Goal: Task Accomplishment & Management: Use online tool/utility

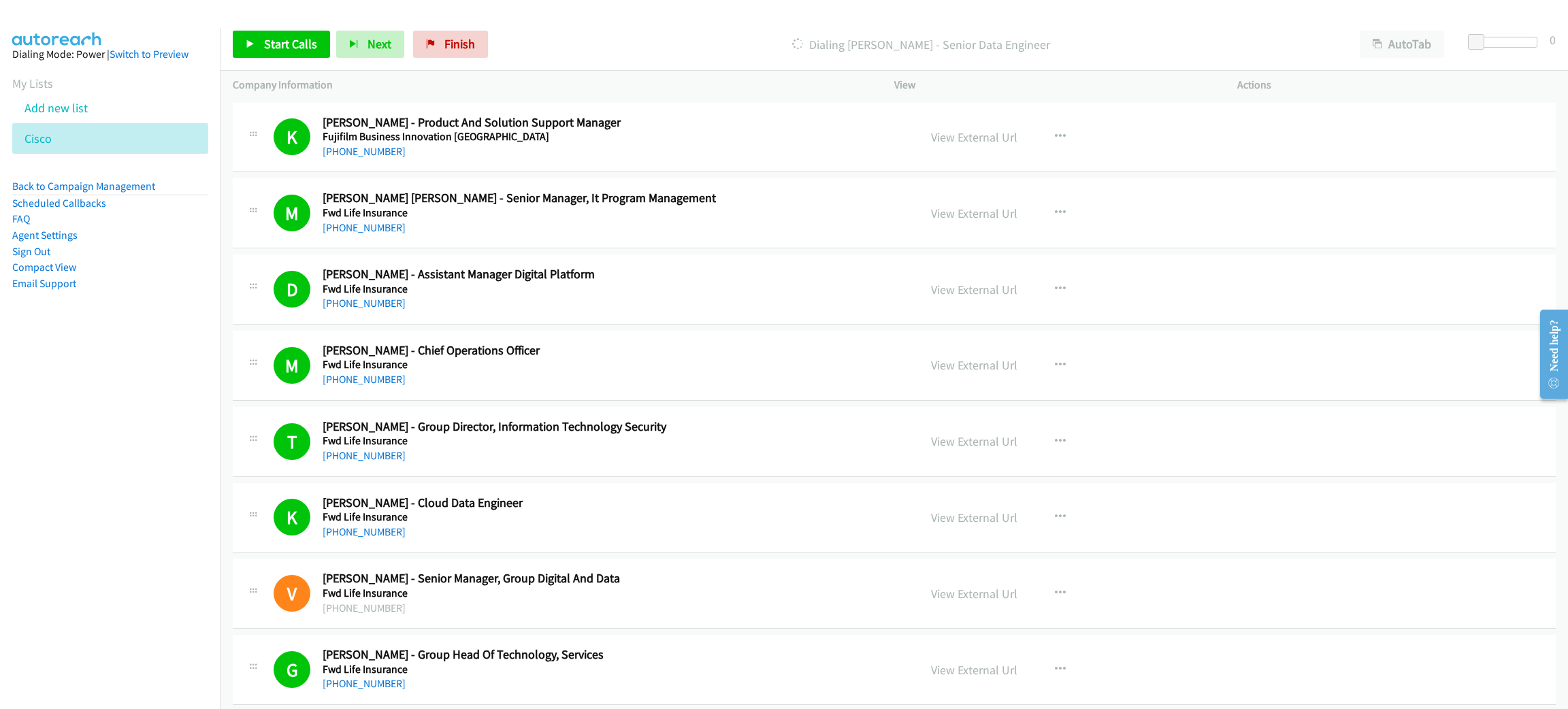
scroll to position [6387, 0]
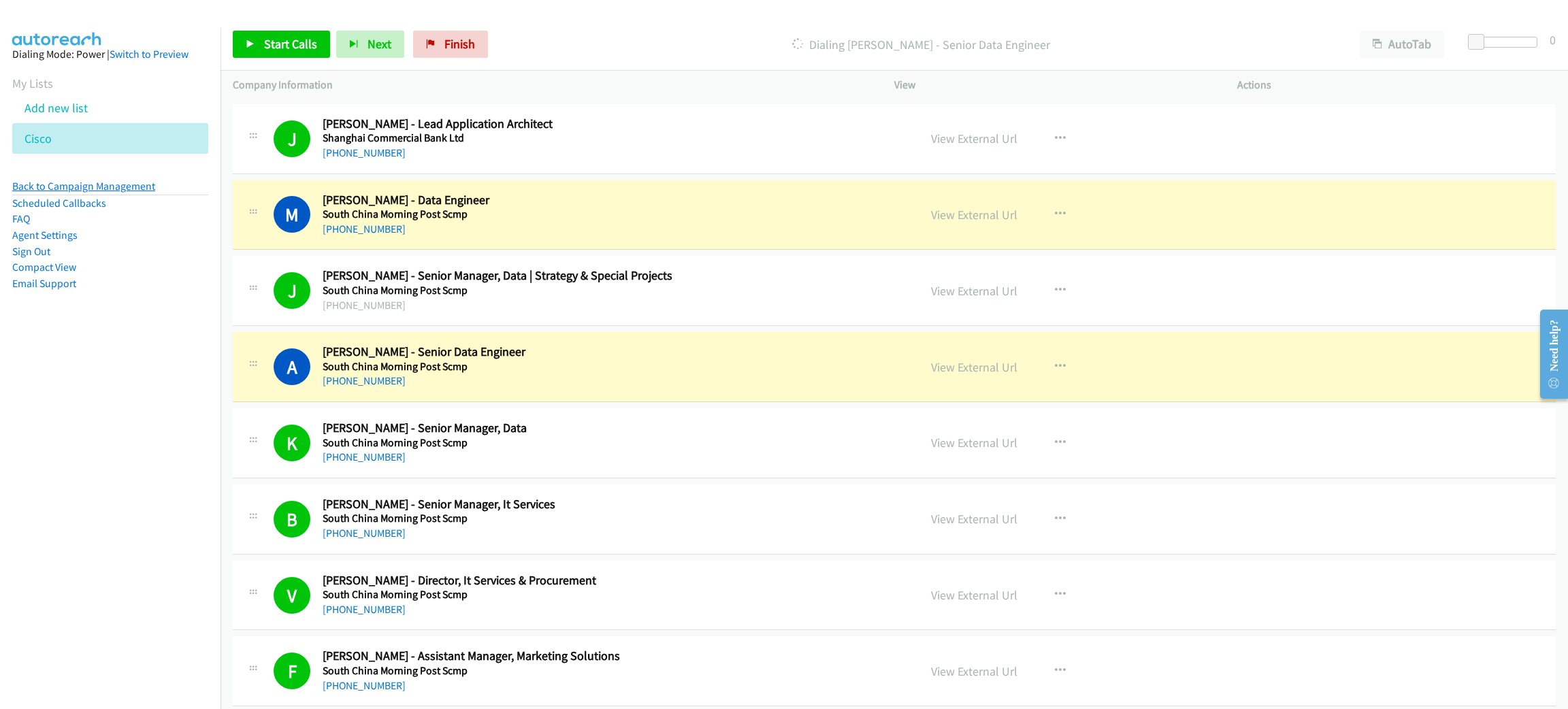
click at [97, 180] on link "Back to Campaign Management" at bounding box center [83, 186] width 143 height 13
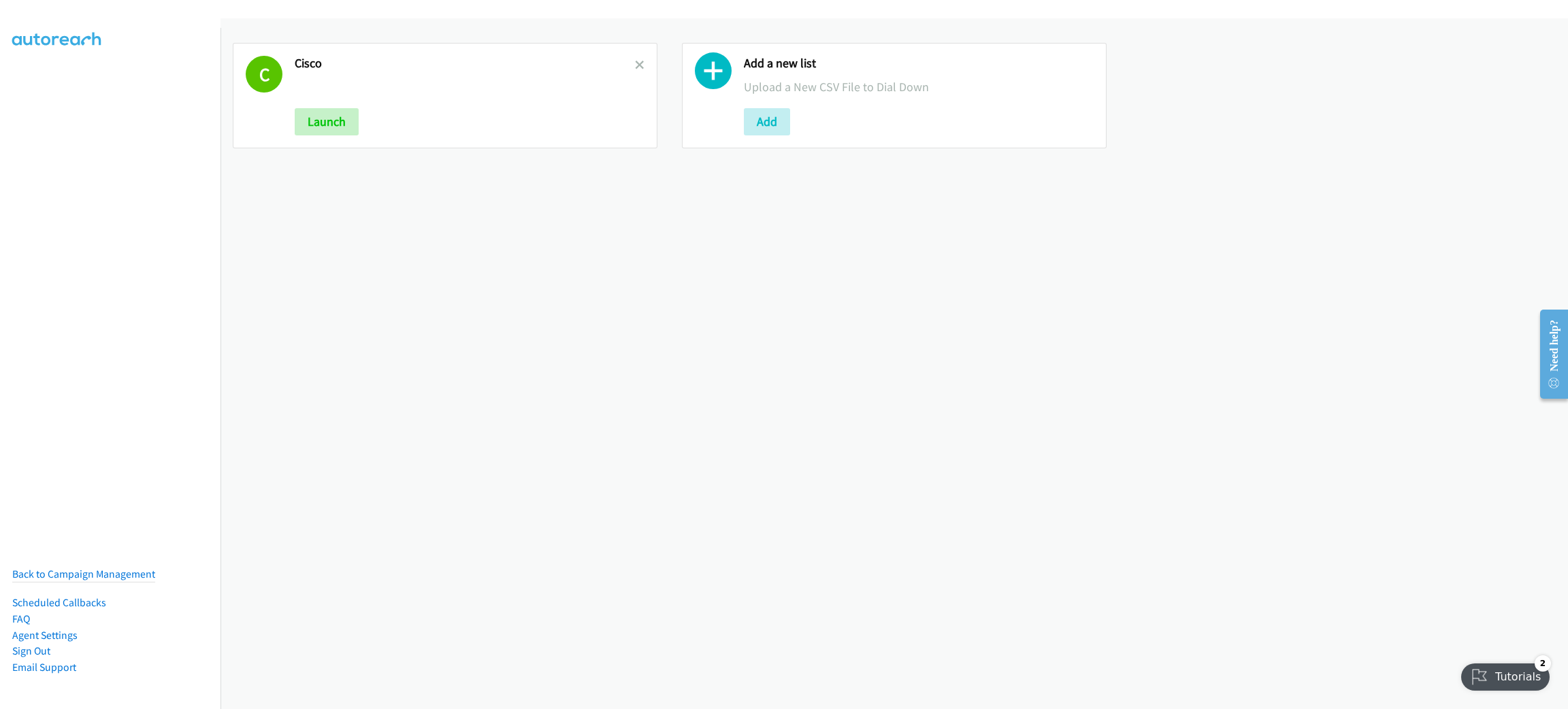
drag, startPoint x: 363, startPoint y: 309, endPoint x: 368, endPoint y: 304, distance: 7.1
click at [362, 309] on div "C Cisco Launch Add a new list Upload a New CSV File to Dial Down Add" at bounding box center [894, 363] width 1347 height 690
click at [637, 64] on icon at bounding box center [640, 66] width 10 height 10
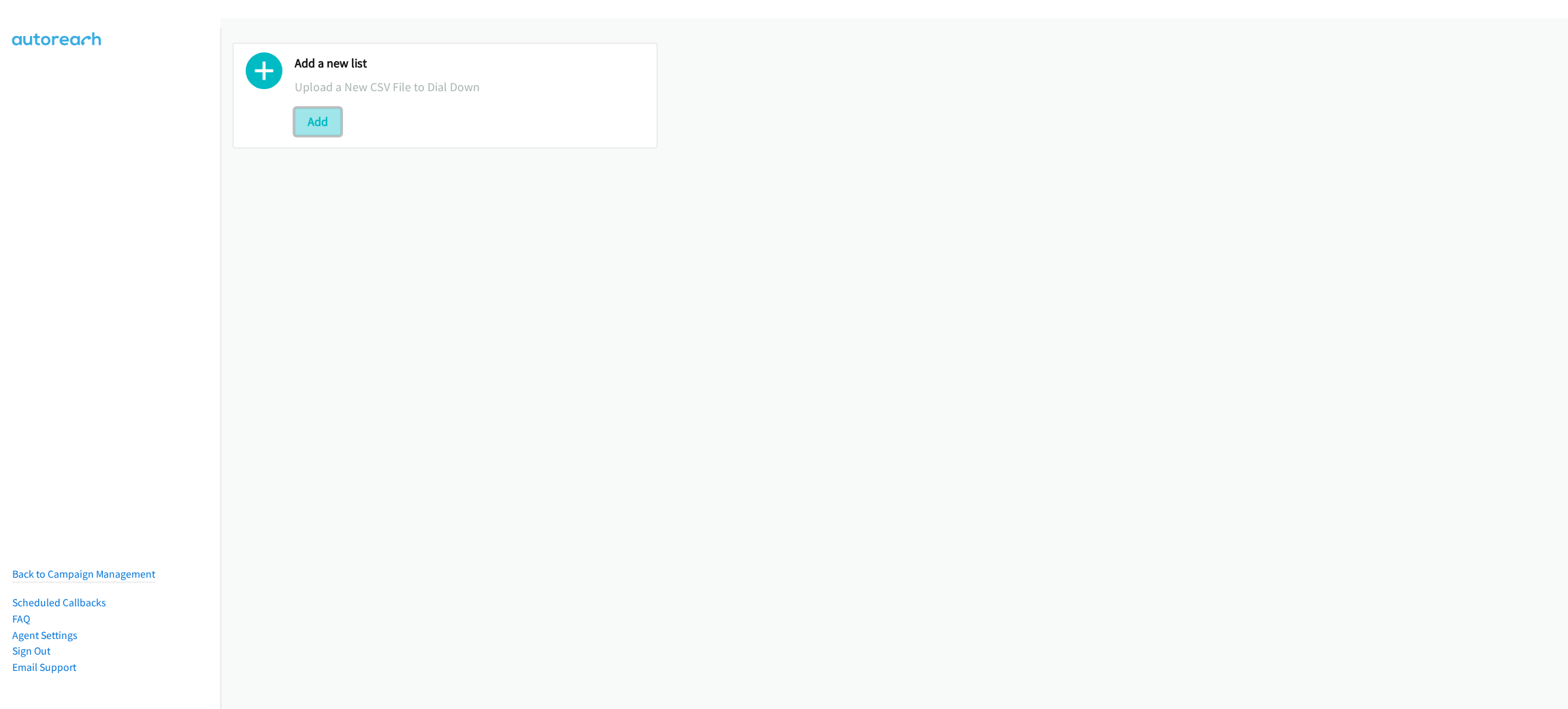
click at [328, 115] on button "Add" at bounding box center [318, 122] width 46 height 27
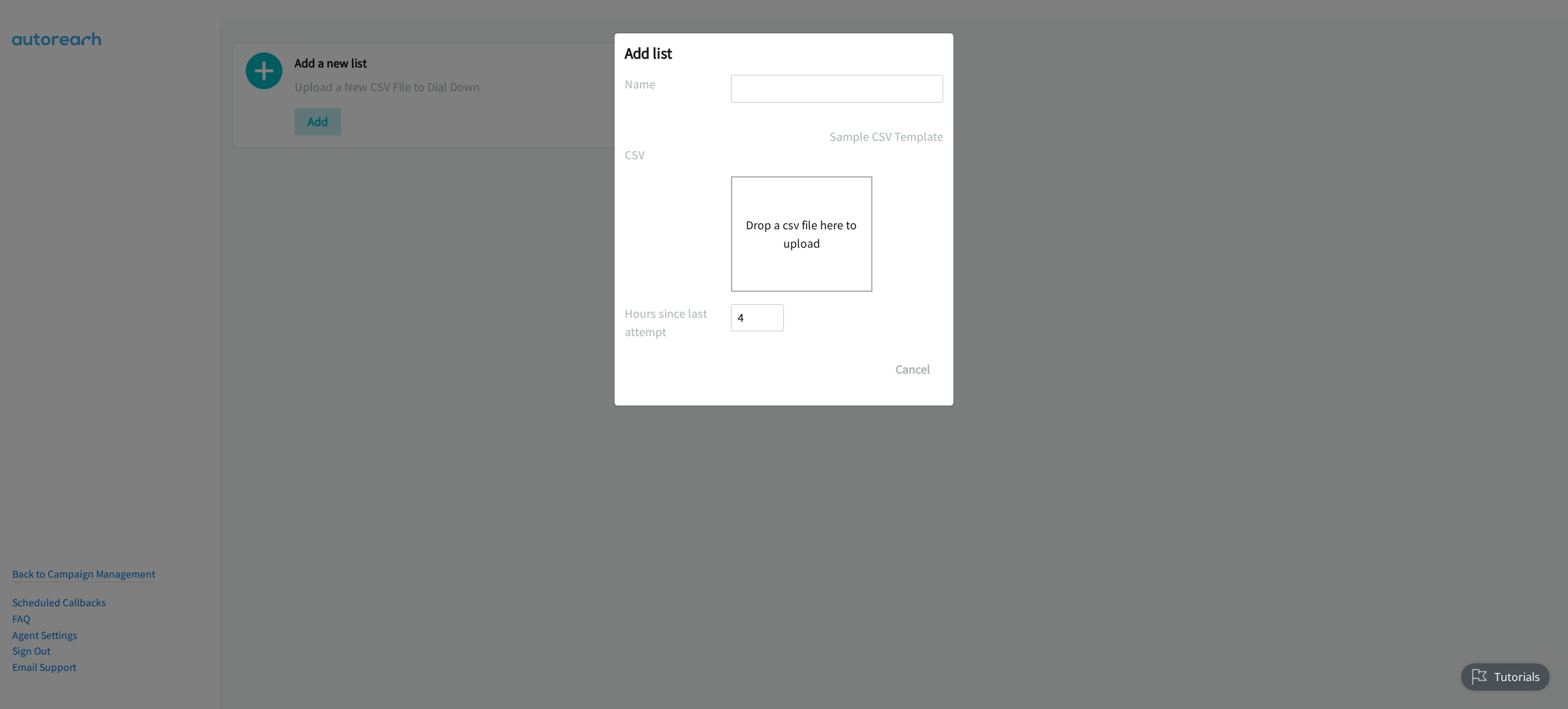
click at [833, 218] on button "Drop a csv file here to upload" at bounding box center [801, 234] width 111 height 36
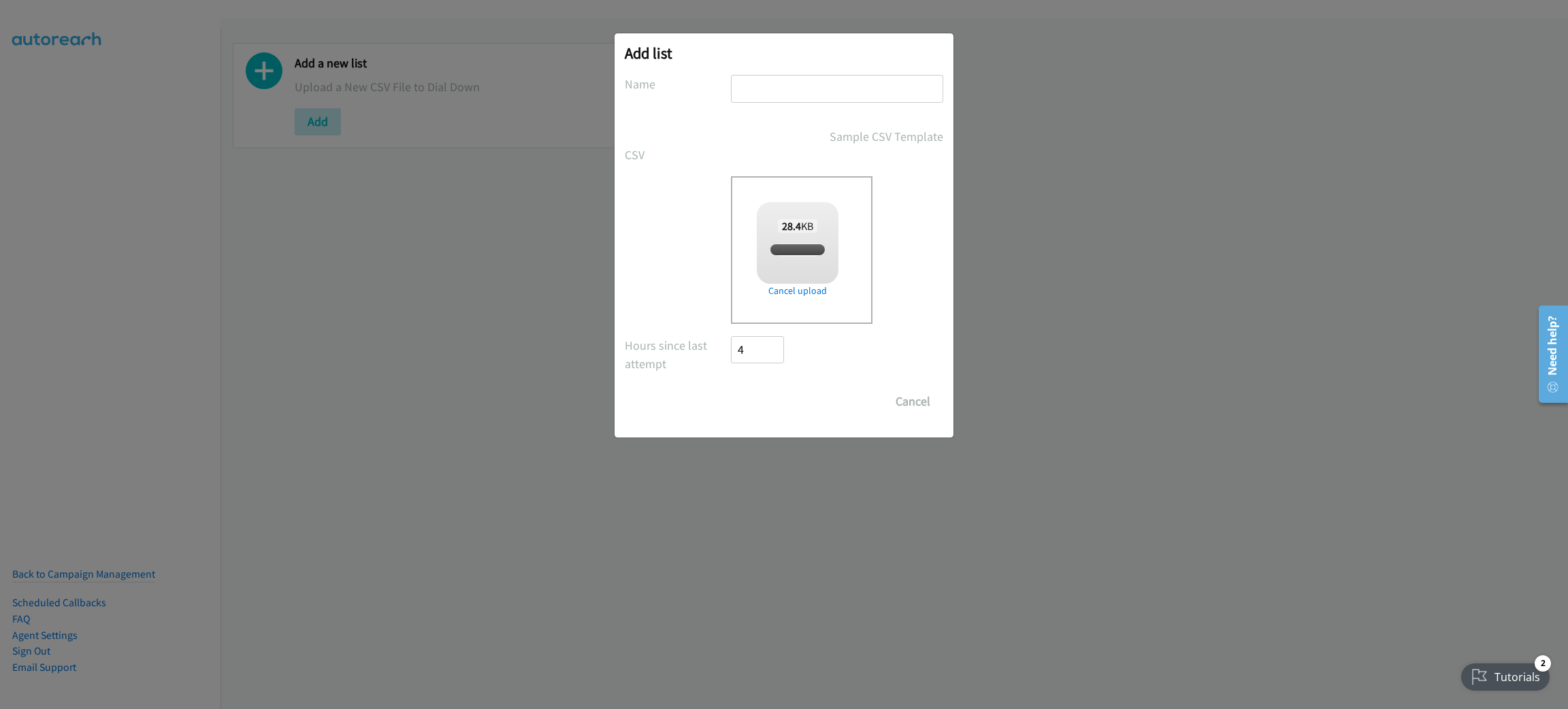
click at [799, 88] on input "text" at bounding box center [837, 89] width 212 height 28
checkbox input "true"
type input "CISCO"
click at [731, 388] on input "Save List" at bounding box center [767, 401] width 71 height 27
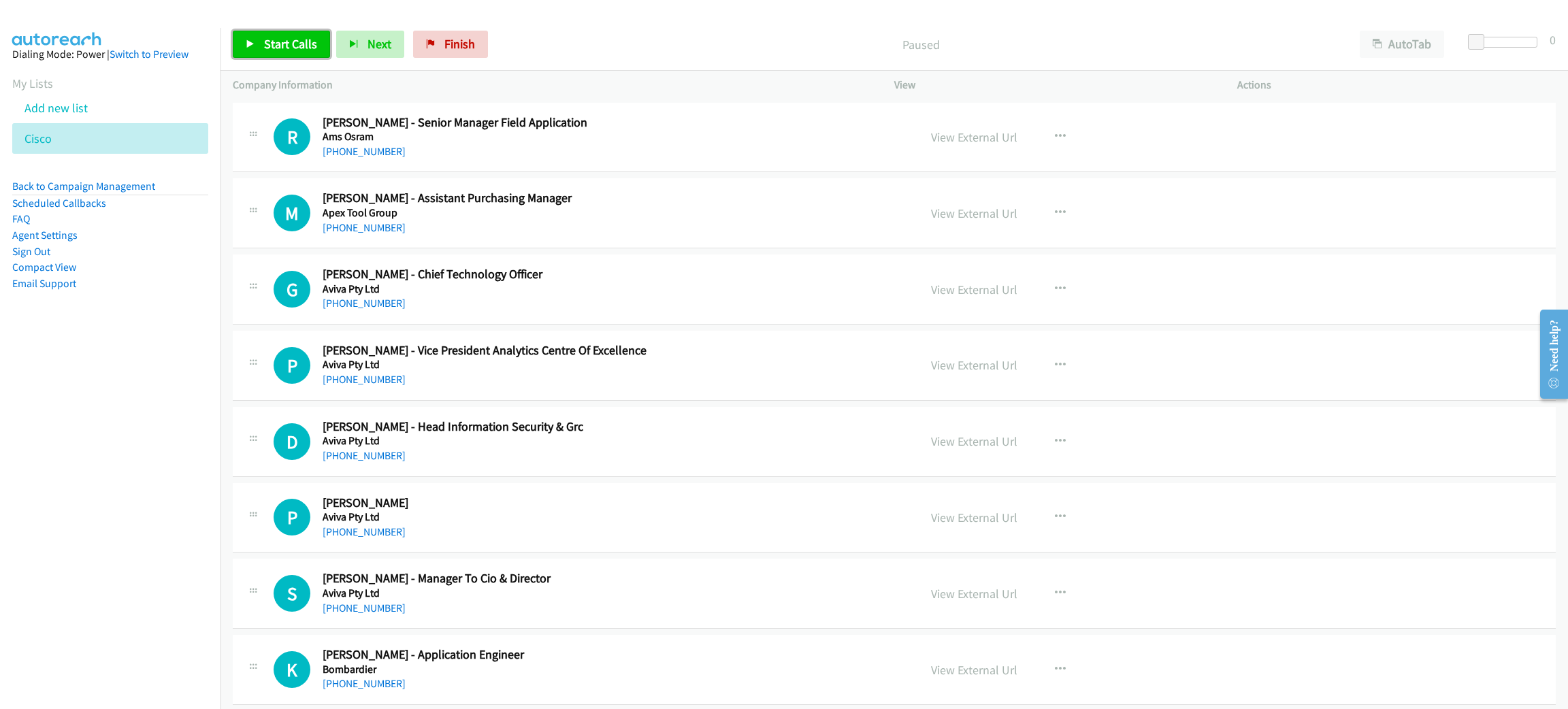
click at [283, 36] on span "Start Calls" at bounding box center [291, 44] width 53 height 15
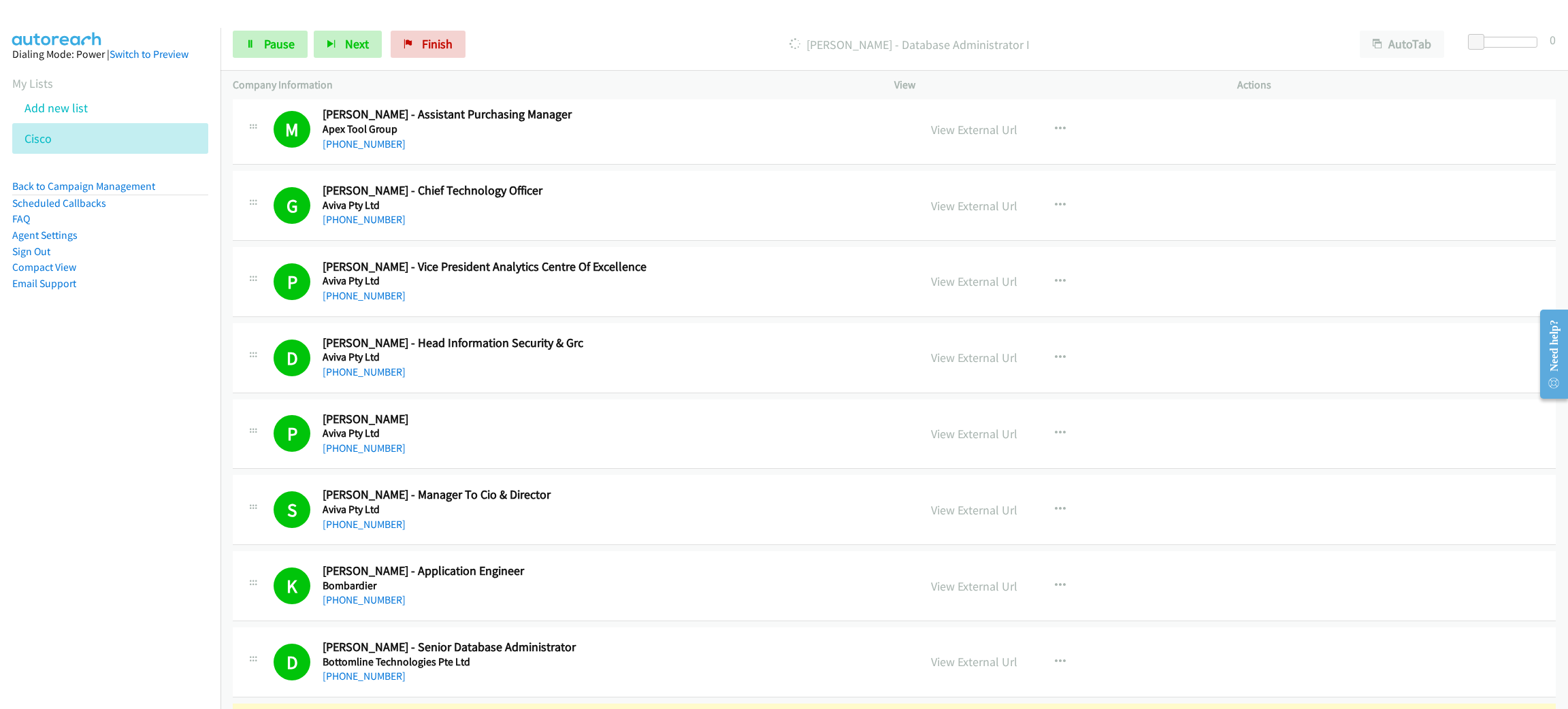
scroll to position [305, 0]
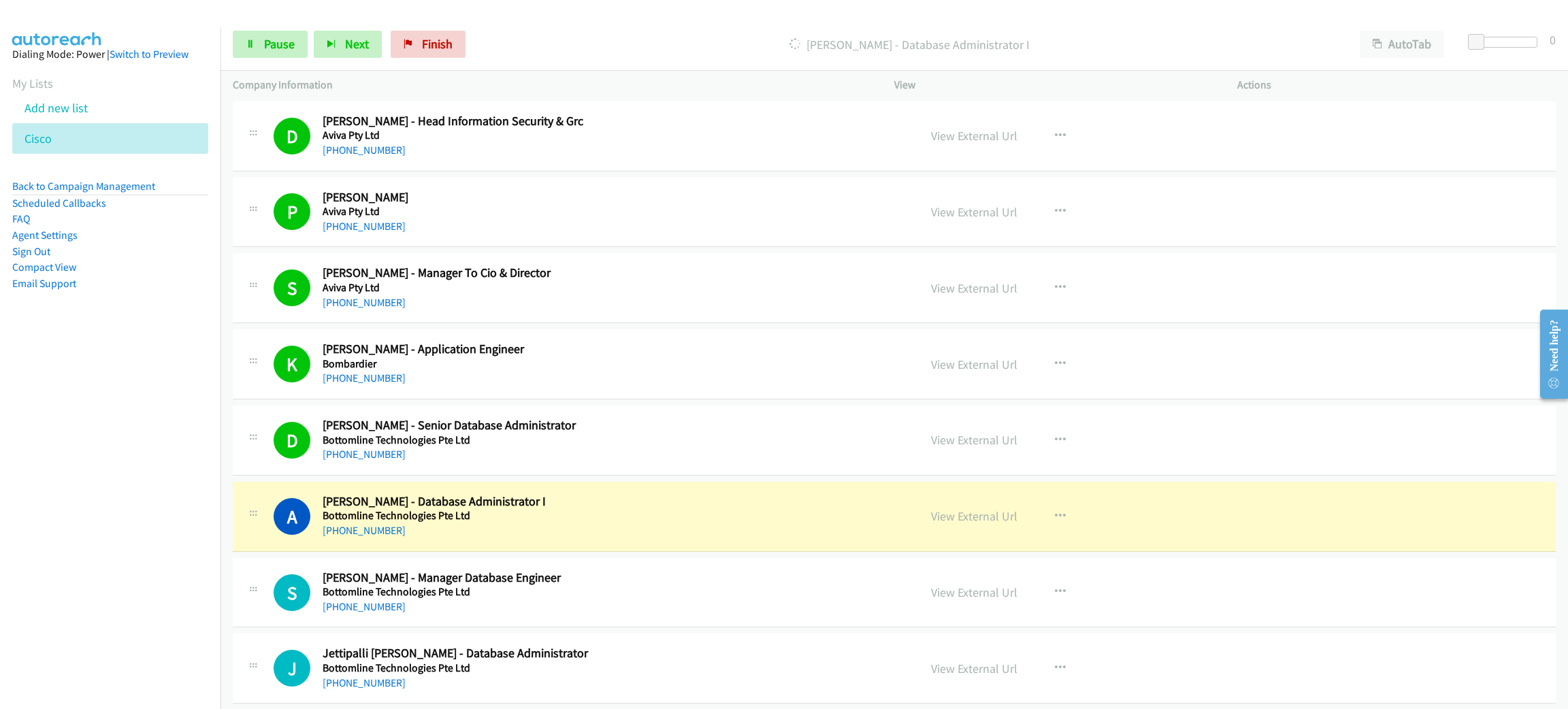
click at [658, 526] on div "[PHONE_NUMBER]" at bounding box center [604, 530] width 564 height 16
click at [945, 519] on link "View External Url" at bounding box center [974, 516] width 86 height 15
click at [280, 33] on link "Pause" at bounding box center [270, 44] width 75 height 27
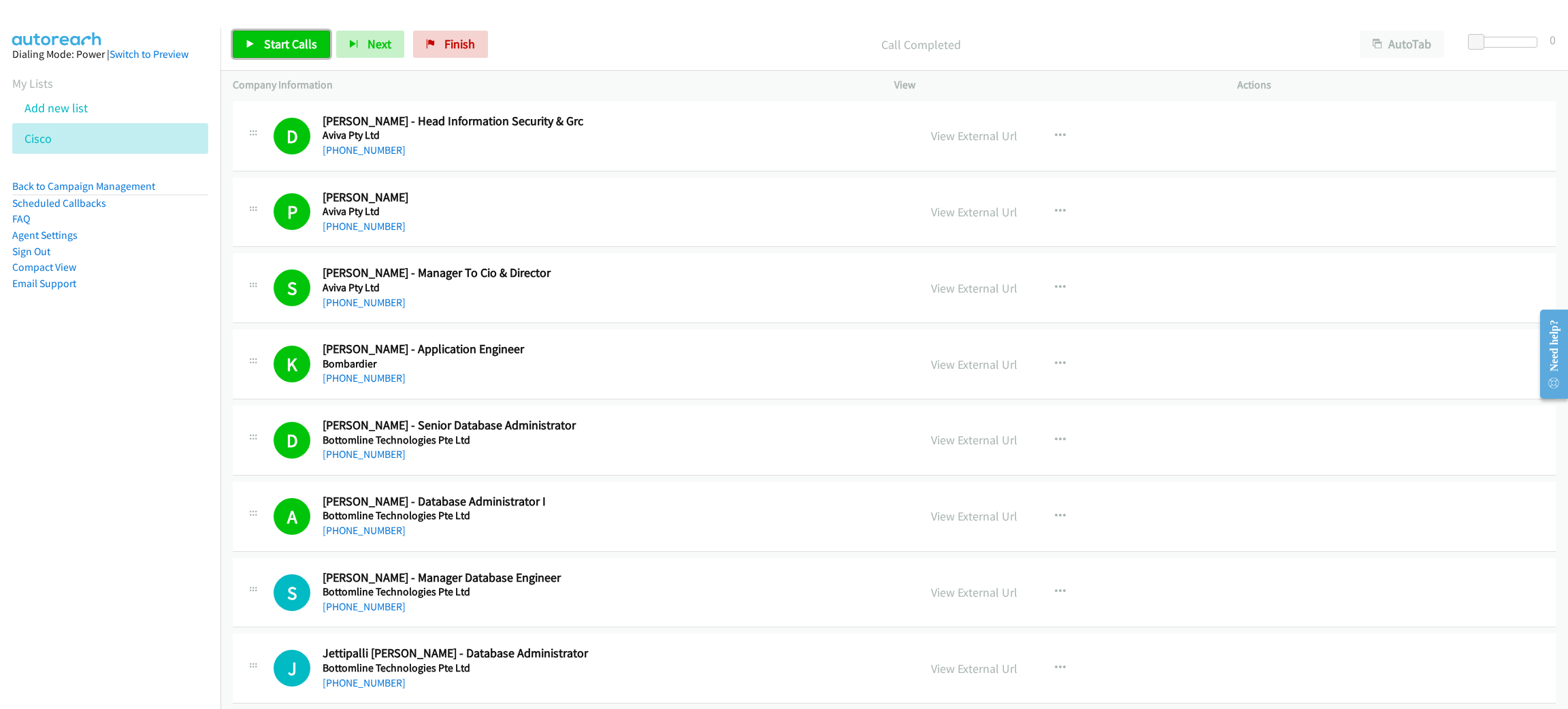
click at [279, 45] on span "Start Calls" at bounding box center [291, 44] width 53 height 15
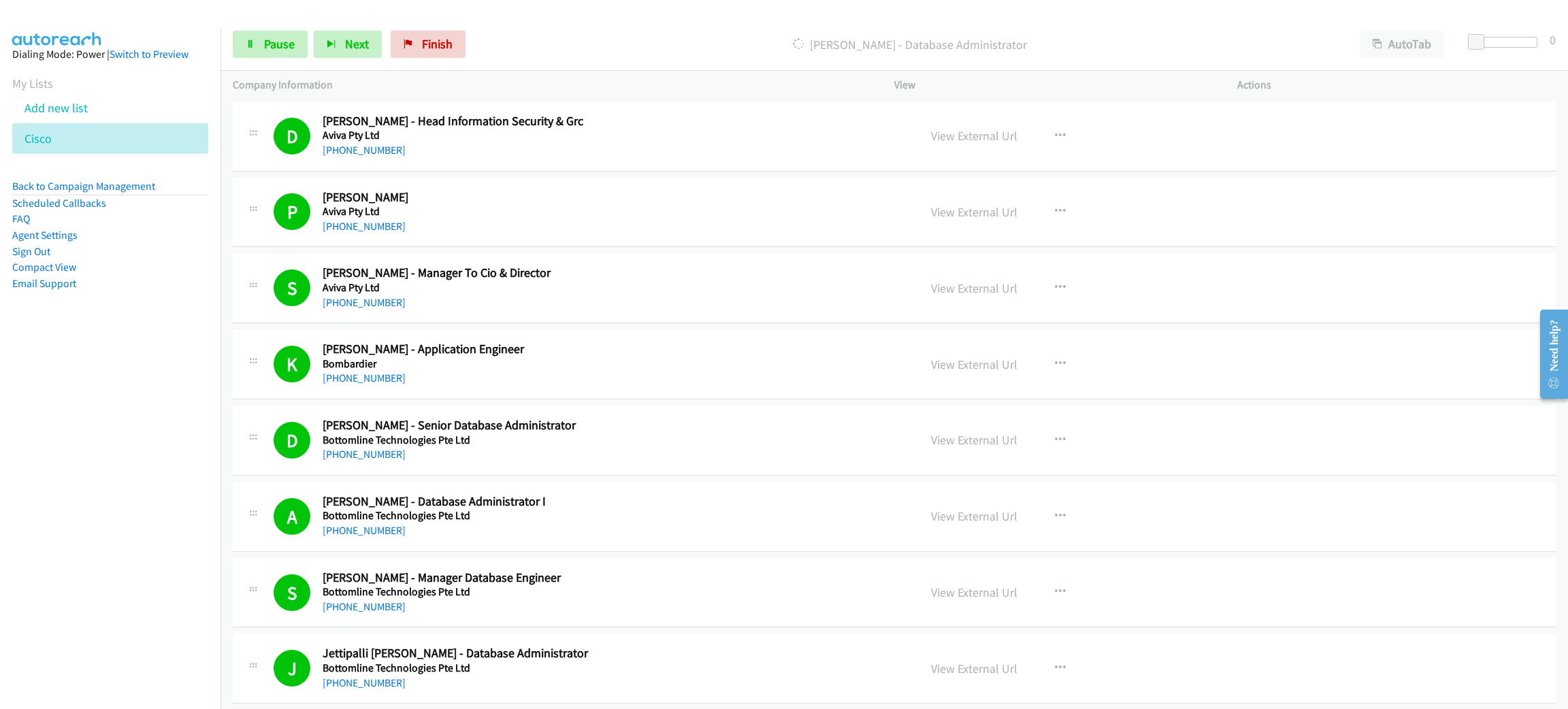
click at [282, 31] on div "Start Calls Pause Next Finish" at bounding box center [352, 44] width 239 height 27
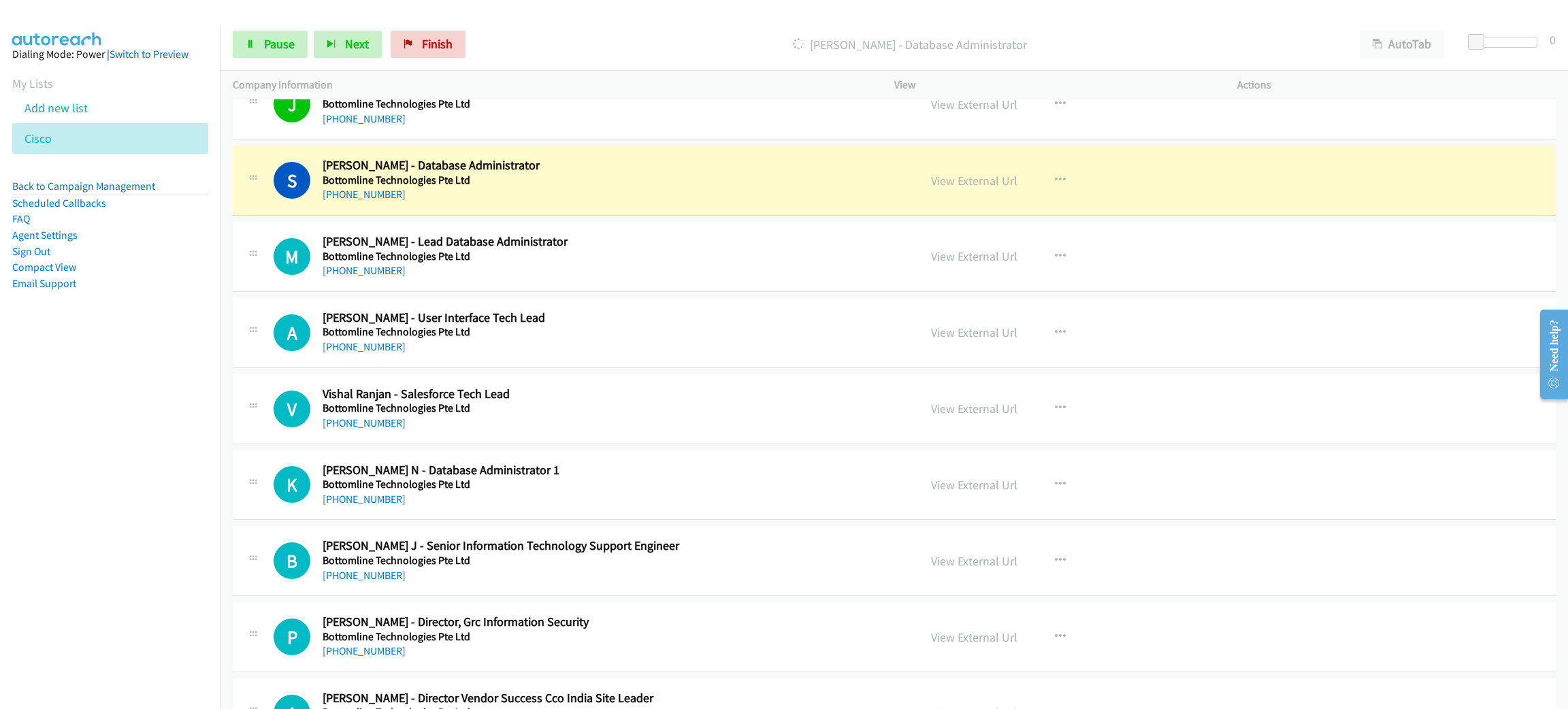
scroll to position [816, 0]
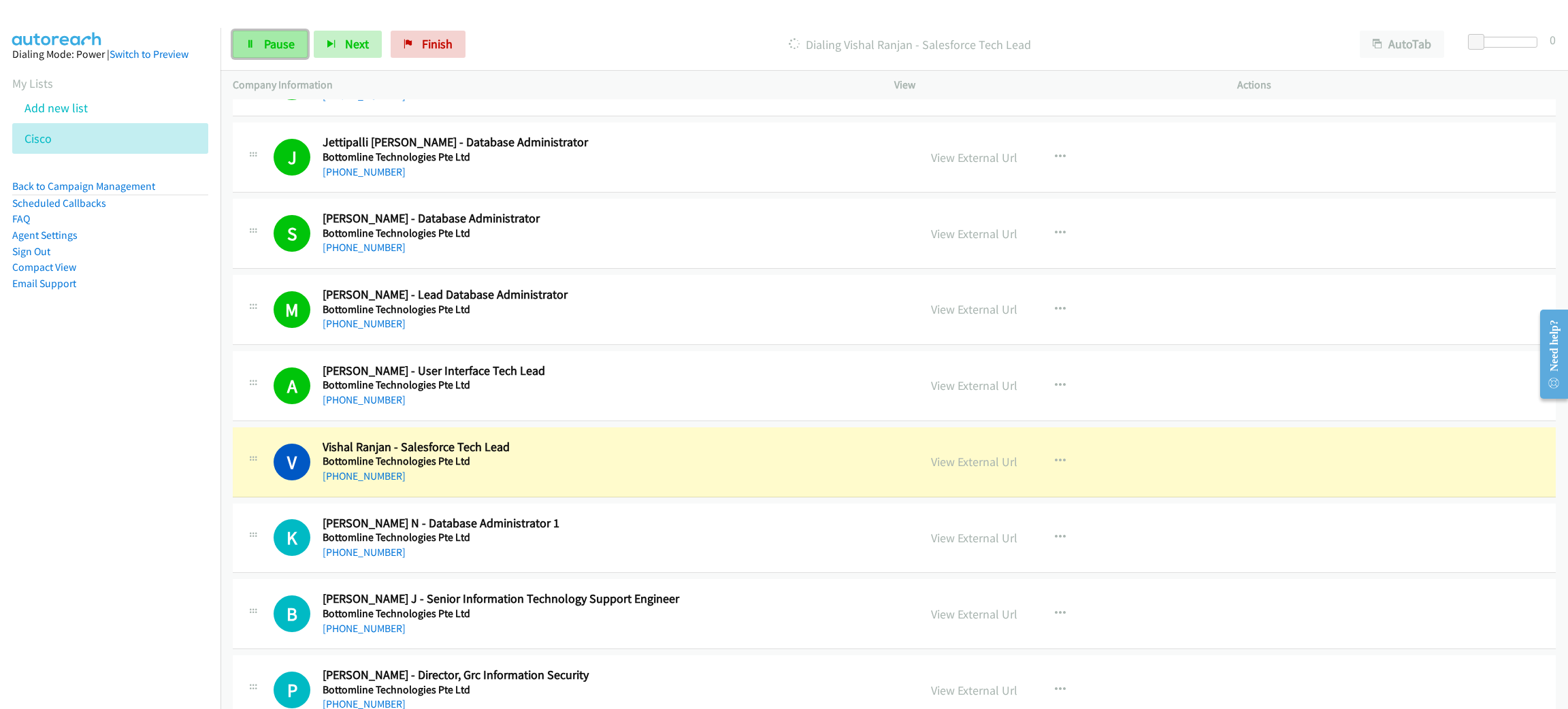
click at [284, 45] on span "Pause" at bounding box center [279, 44] width 31 height 15
click at [996, 458] on link "View External Url" at bounding box center [974, 461] width 86 height 15
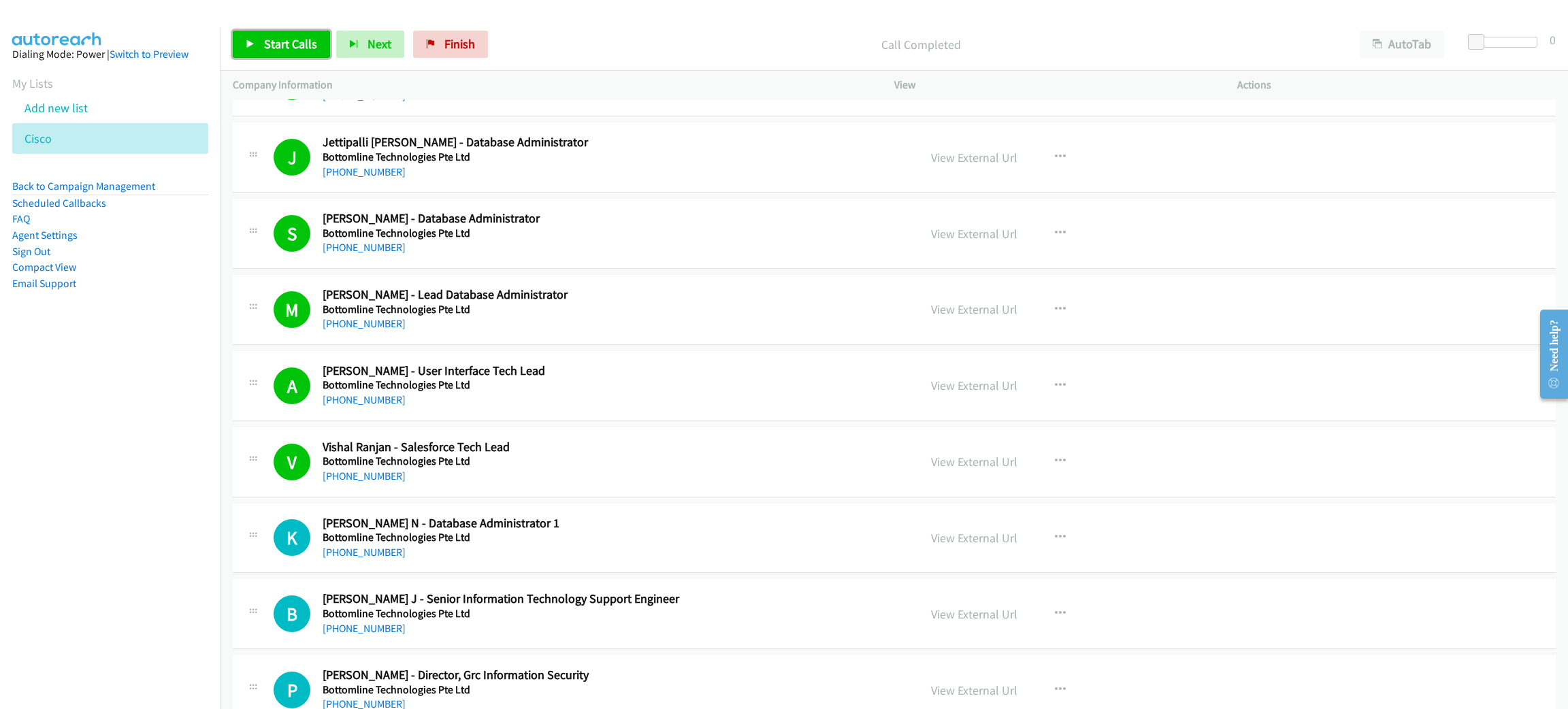
click at [305, 48] on span "Start Calls" at bounding box center [291, 44] width 53 height 15
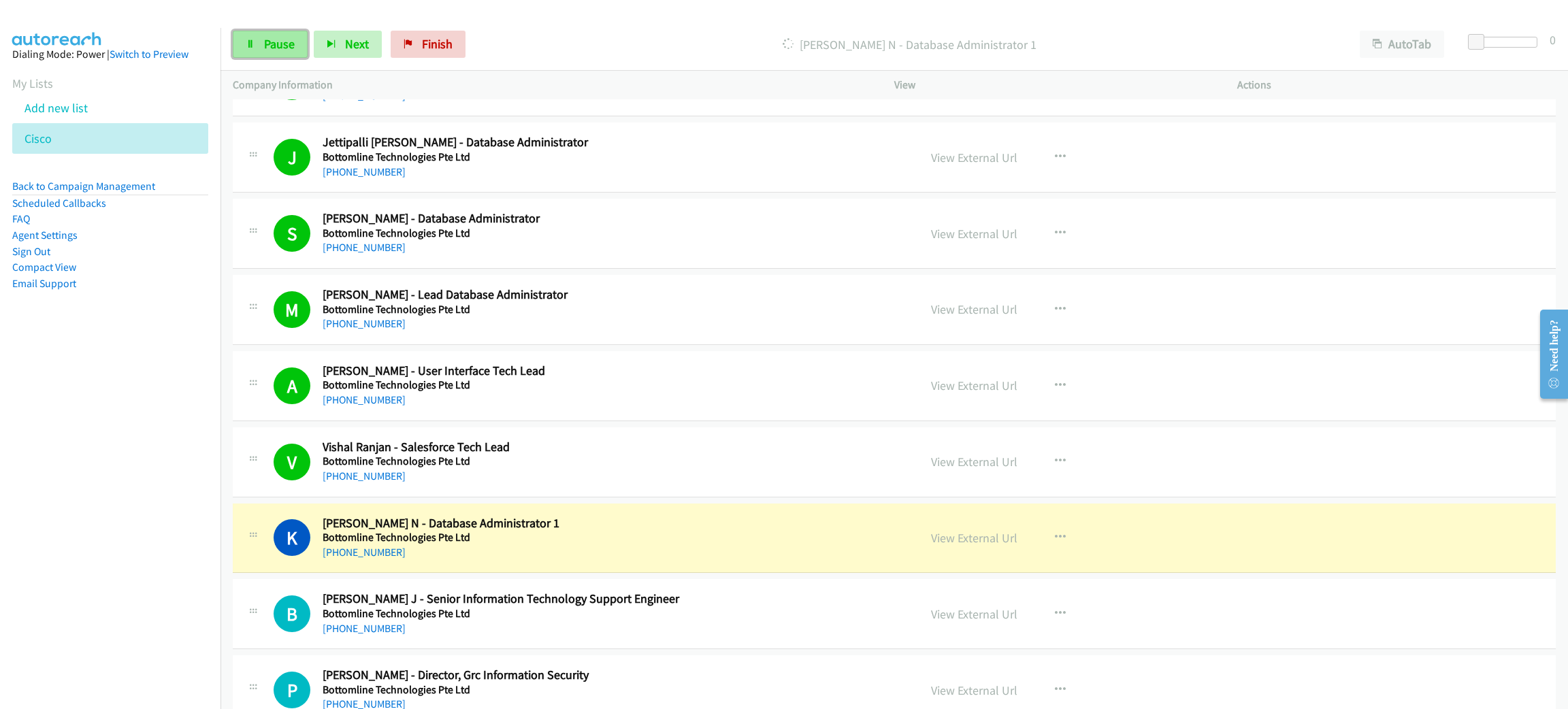
click at [249, 48] on link "Pause" at bounding box center [270, 44] width 75 height 27
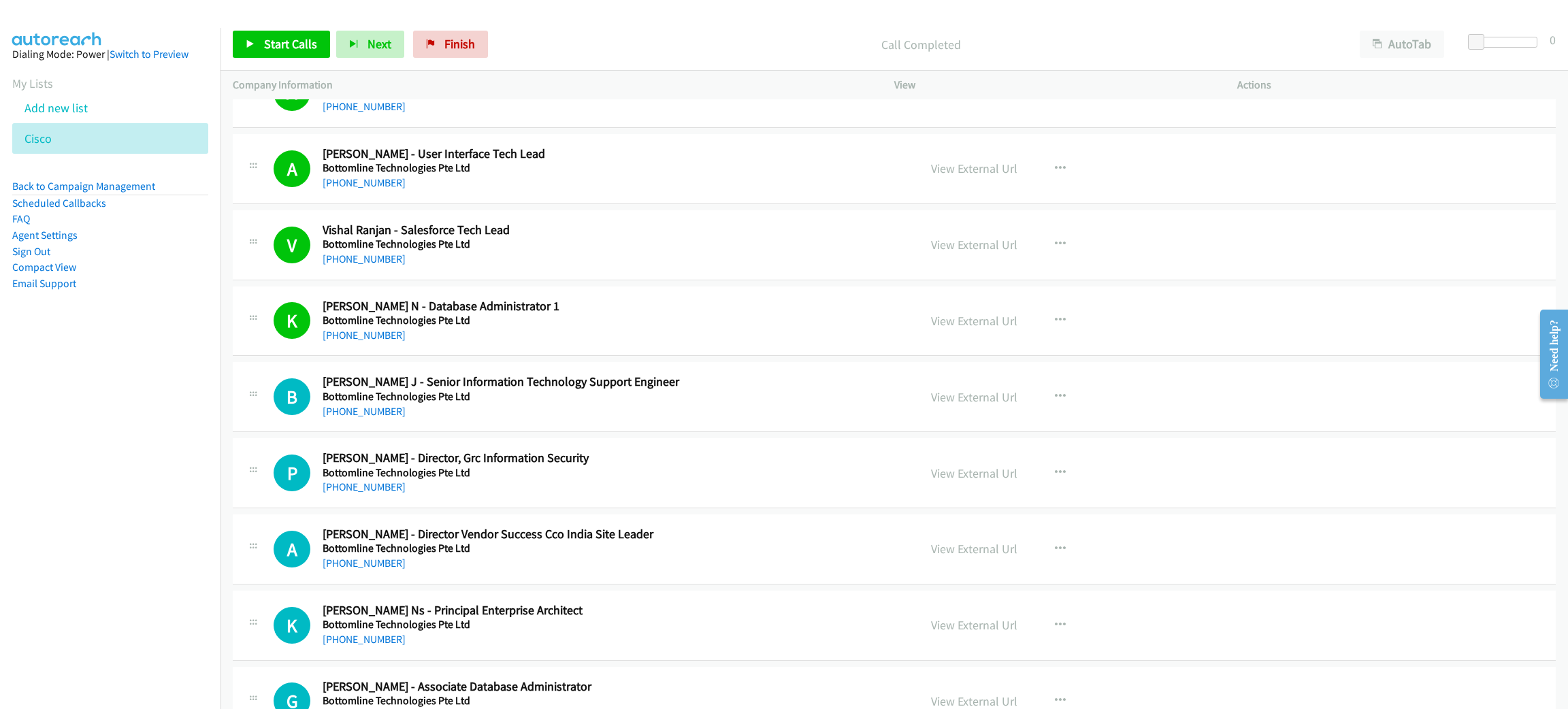
scroll to position [1223, 0]
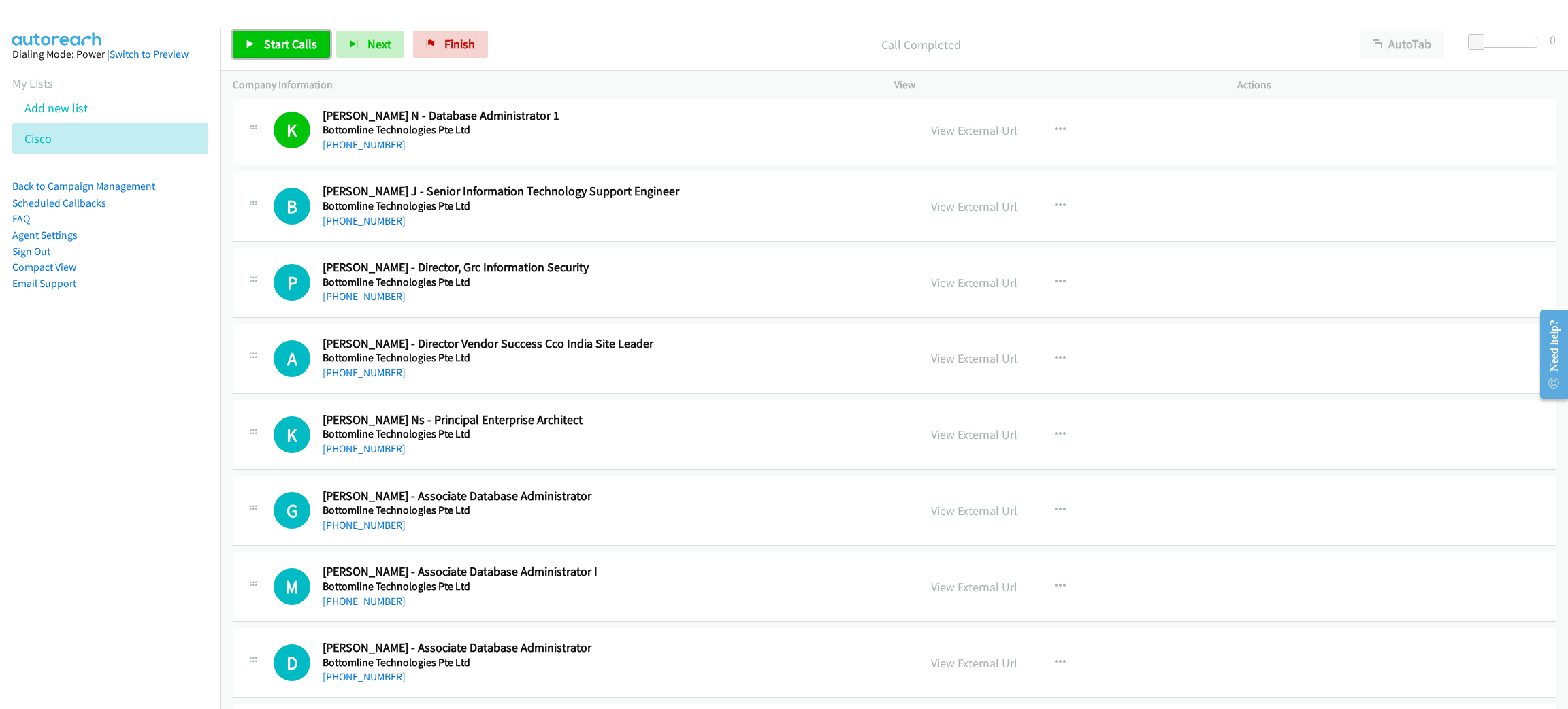
click at [300, 46] on span "Start Calls" at bounding box center [291, 44] width 53 height 15
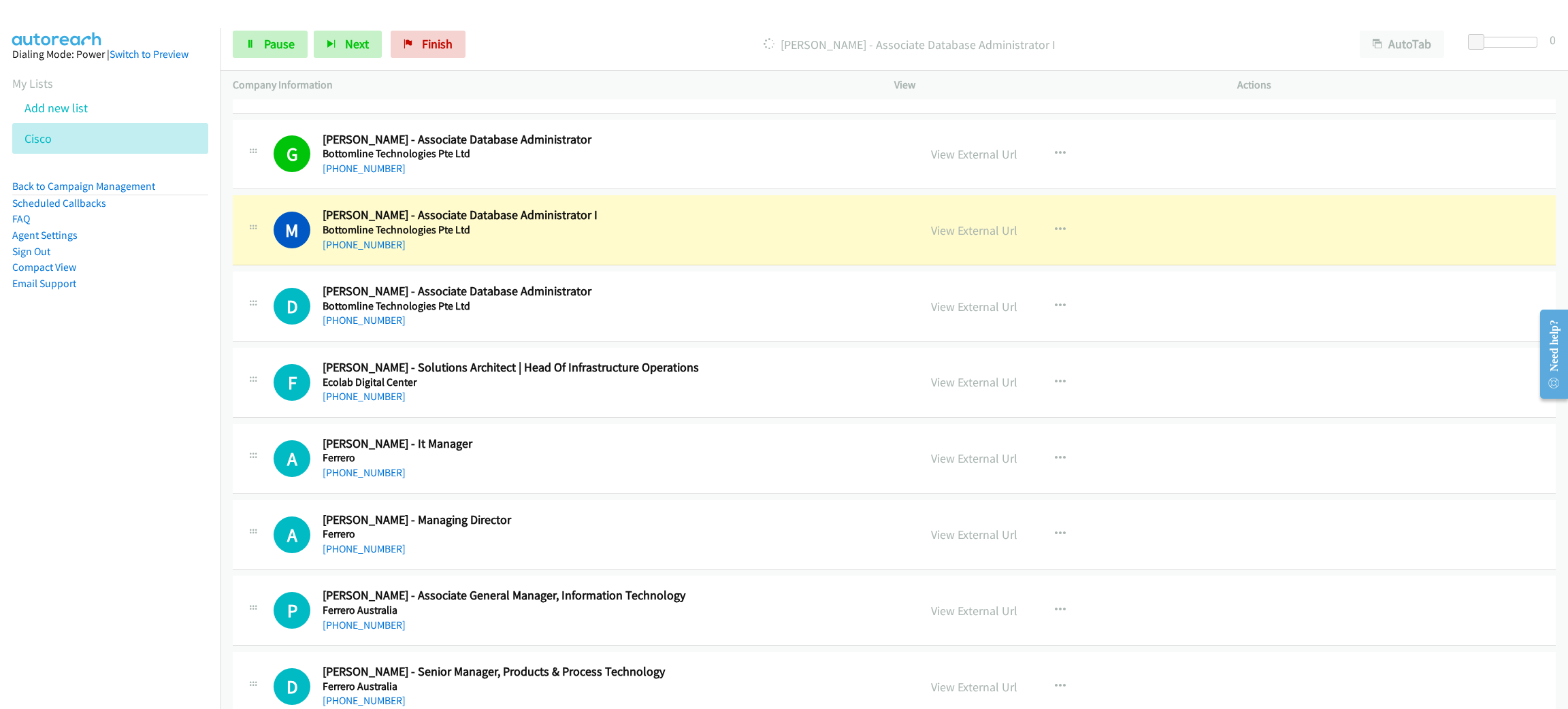
scroll to position [1633, 0]
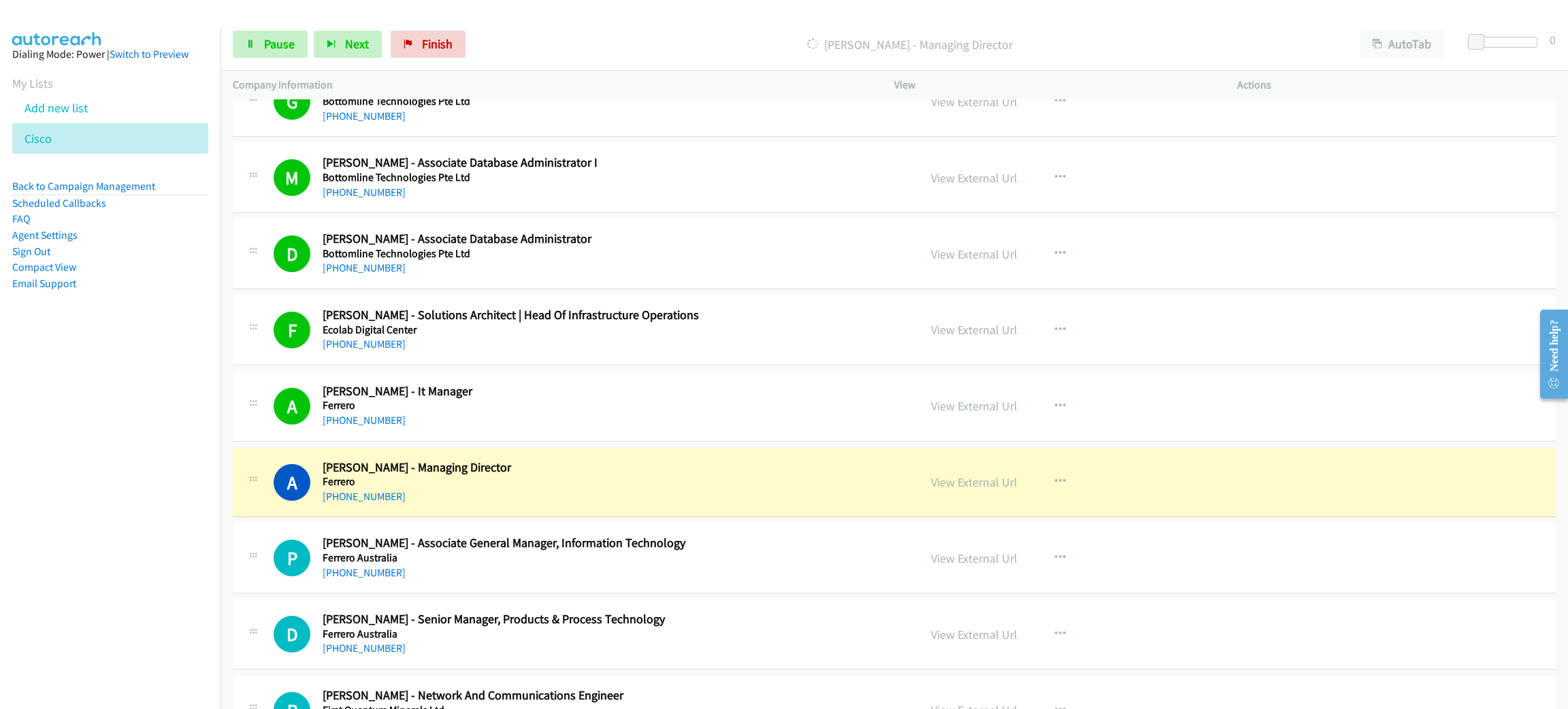
drag, startPoint x: 558, startPoint y: 493, endPoint x: 599, endPoint y: 477, distance: 44.0
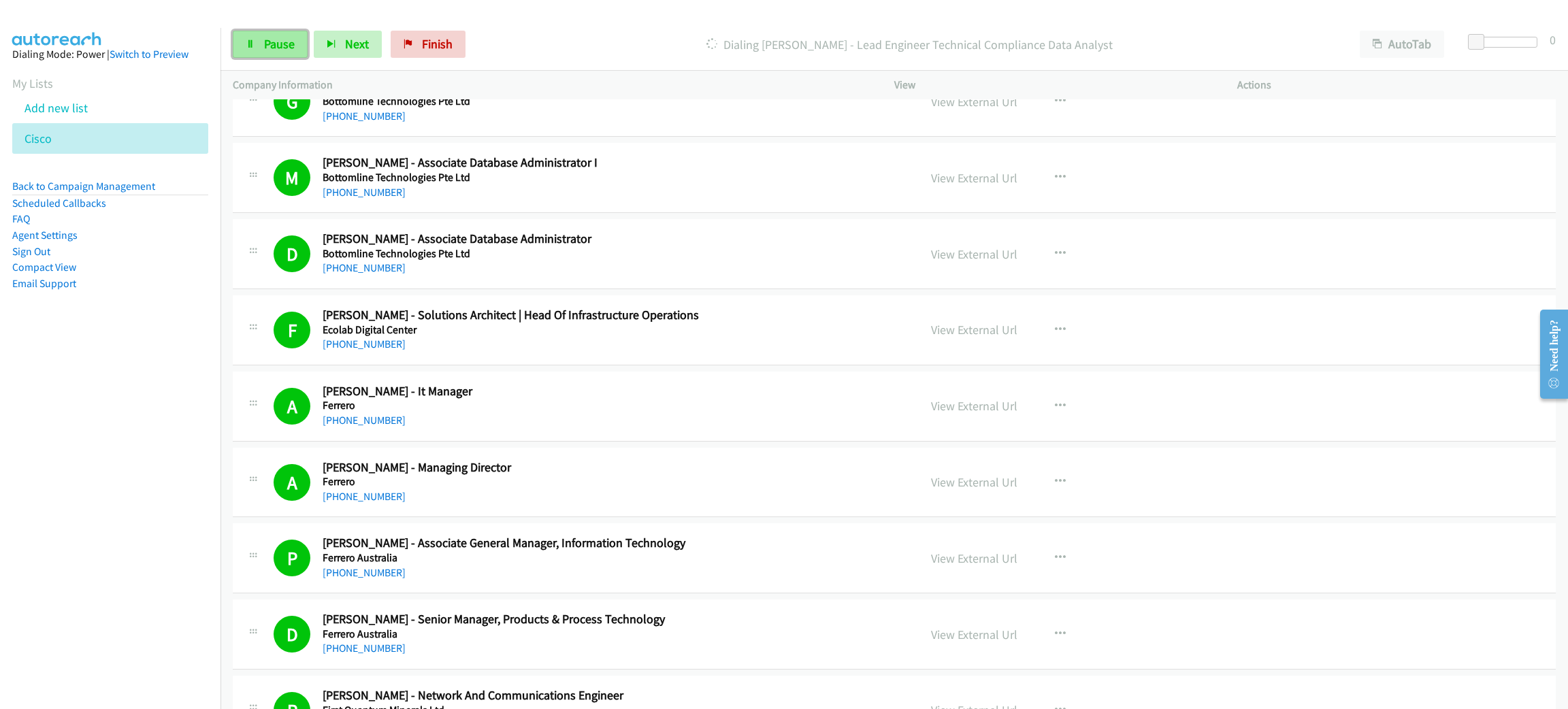
click at [289, 32] on link "Pause" at bounding box center [270, 44] width 75 height 27
click at [293, 47] on span "Start Calls" at bounding box center [291, 44] width 53 height 15
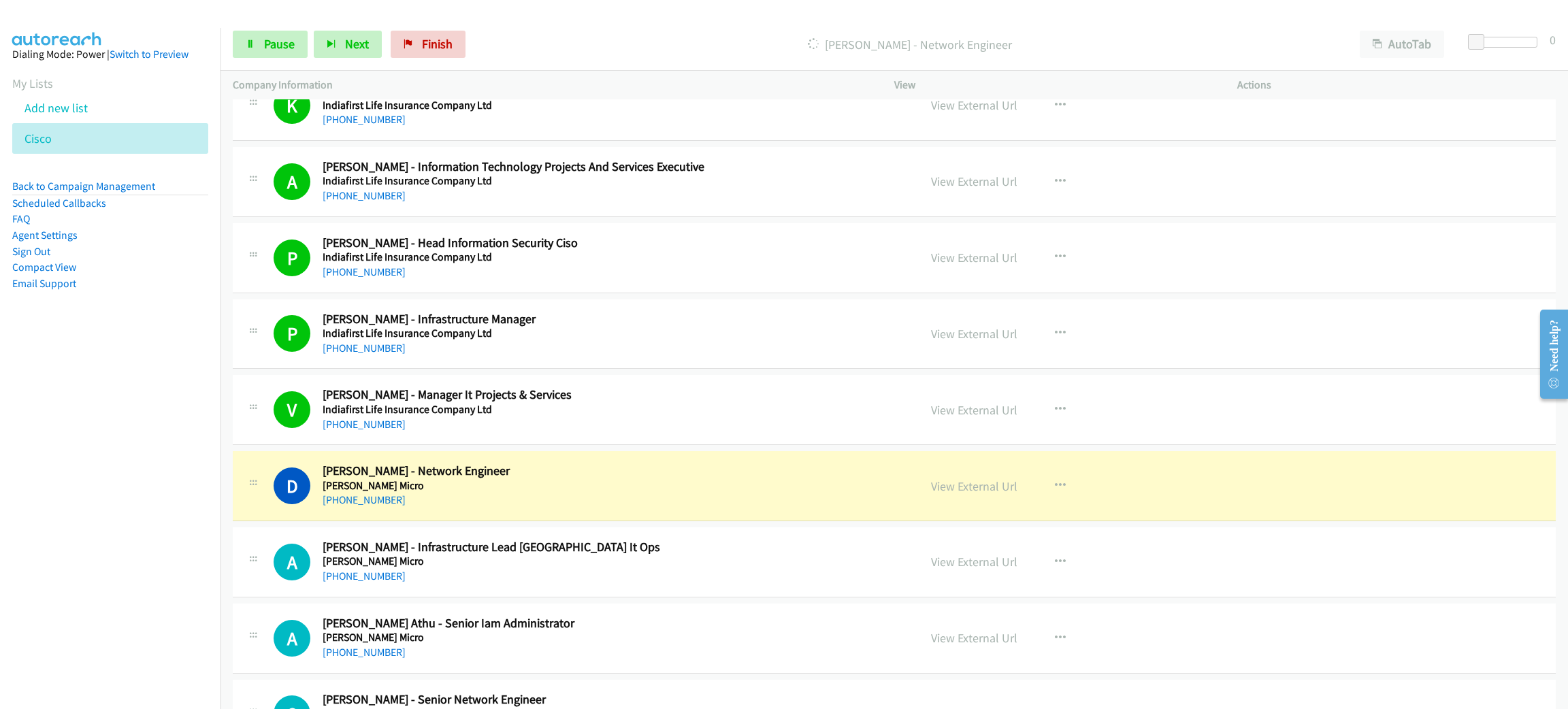
scroll to position [3469, 0]
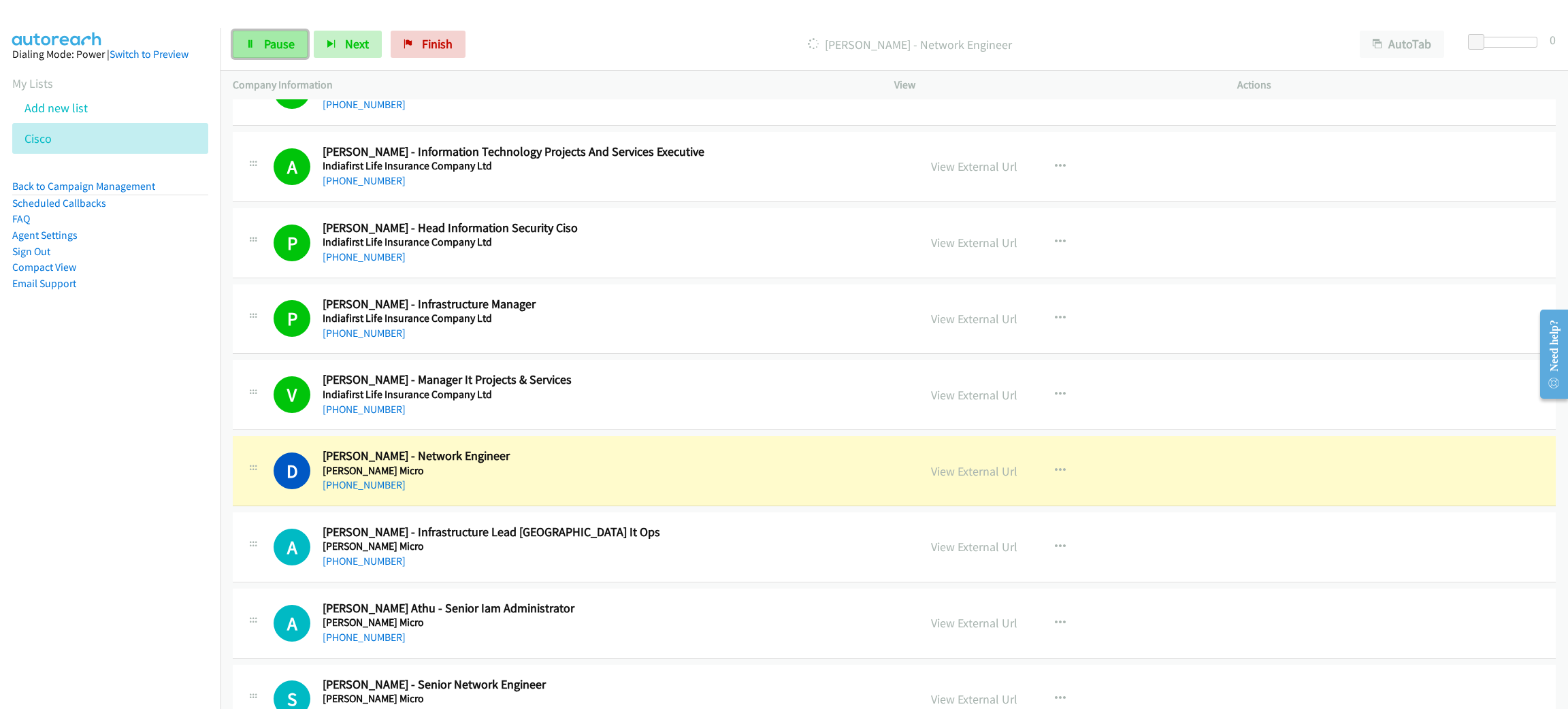
click at [270, 40] on span "Pause" at bounding box center [279, 44] width 31 height 15
click at [952, 477] on link "View External Url" at bounding box center [974, 471] width 86 height 15
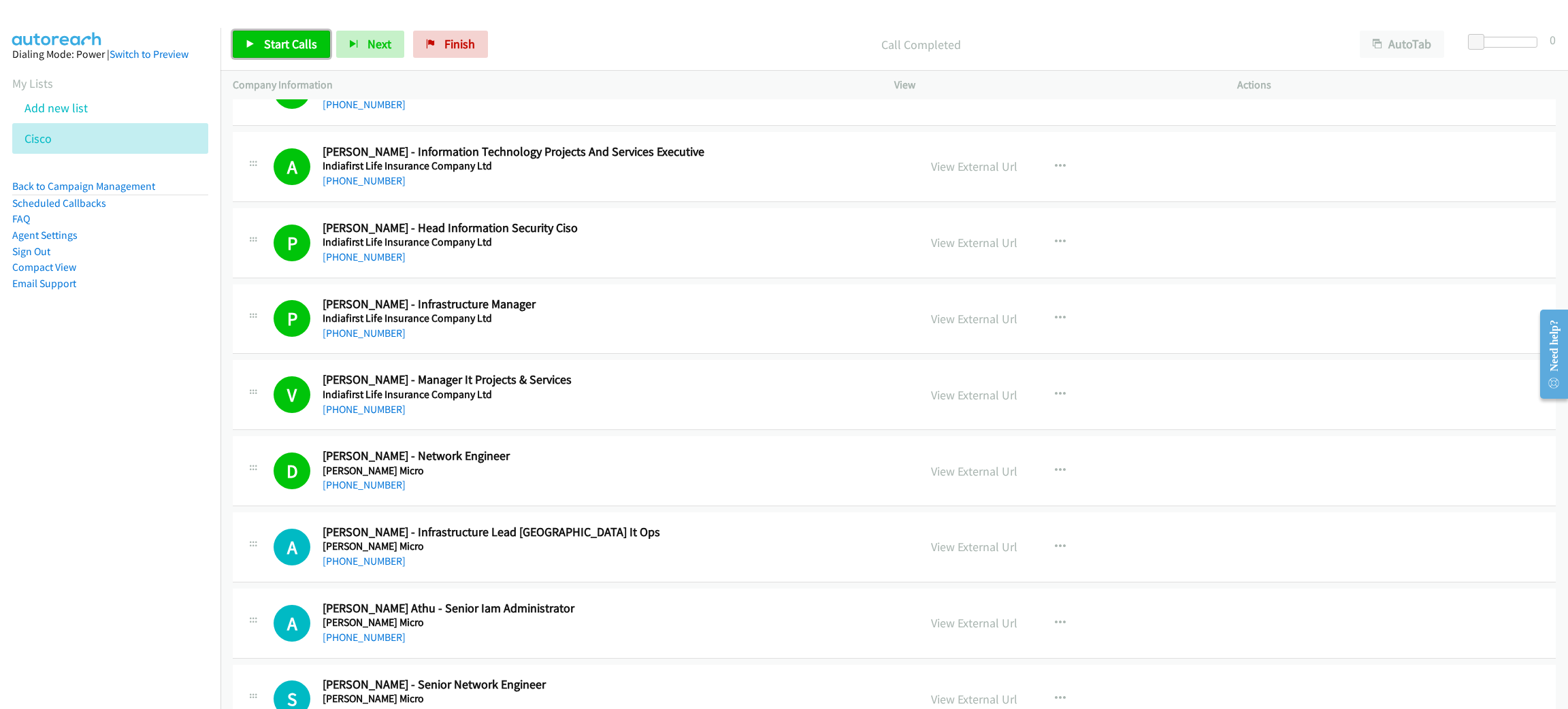
click at [287, 43] on span "Start Calls" at bounding box center [291, 44] width 53 height 15
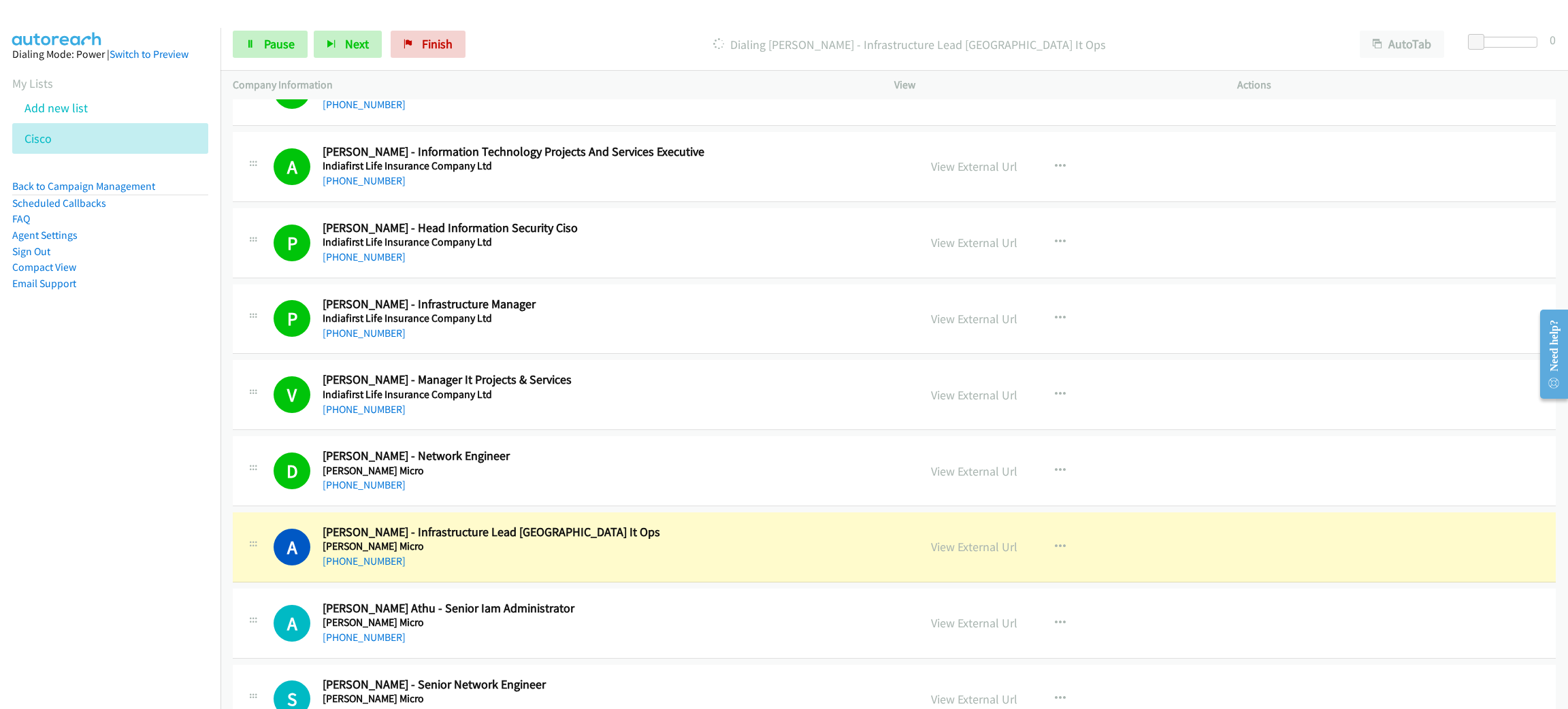
click at [597, 553] on h5 "[PERSON_NAME] Micro" at bounding box center [604, 546] width 564 height 13
click at [266, 38] on span "Pause" at bounding box center [279, 44] width 31 height 15
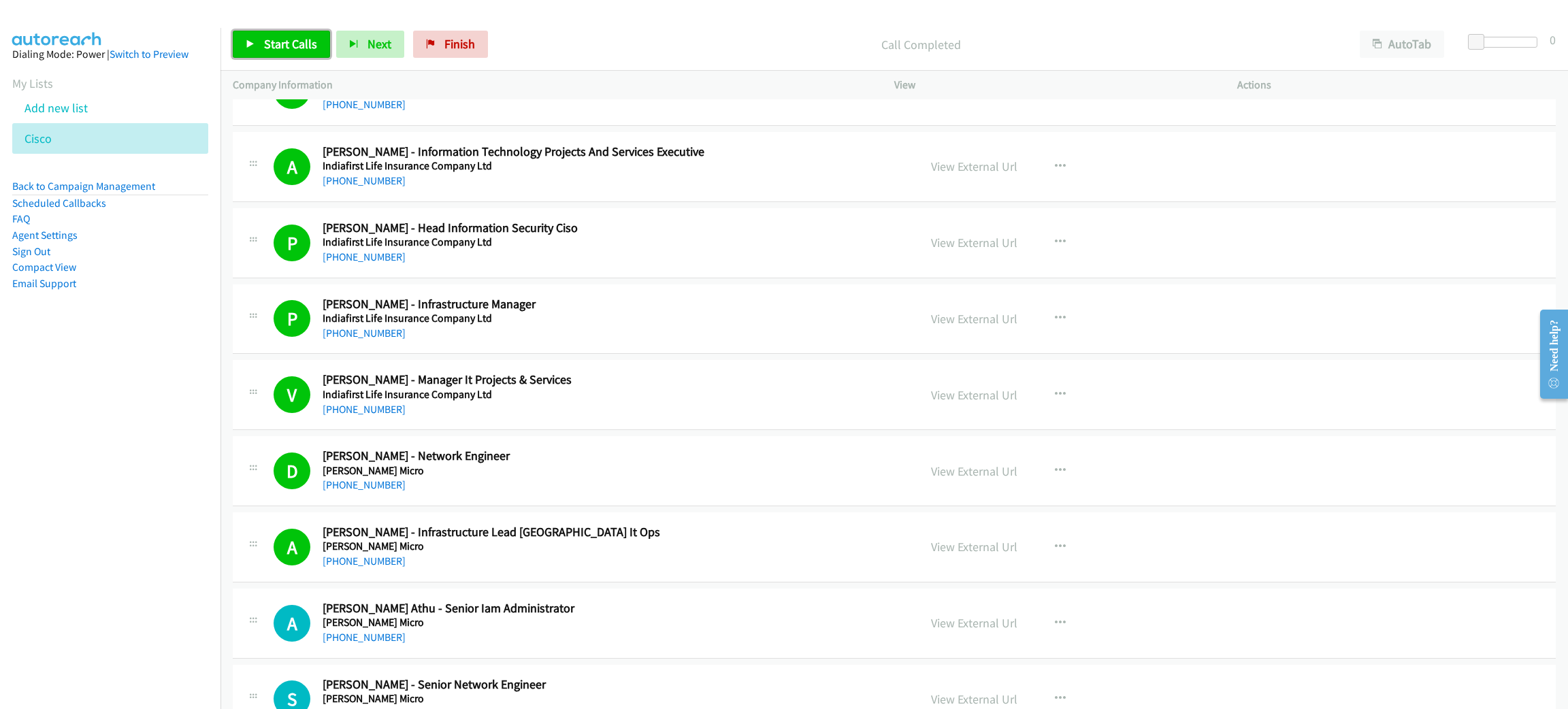
click at [288, 42] on span "Start Calls" at bounding box center [291, 44] width 53 height 15
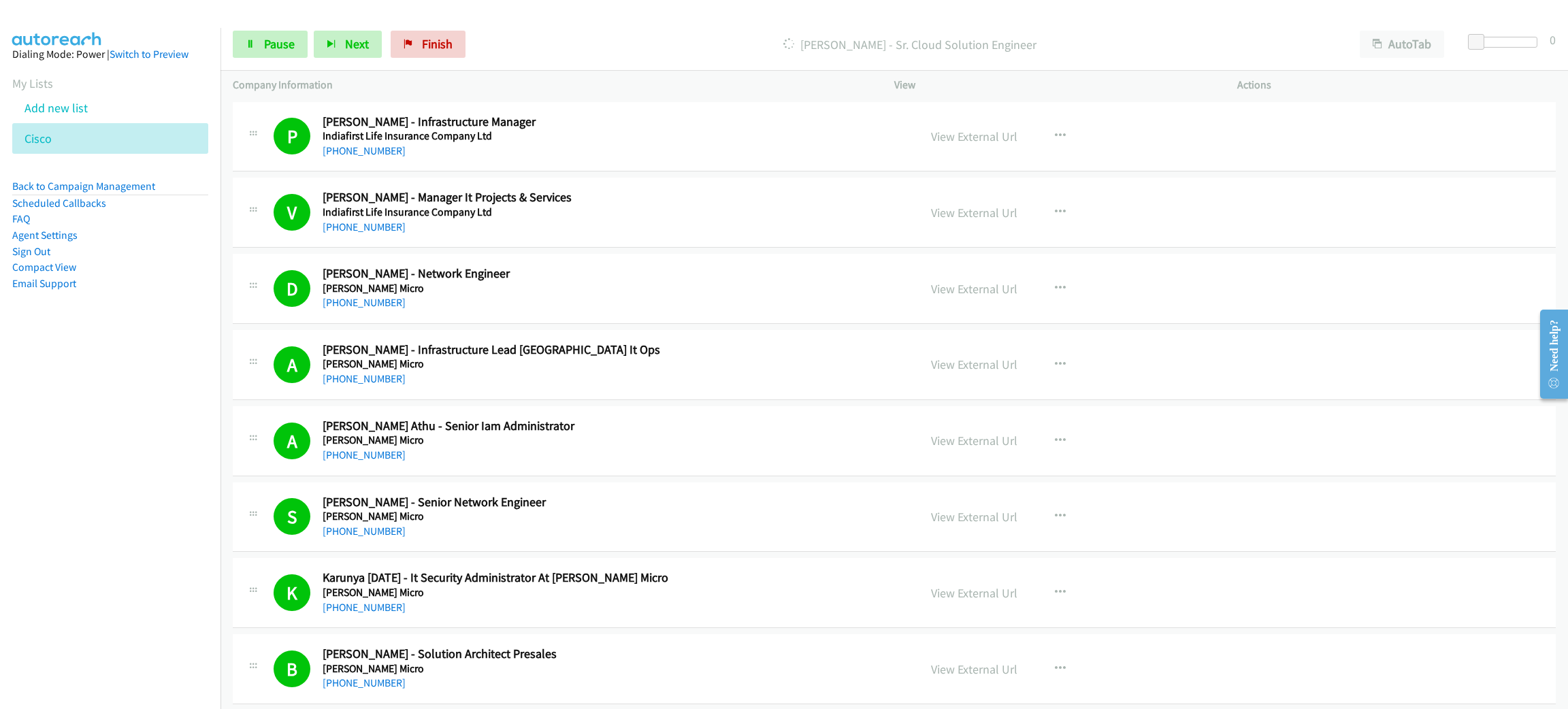
scroll to position [3775, 0]
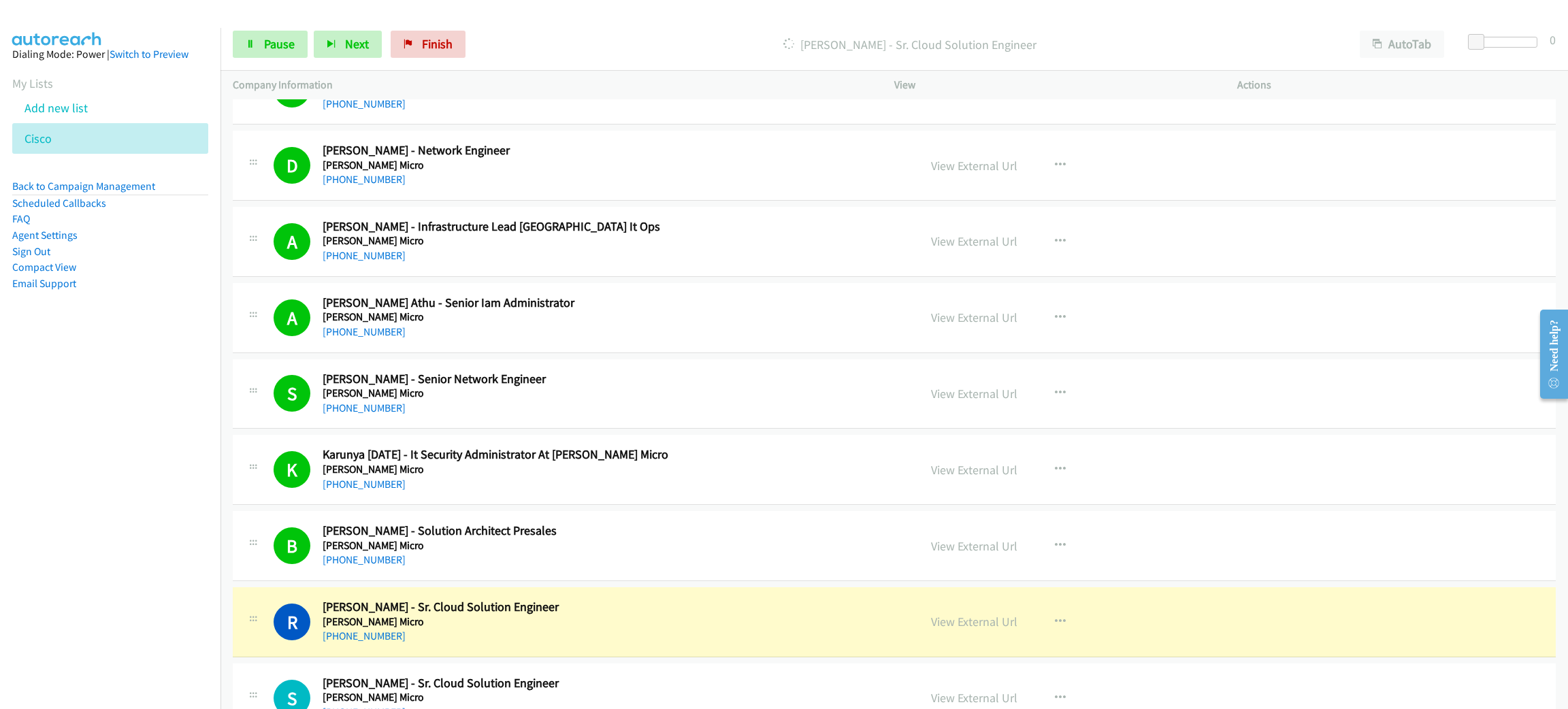
click at [553, 638] on div "[PHONE_NUMBER]" at bounding box center [604, 636] width 564 height 16
click at [996, 626] on link "View External Url" at bounding box center [974, 622] width 86 height 15
click at [230, 46] on div "Start Calls Pause Next Finish [PERSON_NAME] - Sr. Cloud Solution Engineer AutoT…" at bounding box center [894, 44] width 1347 height 52
click at [240, 44] on link "Pause" at bounding box center [270, 44] width 75 height 27
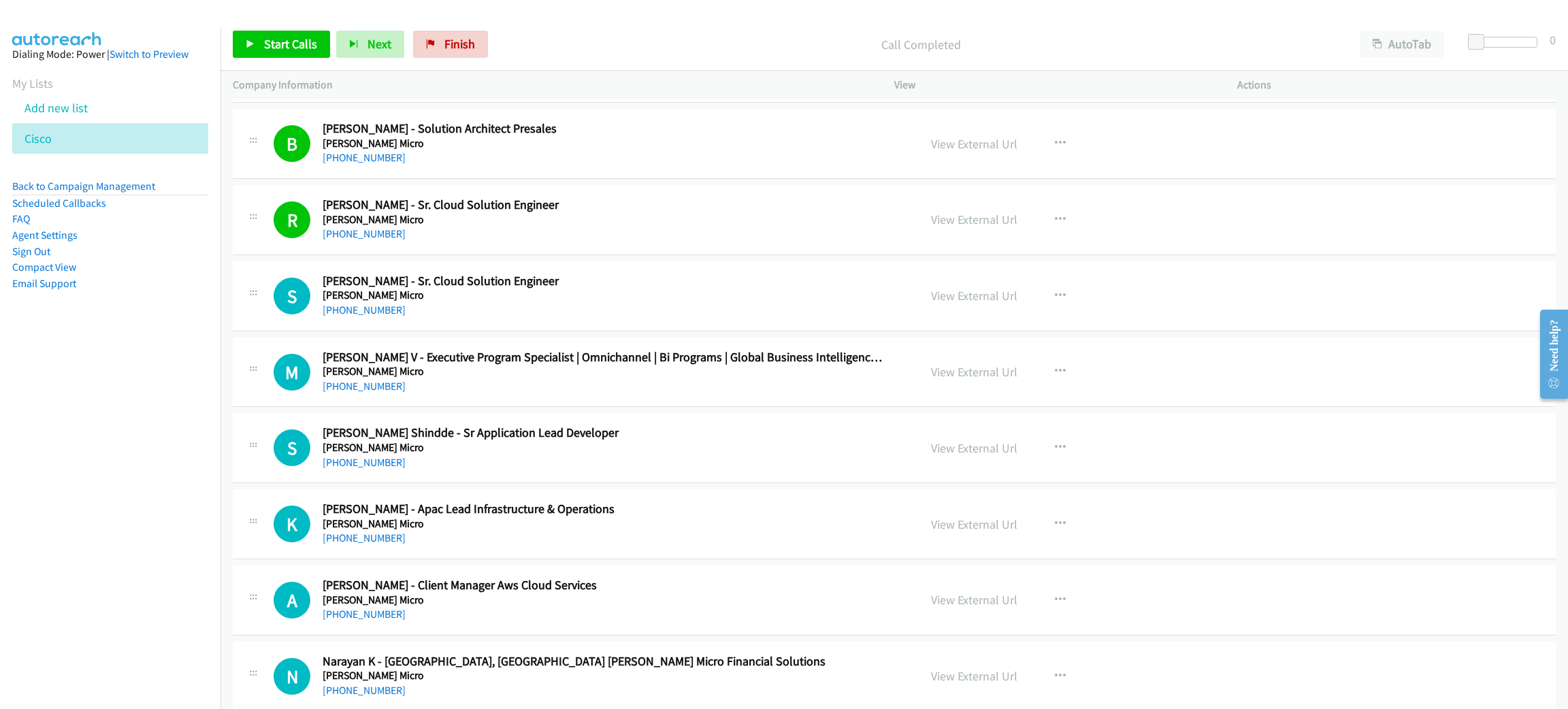
scroll to position [4183, 0]
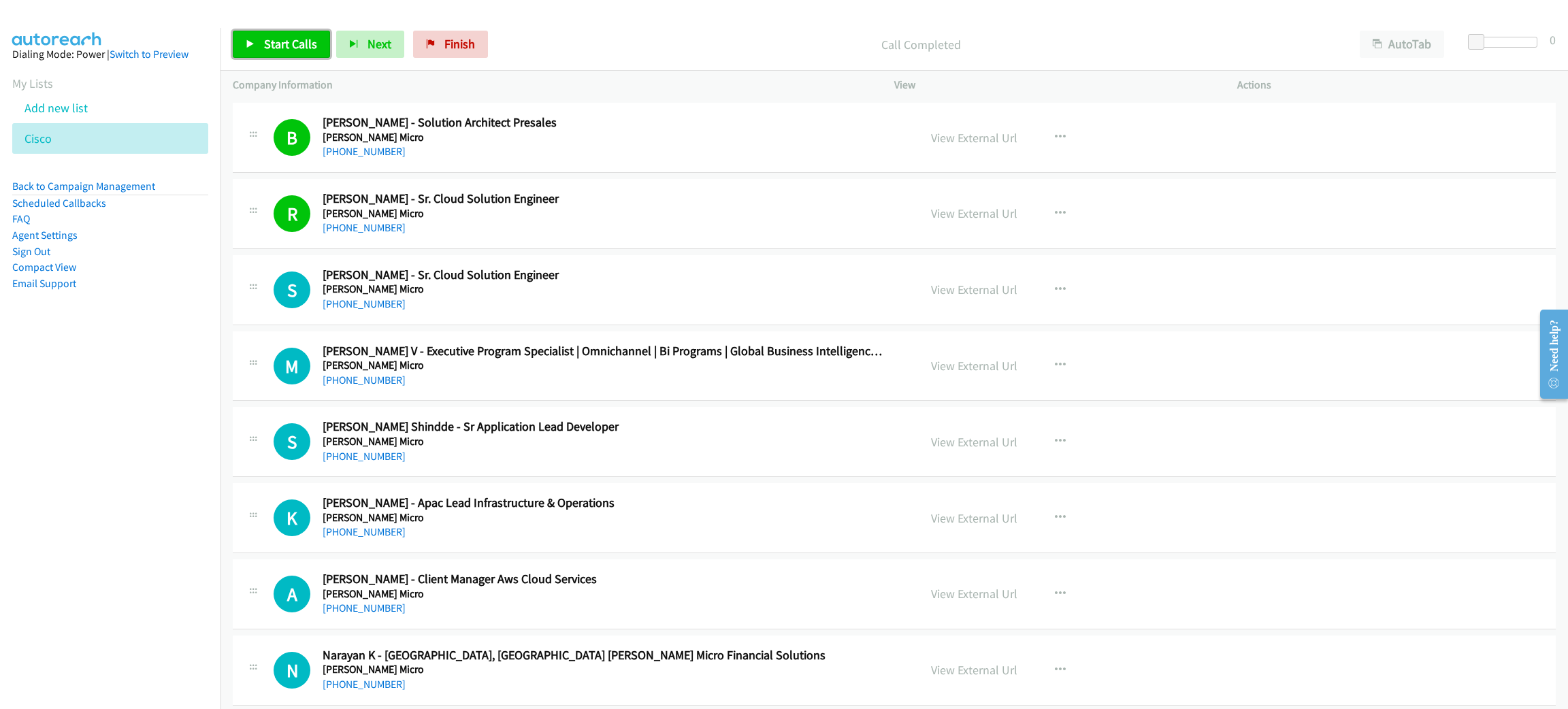
click at [264, 35] on link "Start Calls" at bounding box center [281, 44] width 97 height 27
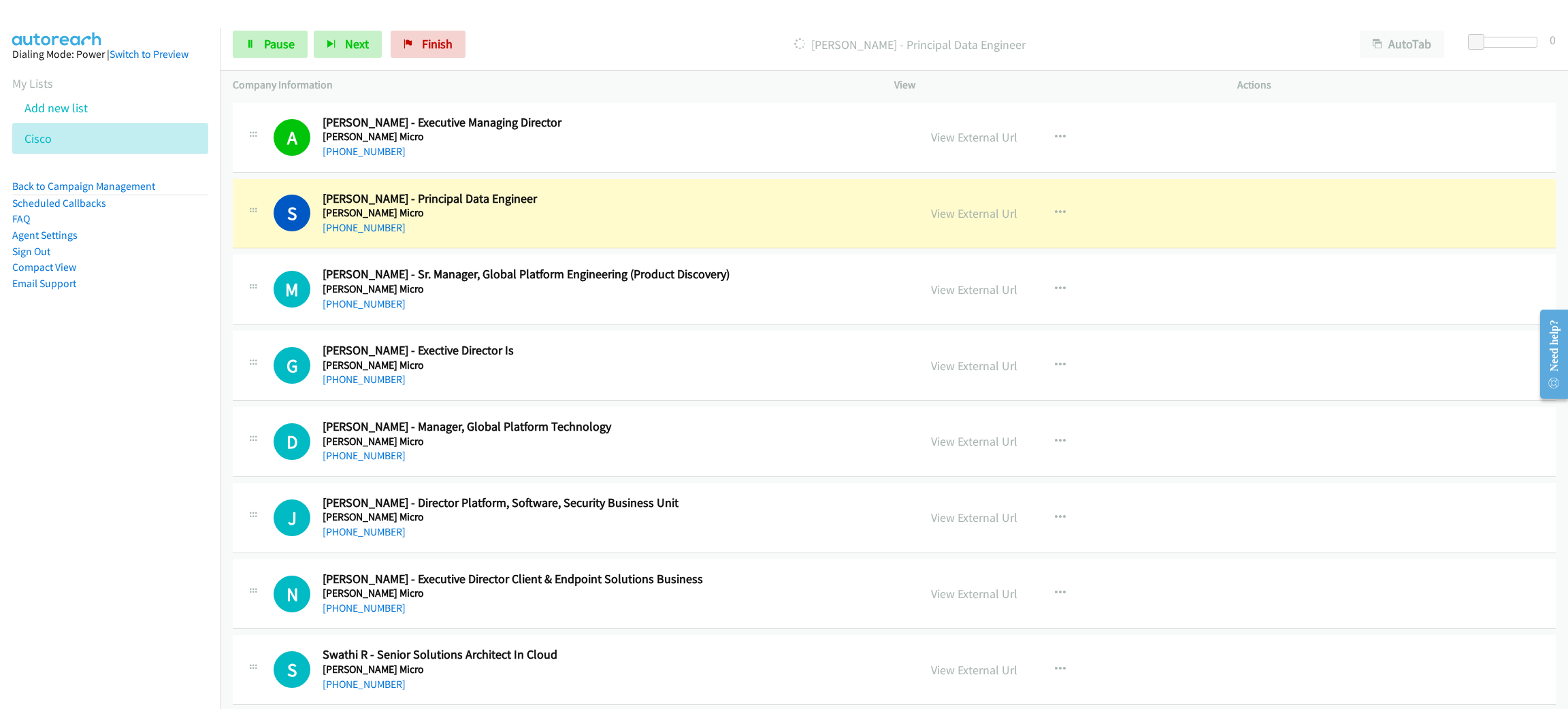
scroll to position [5203, 0]
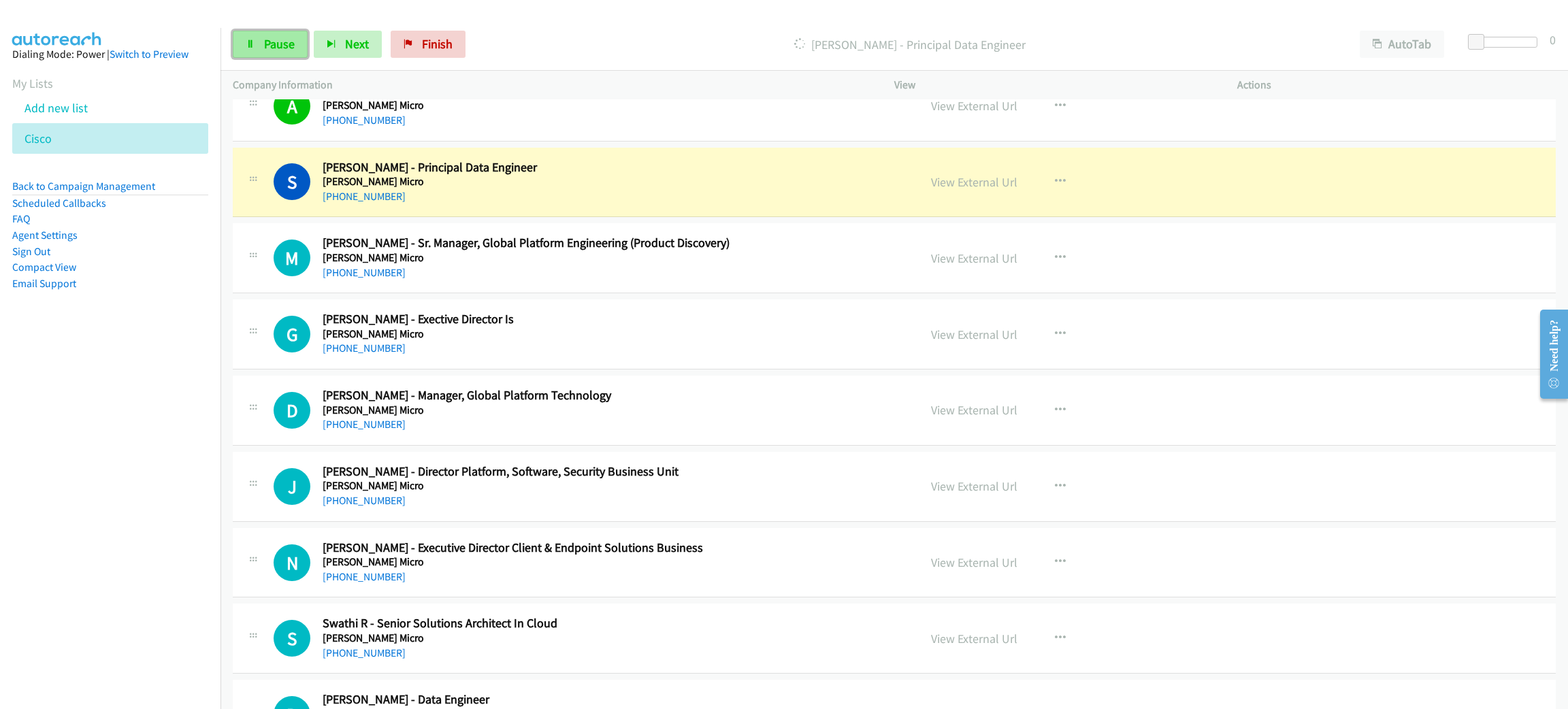
click at [305, 43] on link "Pause" at bounding box center [270, 44] width 75 height 27
click at [127, 498] on nav "Dialing Mode: Power | Switch to Preview My Lists Add new list [GEOGRAPHIC_DATA]…" at bounding box center [111, 382] width 221 height 709
click at [990, 190] on link "View External Url" at bounding box center [974, 182] width 86 height 15
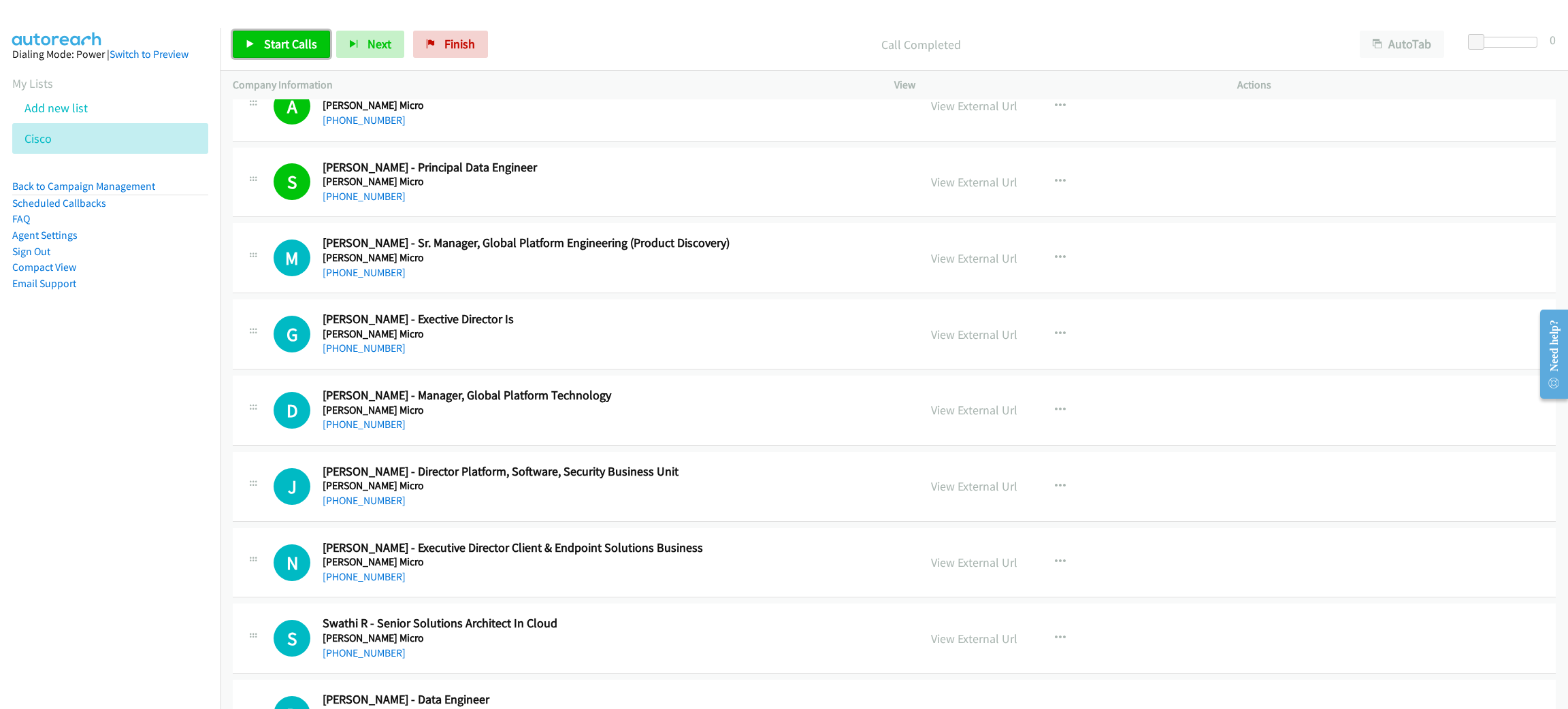
click at [317, 40] on link "Start Calls" at bounding box center [281, 44] width 97 height 27
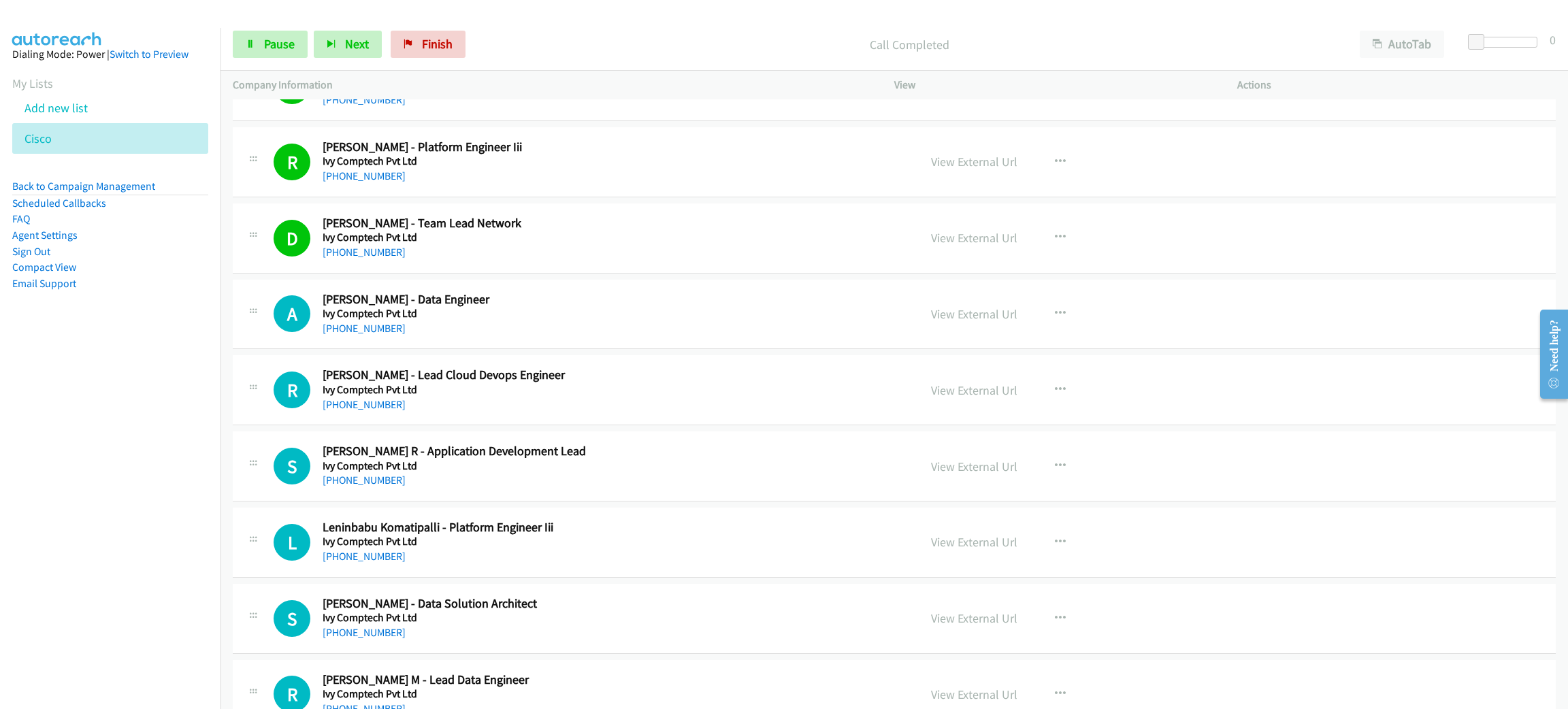
scroll to position [5918, 0]
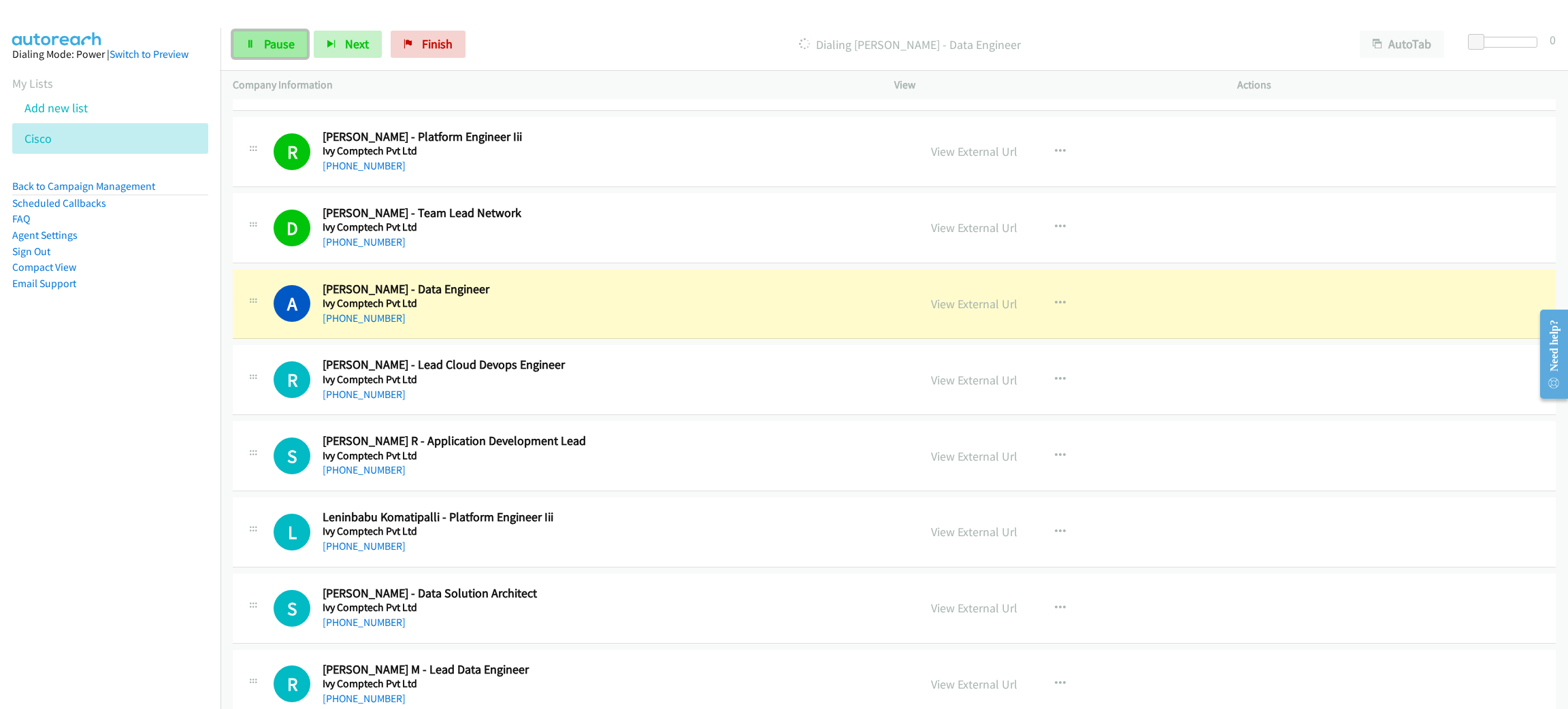
click at [286, 51] on link "Pause" at bounding box center [270, 44] width 75 height 27
click at [967, 308] on link "View External Url" at bounding box center [974, 304] width 86 height 15
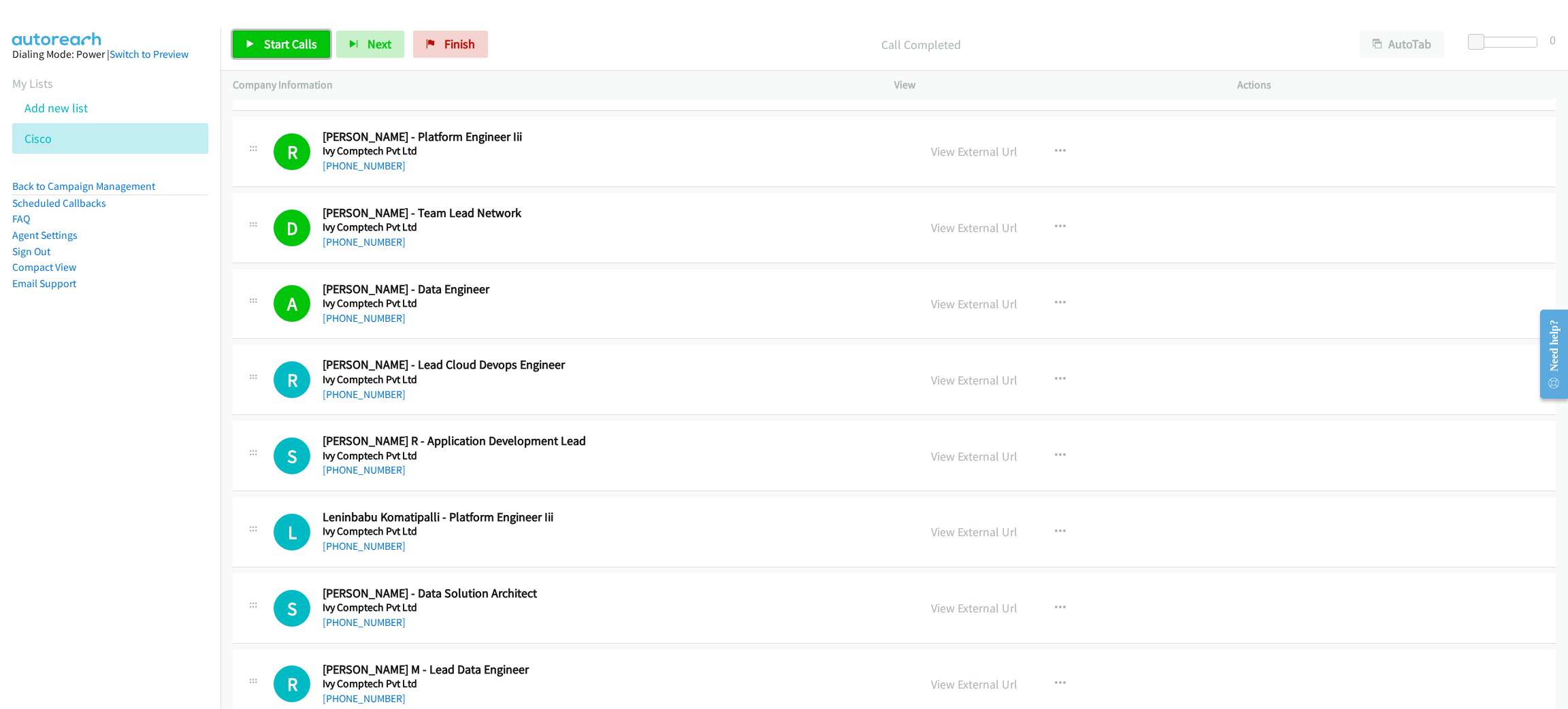
click at [300, 36] on span "Start Calls" at bounding box center [291, 44] width 53 height 15
click at [264, 41] on span "Pause" at bounding box center [279, 44] width 31 height 15
click at [543, 42] on p "Paused" at bounding box center [921, 45] width 829 height 18
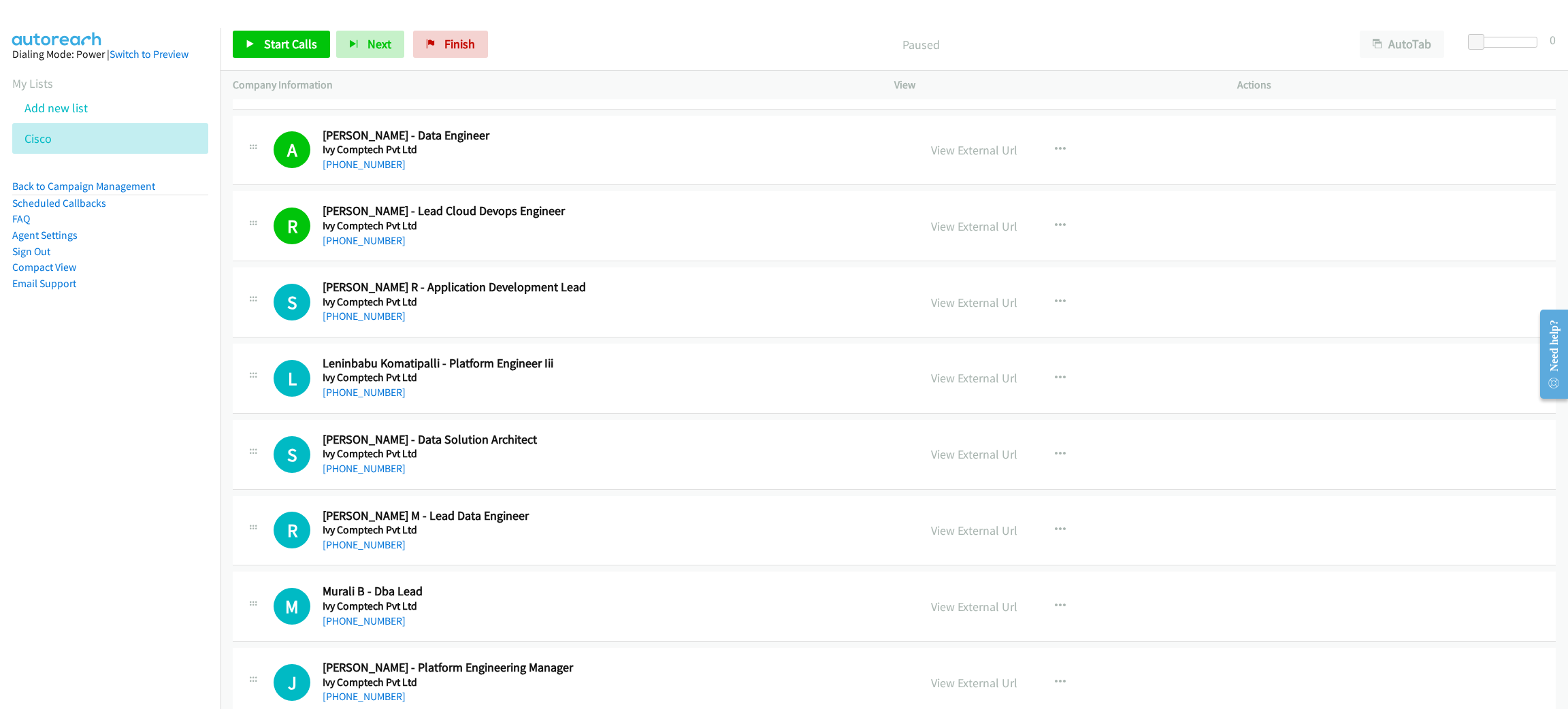
scroll to position [6122, 0]
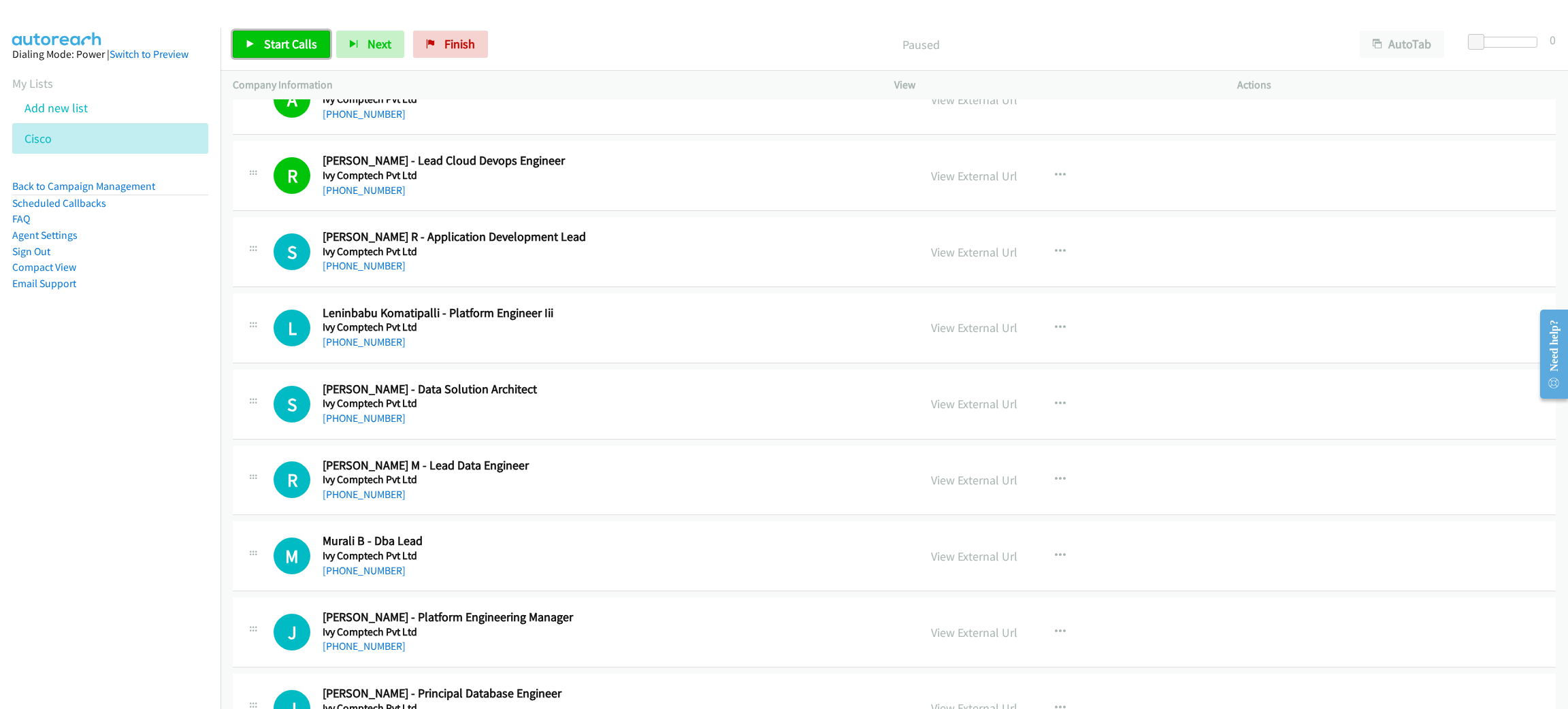
click at [281, 56] on link "Start Calls" at bounding box center [281, 44] width 97 height 27
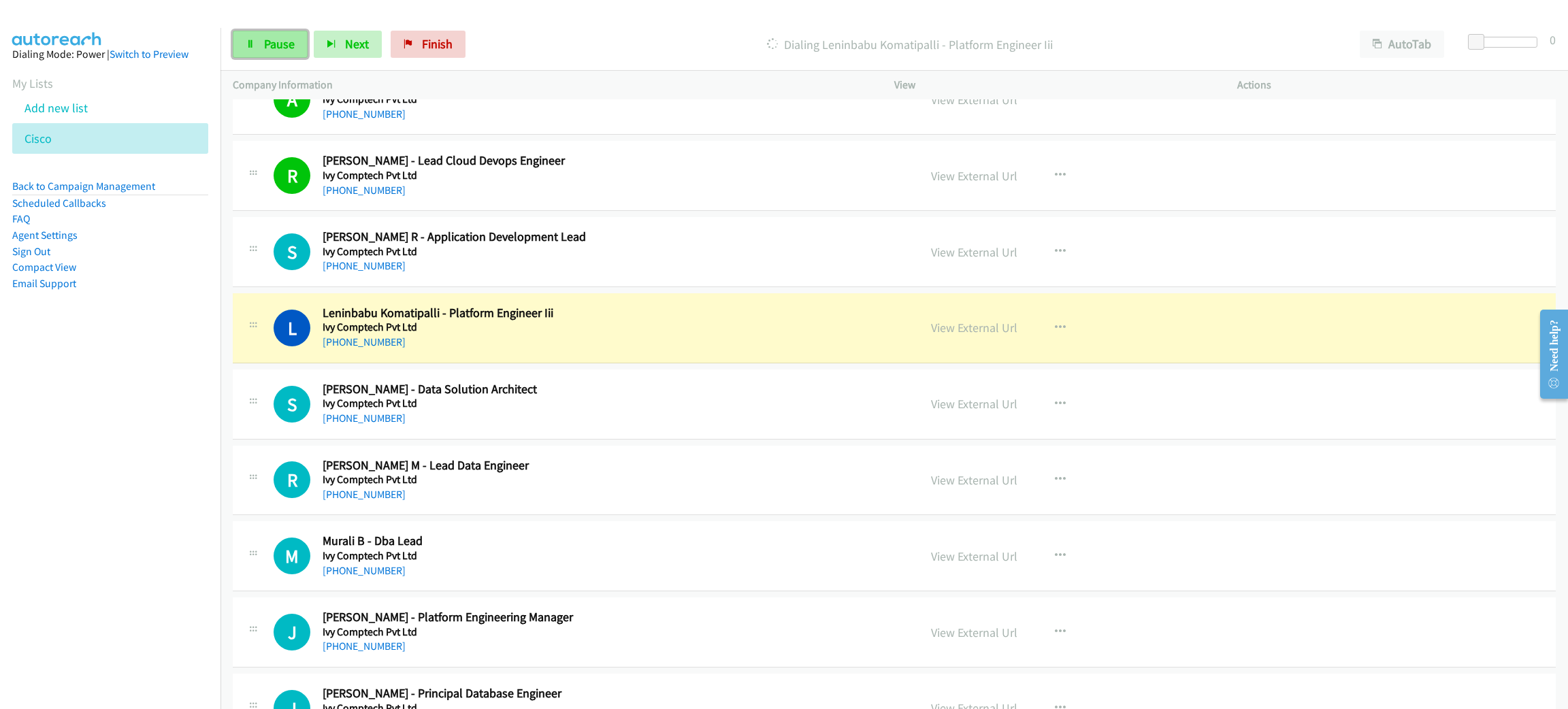
click at [296, 43] on link "Pause" at bounding box center [270, 44] width 75 height 27
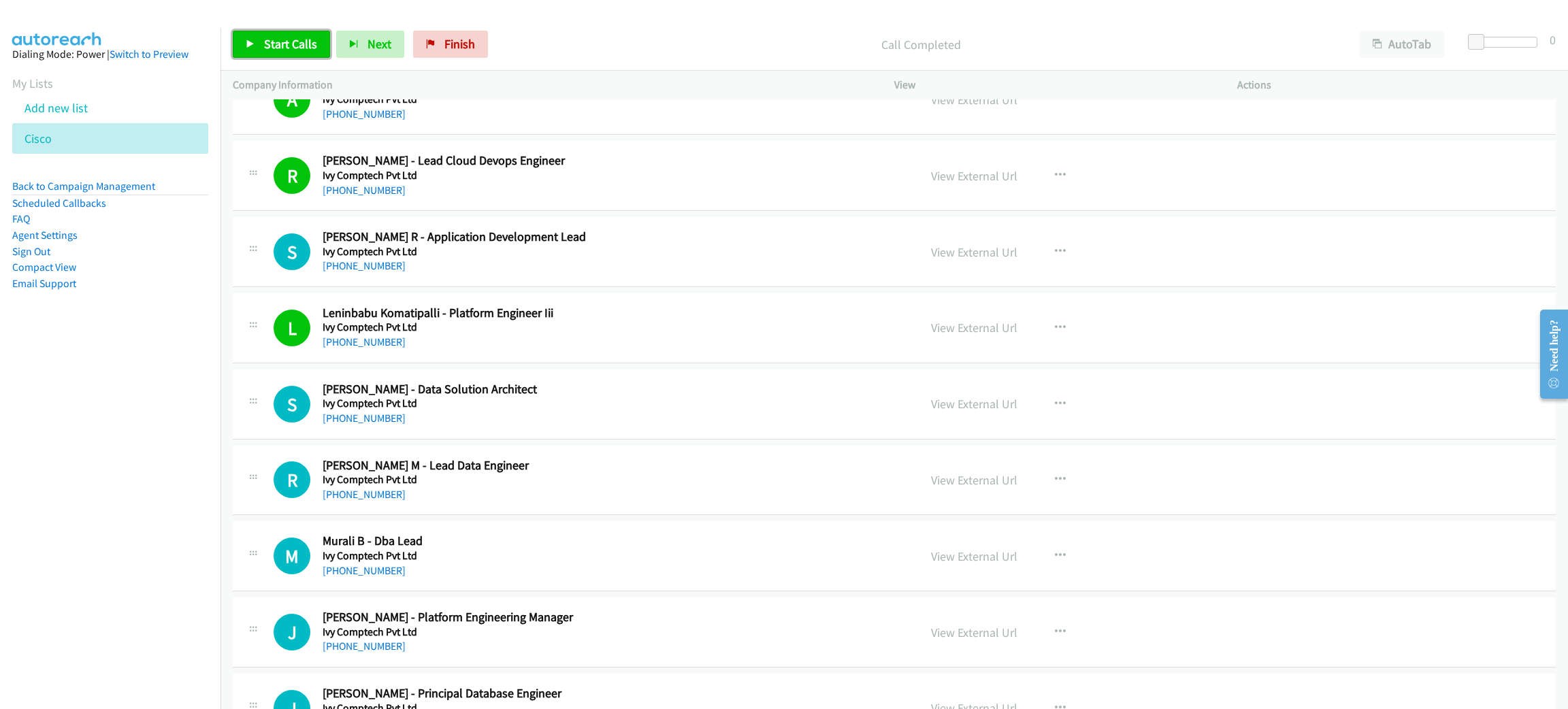
click at [284, 46] on span "Start Calls" at bounding box center [291, 44] width 53 height 15
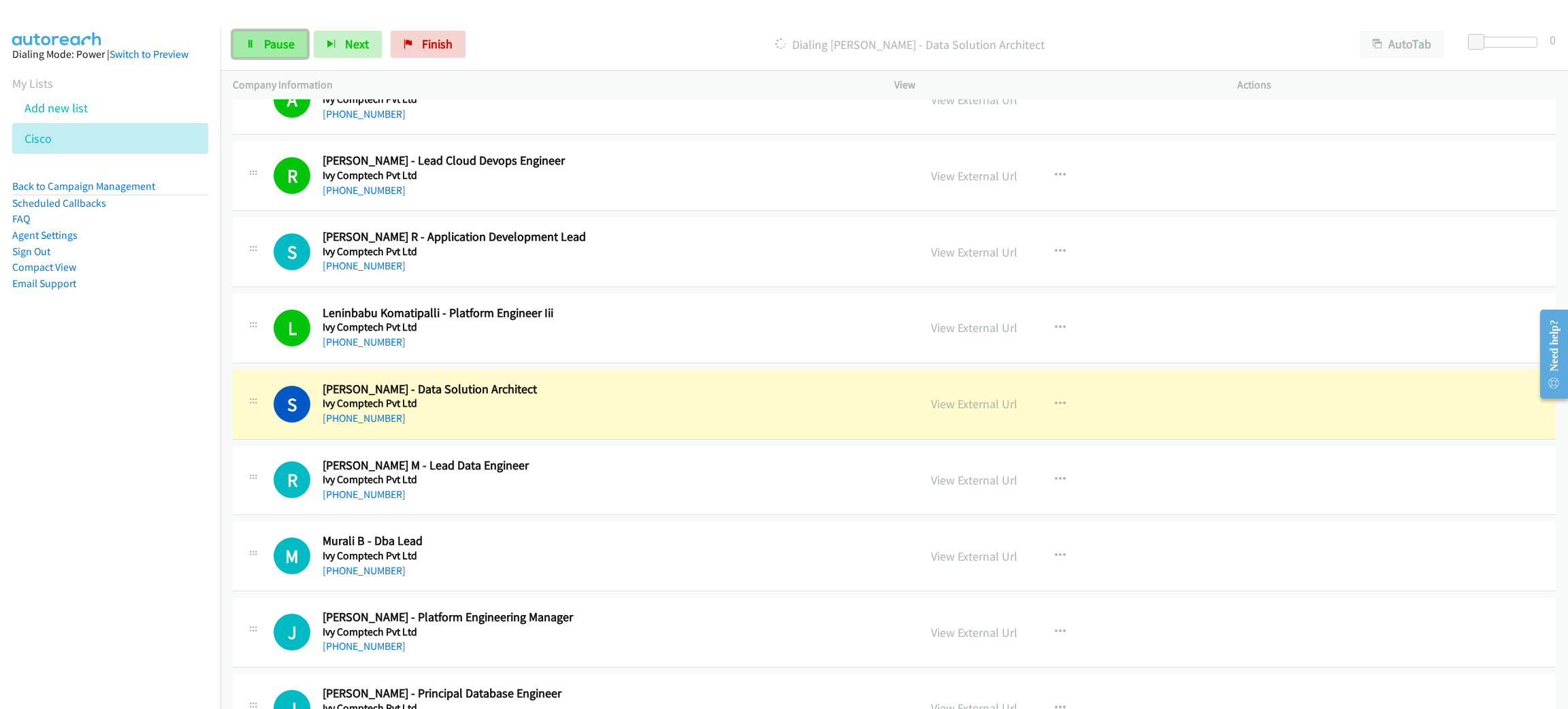
click at [264, 45] on span "Pause" at bounding box center [279, 44] width 31 height 15
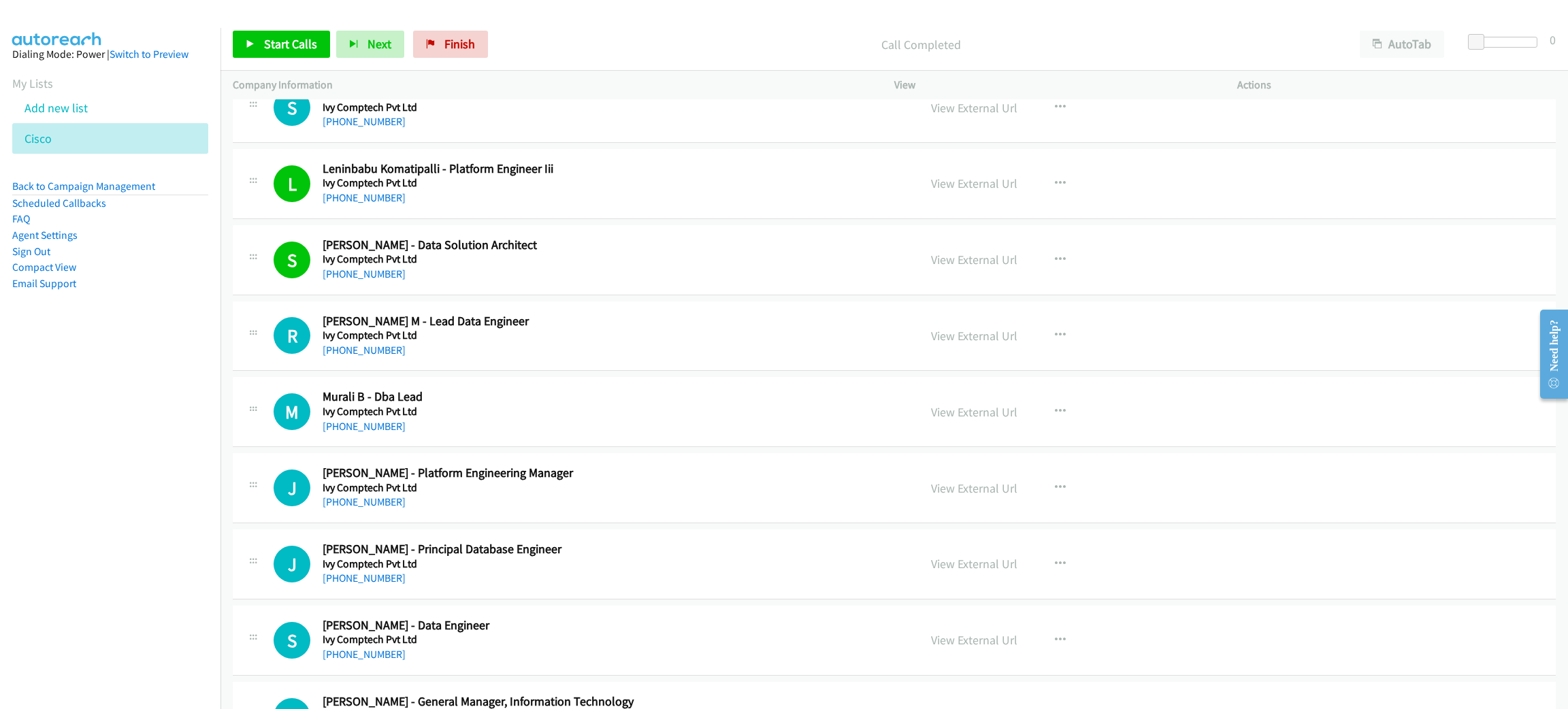
scroll to position [6326, 0]
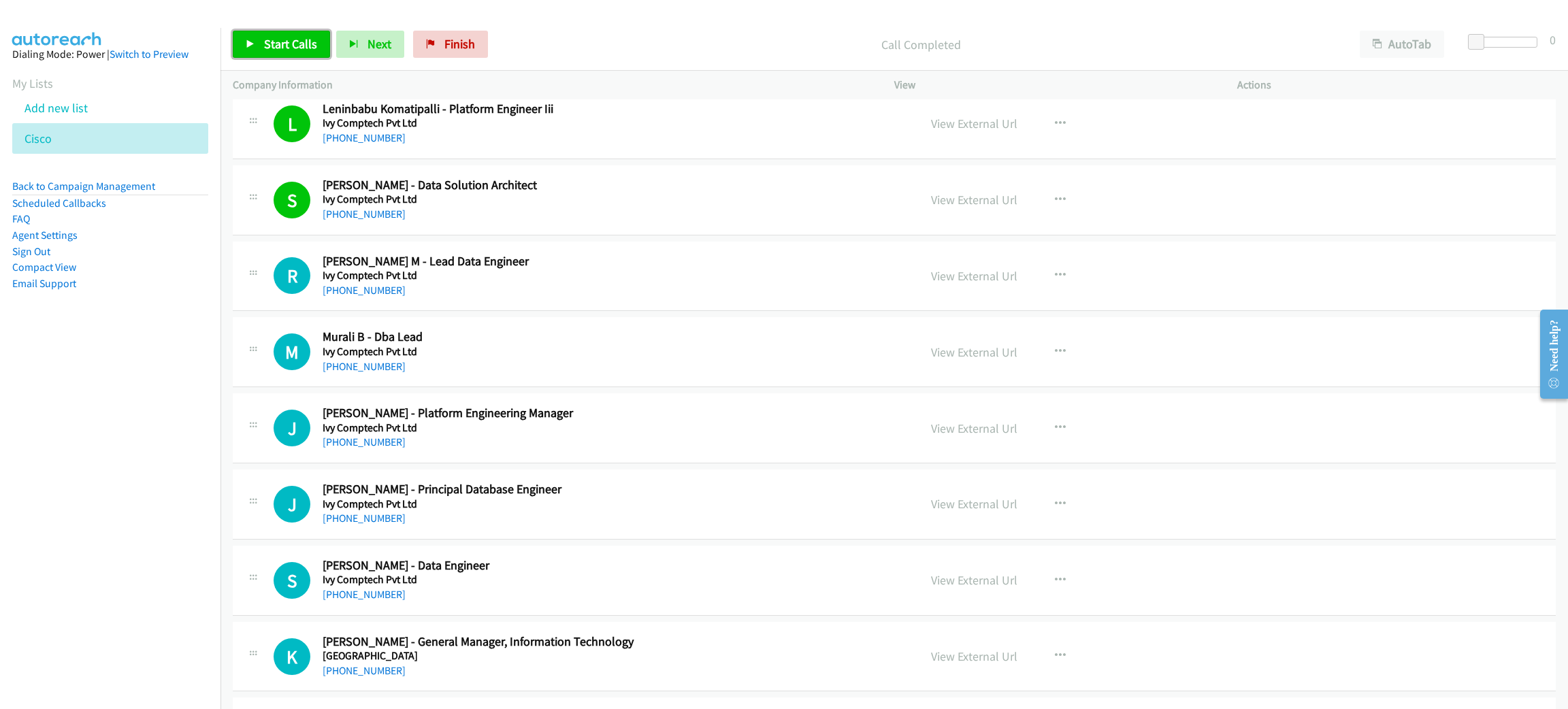
click at [293, 34] on link "Start Calls" at bounding box center [281, 44] width 97 height 27
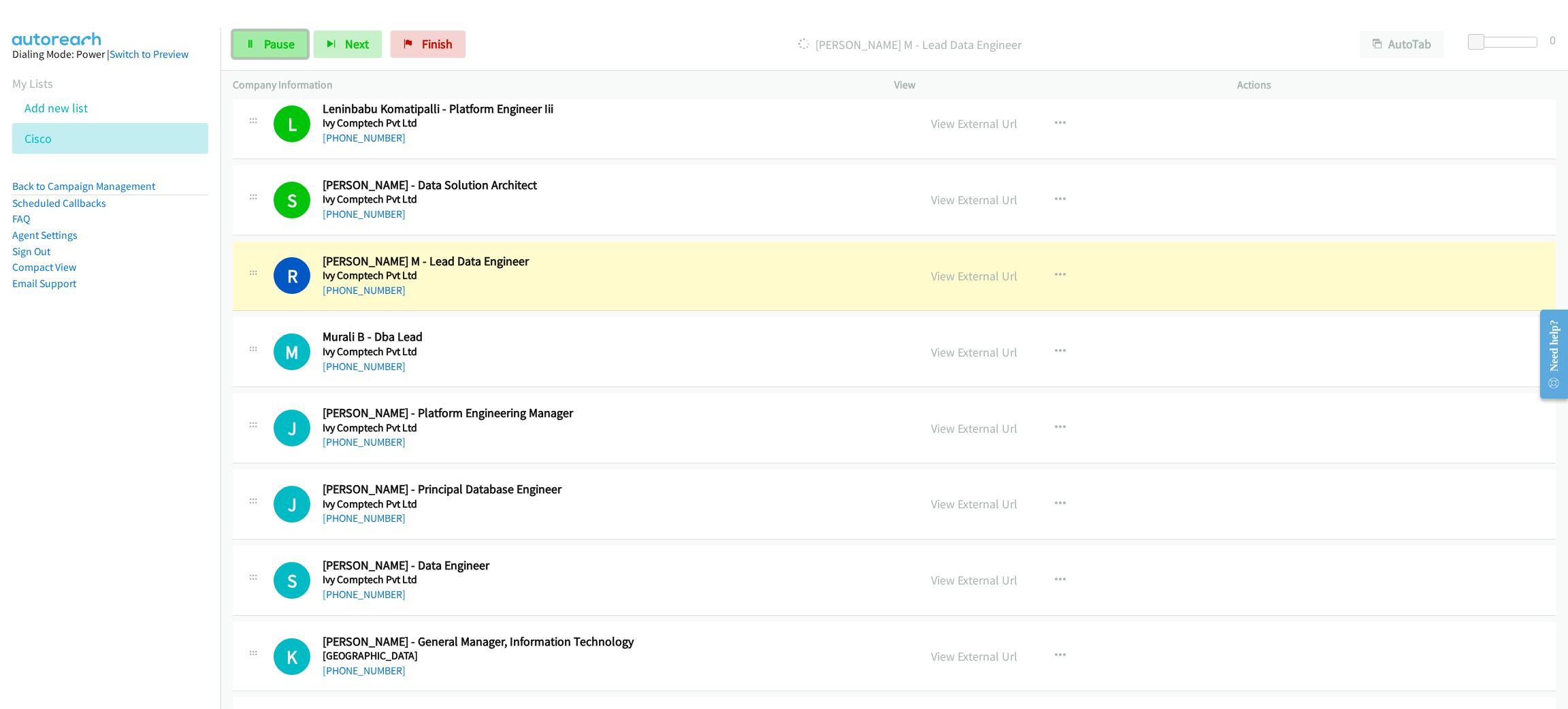
click at [275, 51] on link "Pause" at bounding box center [270, 44] width 75 height 27
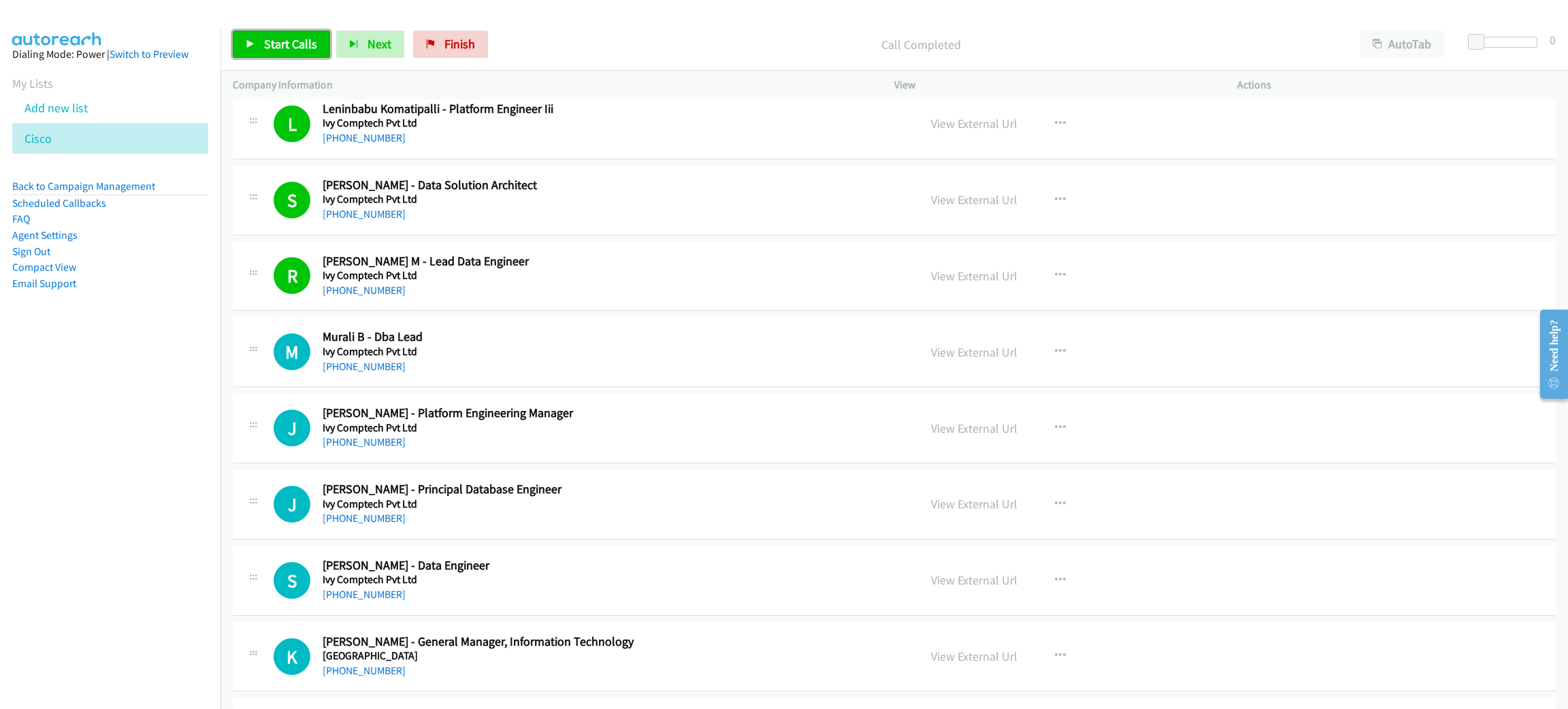
click at [282, 55] on link "Start Calls" at bounding box center [281, 44] width 97 height 27
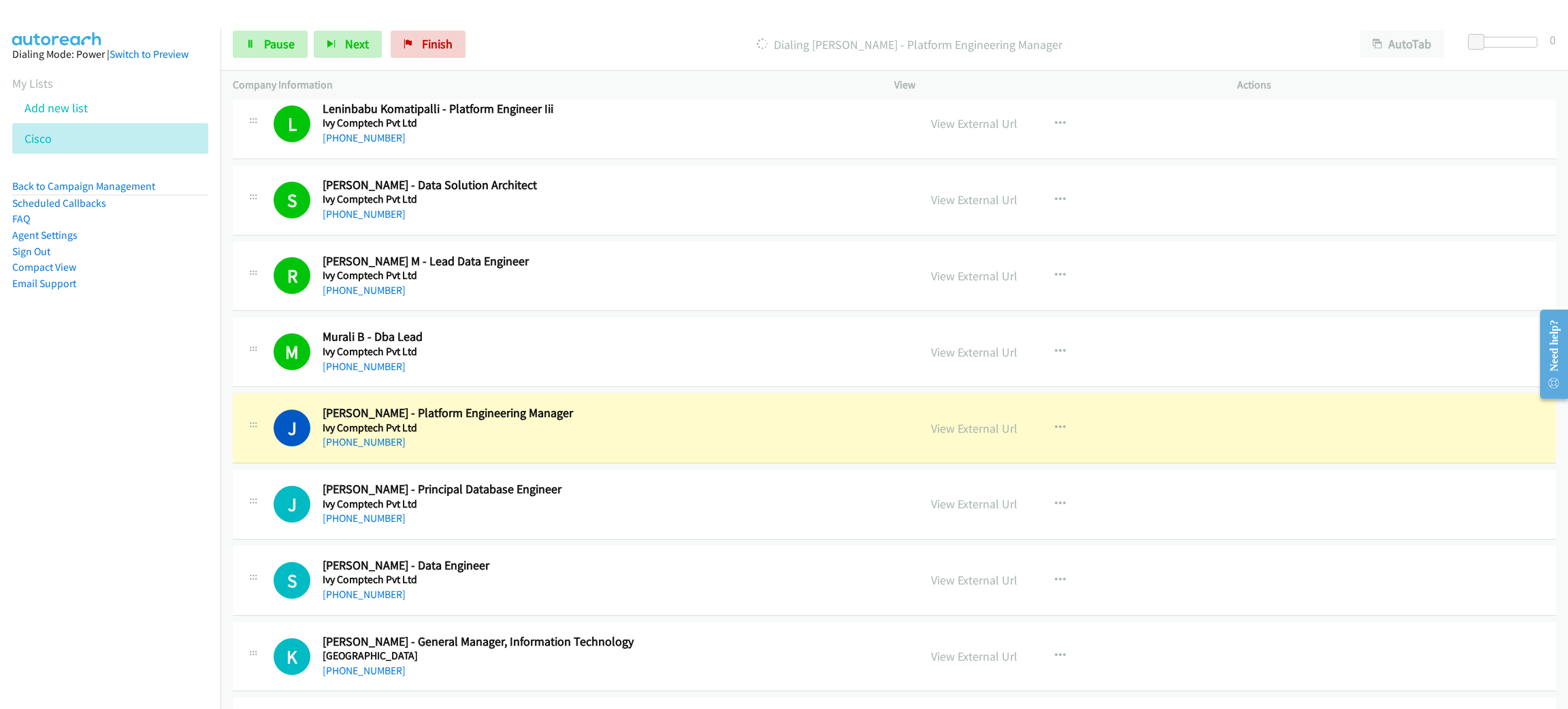
click at [691, 435] on h5 "Ivy Comptech Pvt Ltd" at bounding box center [604, 428] width 564 height 13
click at [967, 436] on link "View External Url" at bounding box center [974, 428] width 86 height 15
click at [268, 44] on span "Pause" at bounding box center [279, 44] width 31 height 15
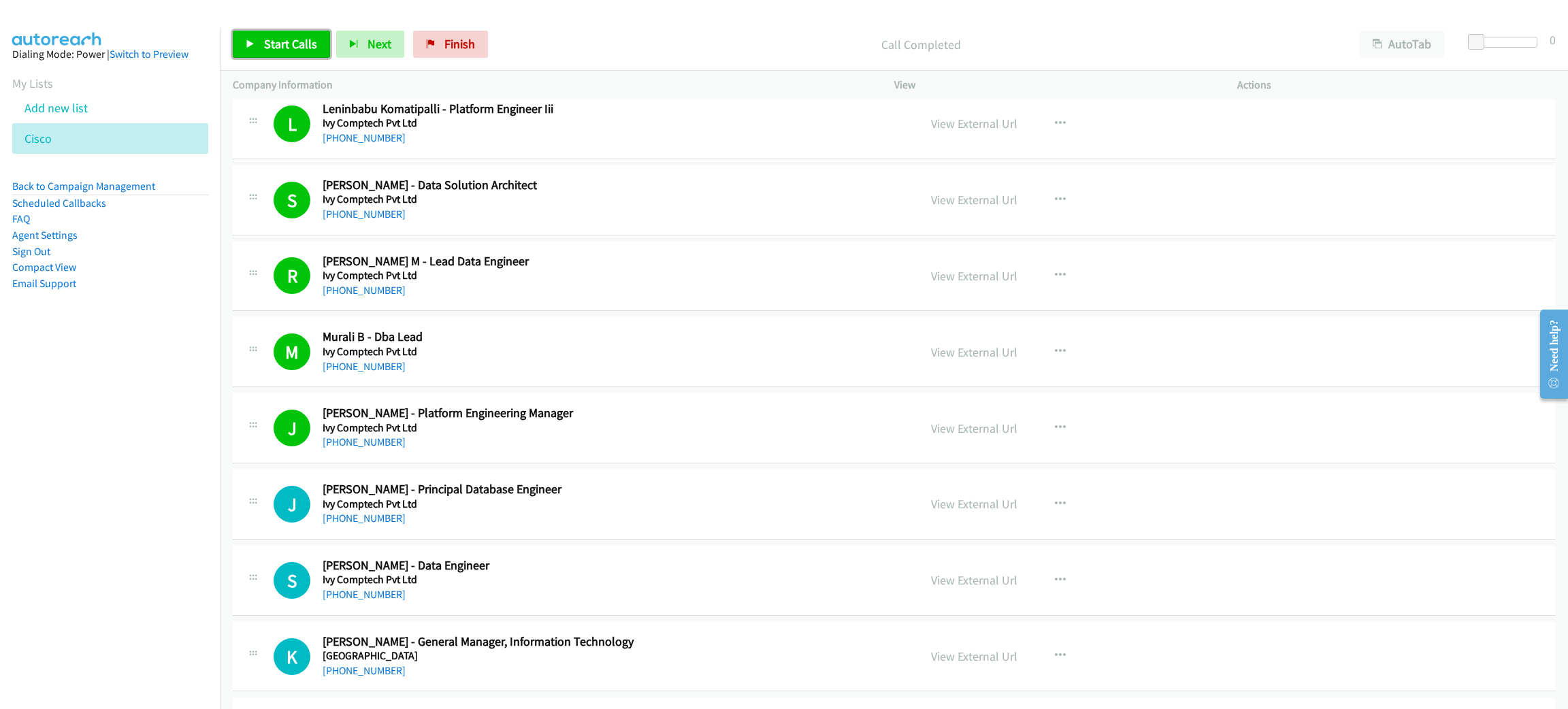
click at [293, 41] on span "Start Calls" at bounding box center [291, 44] width 53 height 15
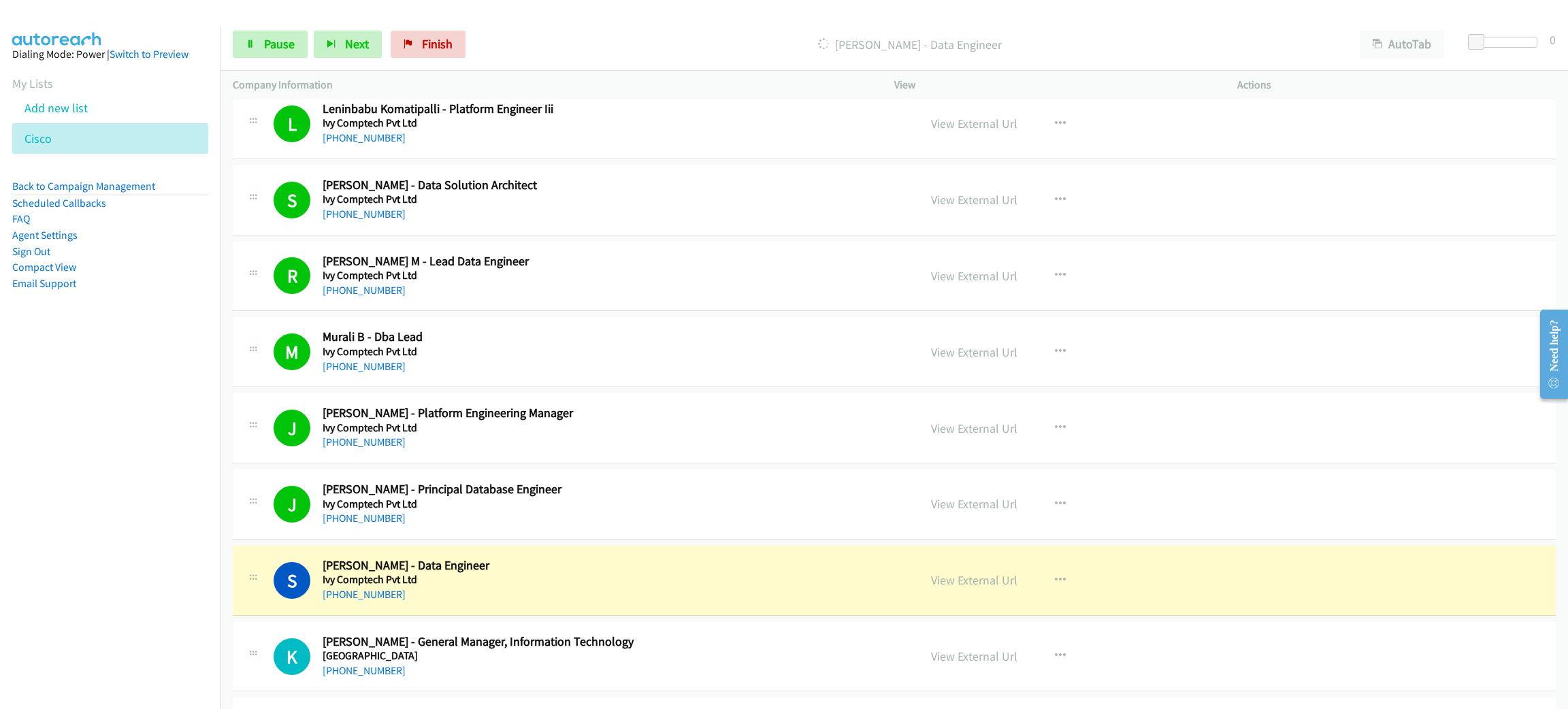
click at [296, 27] on div "Start Calls Pause Next Finish [PERSON_NAME] - Data Engineer AutoTab AutoTab 0" at bounding box center [894, 44] width 1347 height 52
click at [287, 36] on span "Pause" at bounding box center [279, 44] width 31 height 15
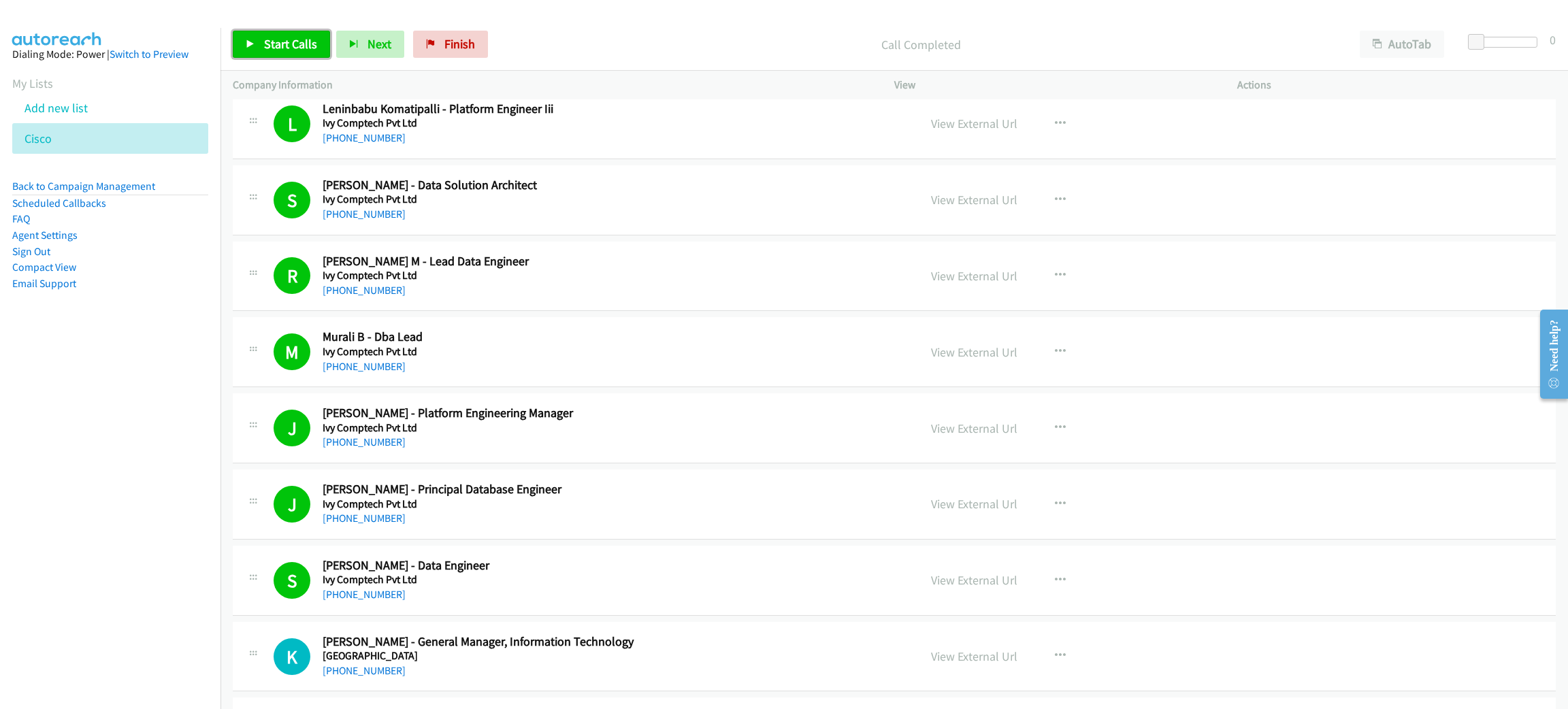
click at [324, 36] on link "Start Calls" at bounding box center [281, 44] width 97 height 27
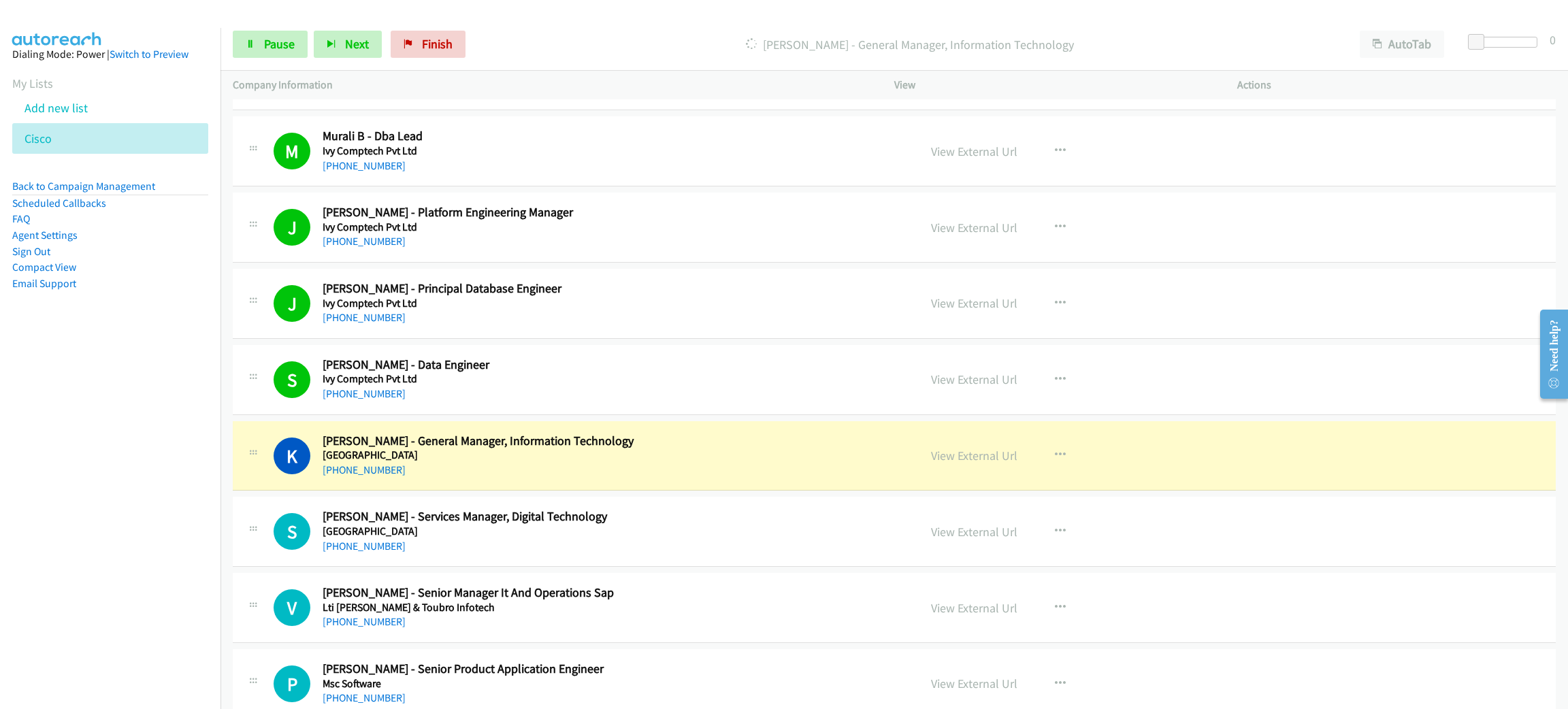
scroll to position [6530, 0]
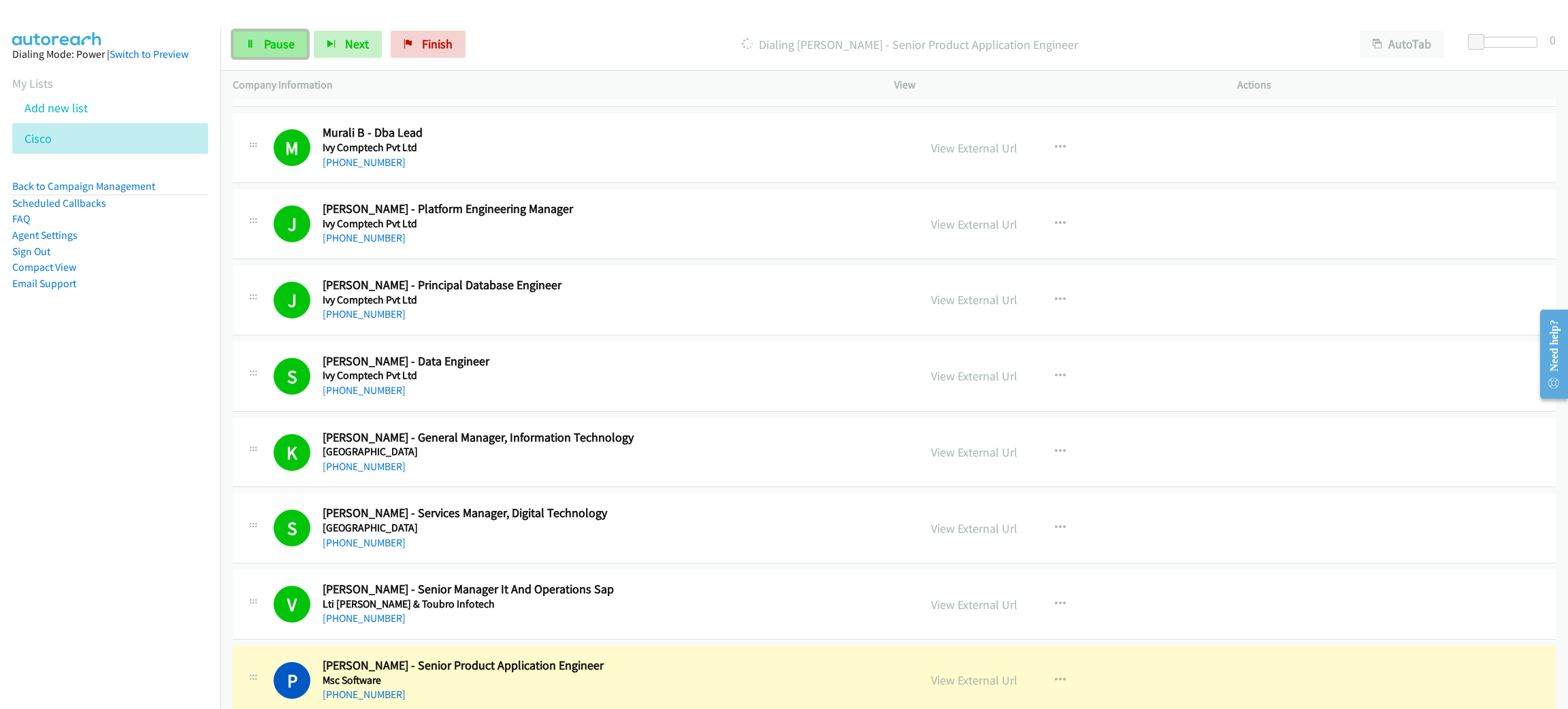
click at [264, 39] on span "Pause" at bounding box center [279, 44] width 31 height 15
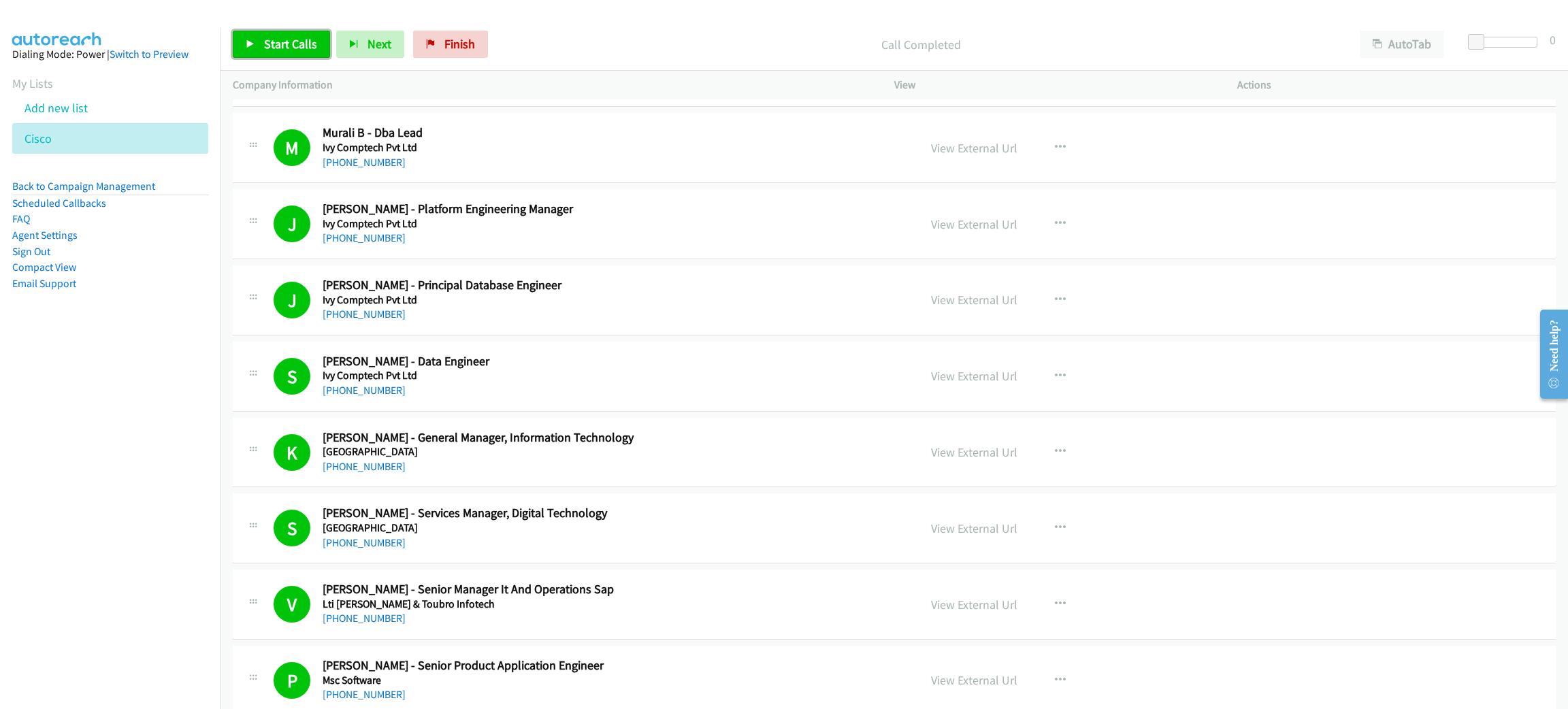
click at [272, 36] on span "Start Calls" at bounding box center [291, 44] width 53 height 15
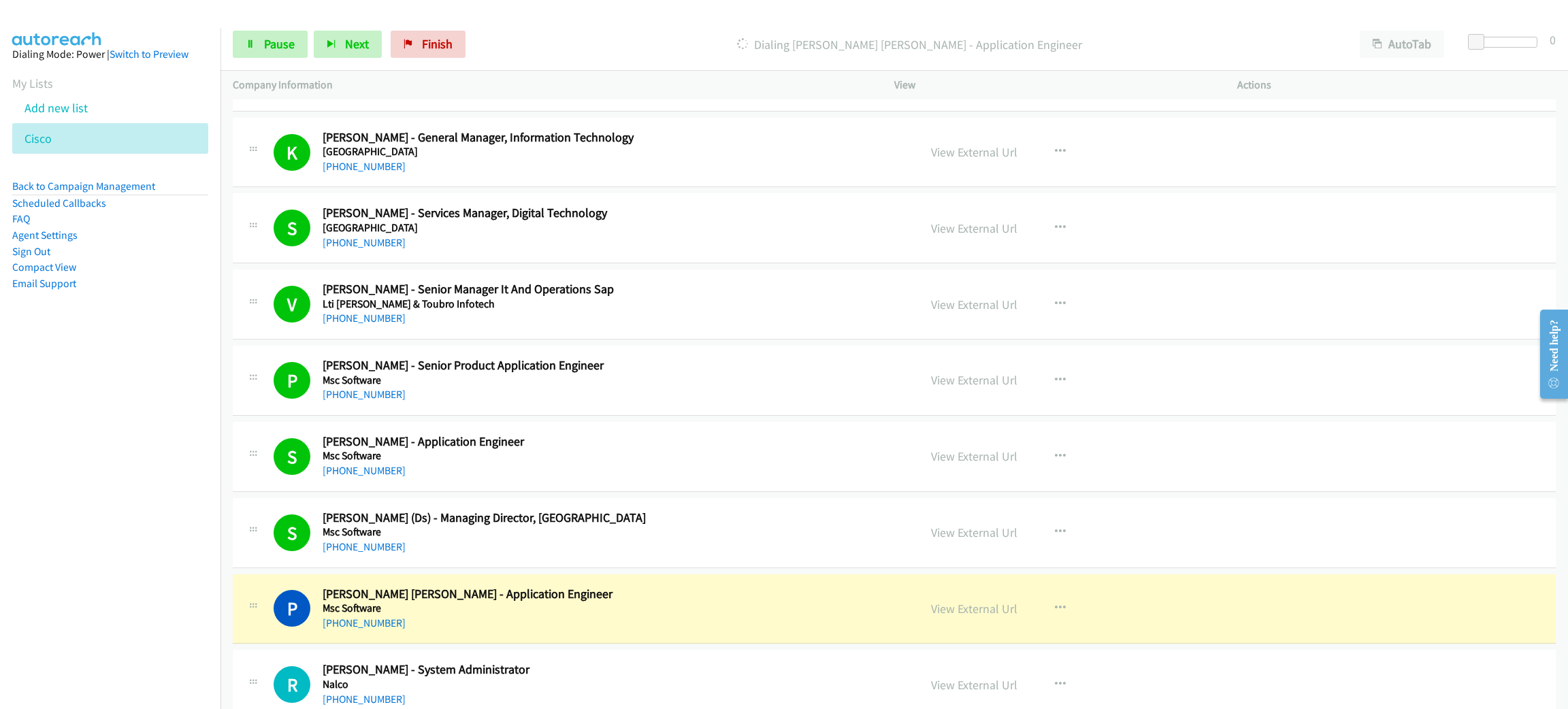
scroll to position [6938, 0]
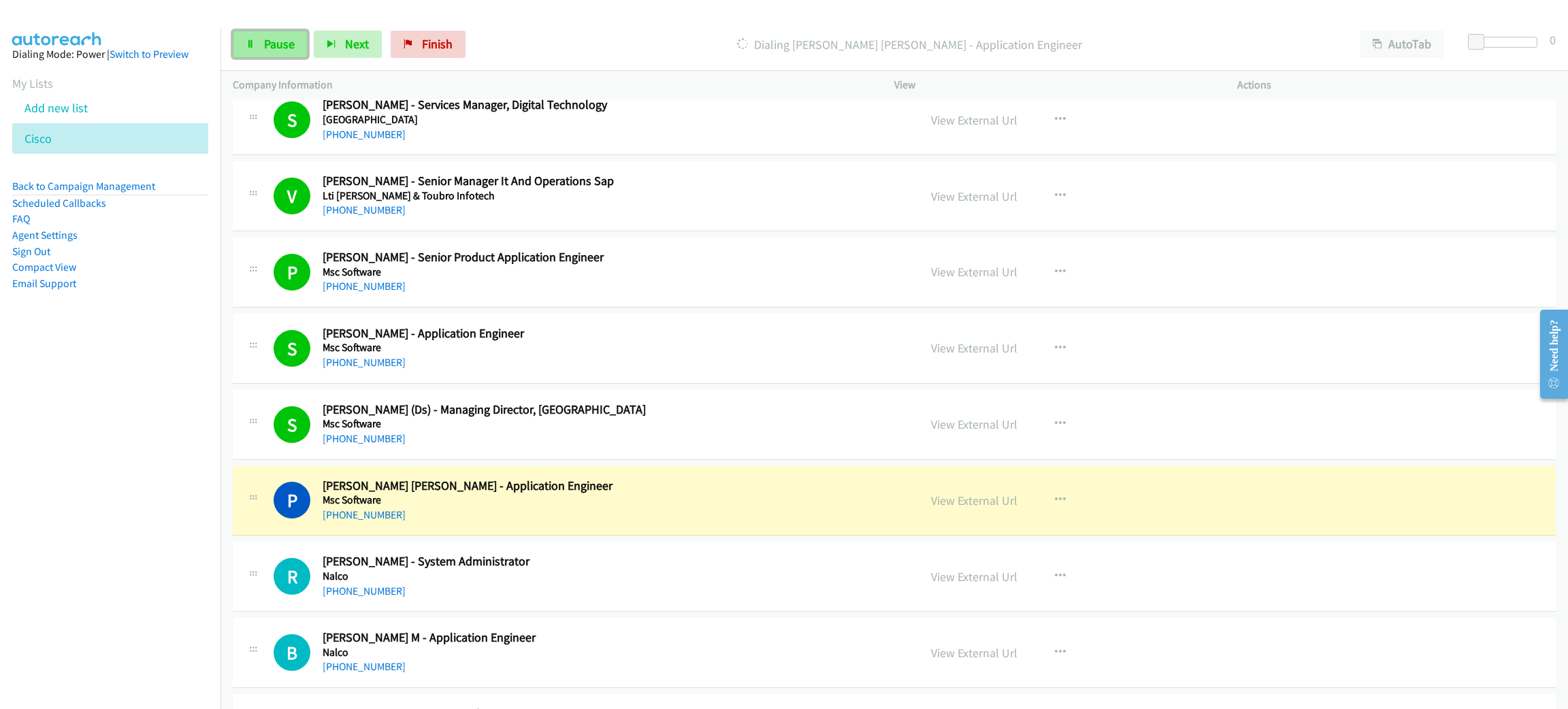
click at [279, 42] on span "Pause" at bounding box center [279, 44] width 31 height 15
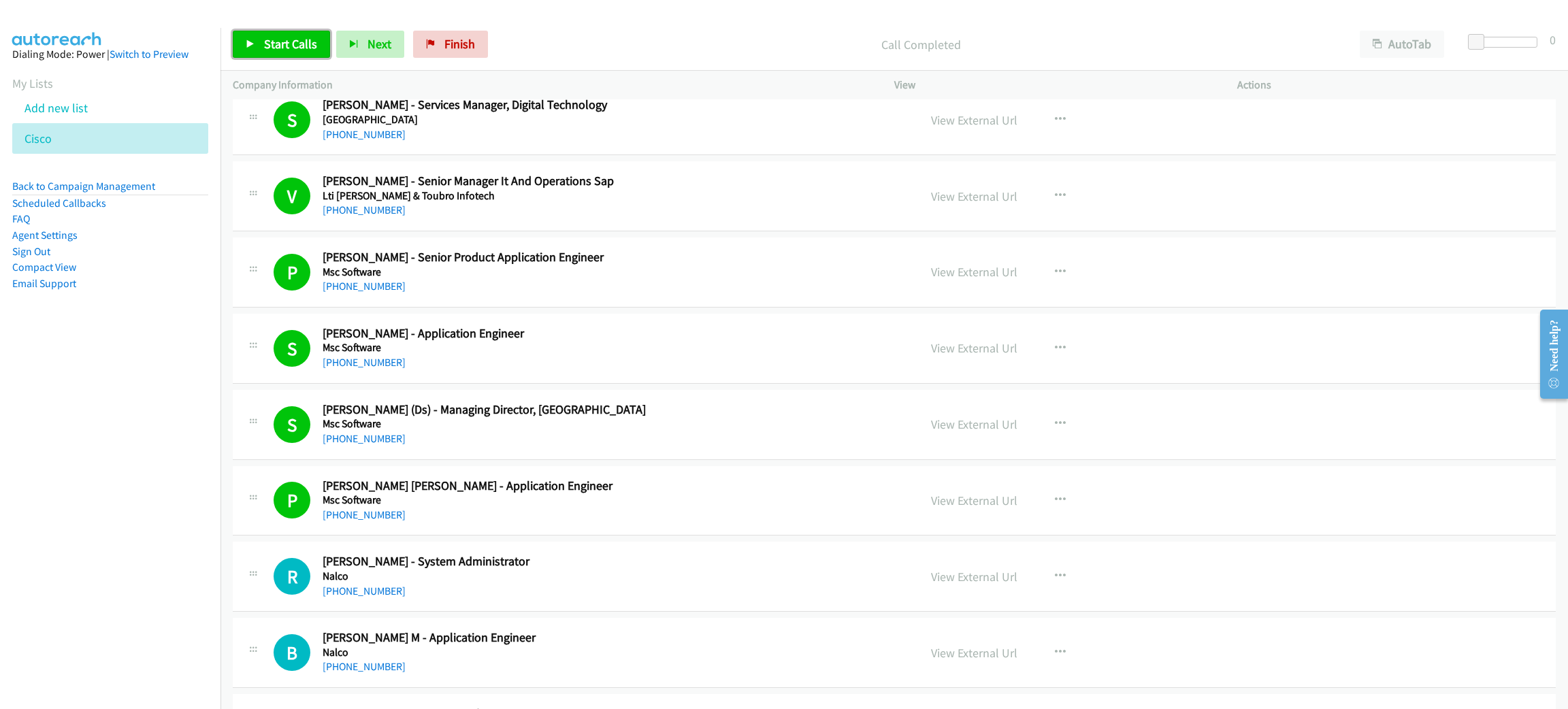
click at [297, 48] on span "Start Calls" at bounding box center [291, 44] width 53 height 15
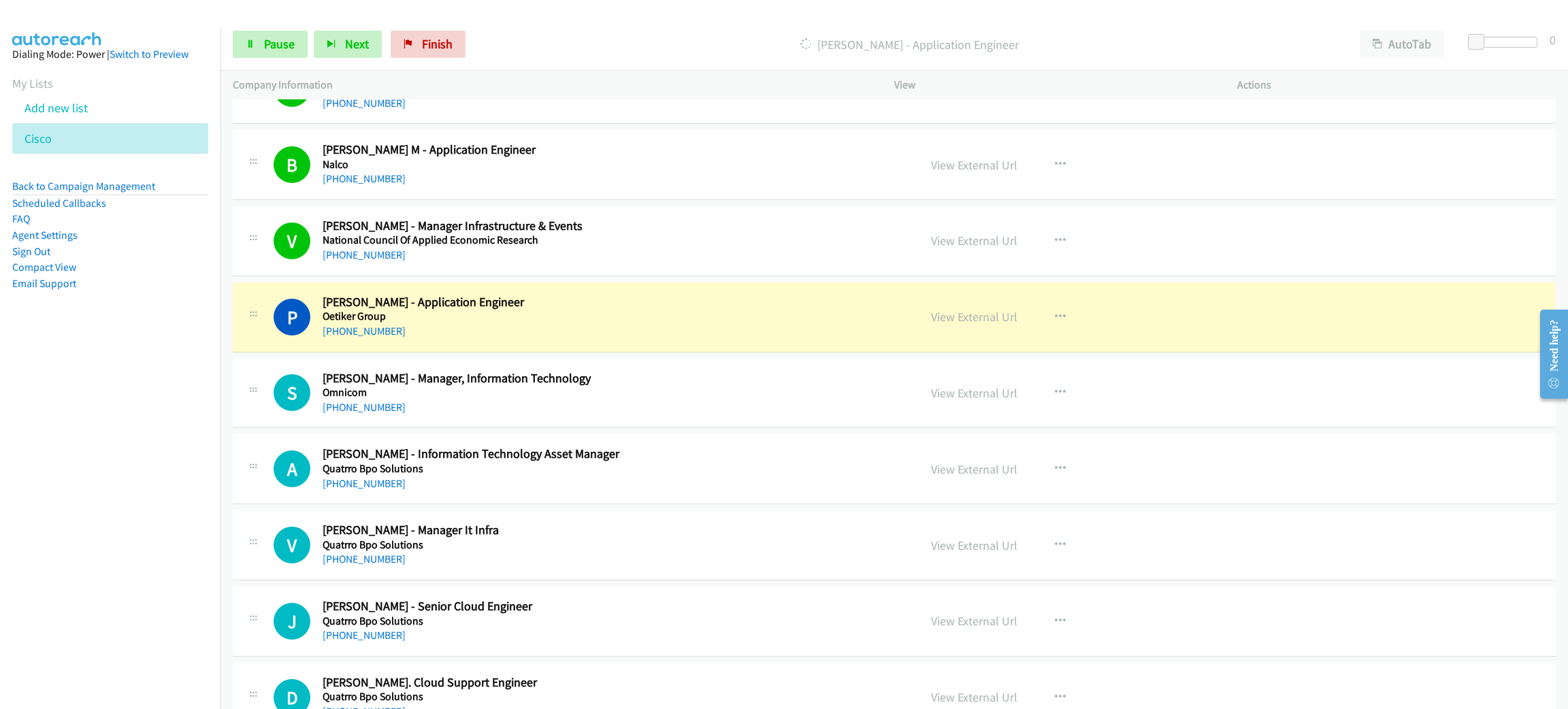
scroll to position [7448, 0]
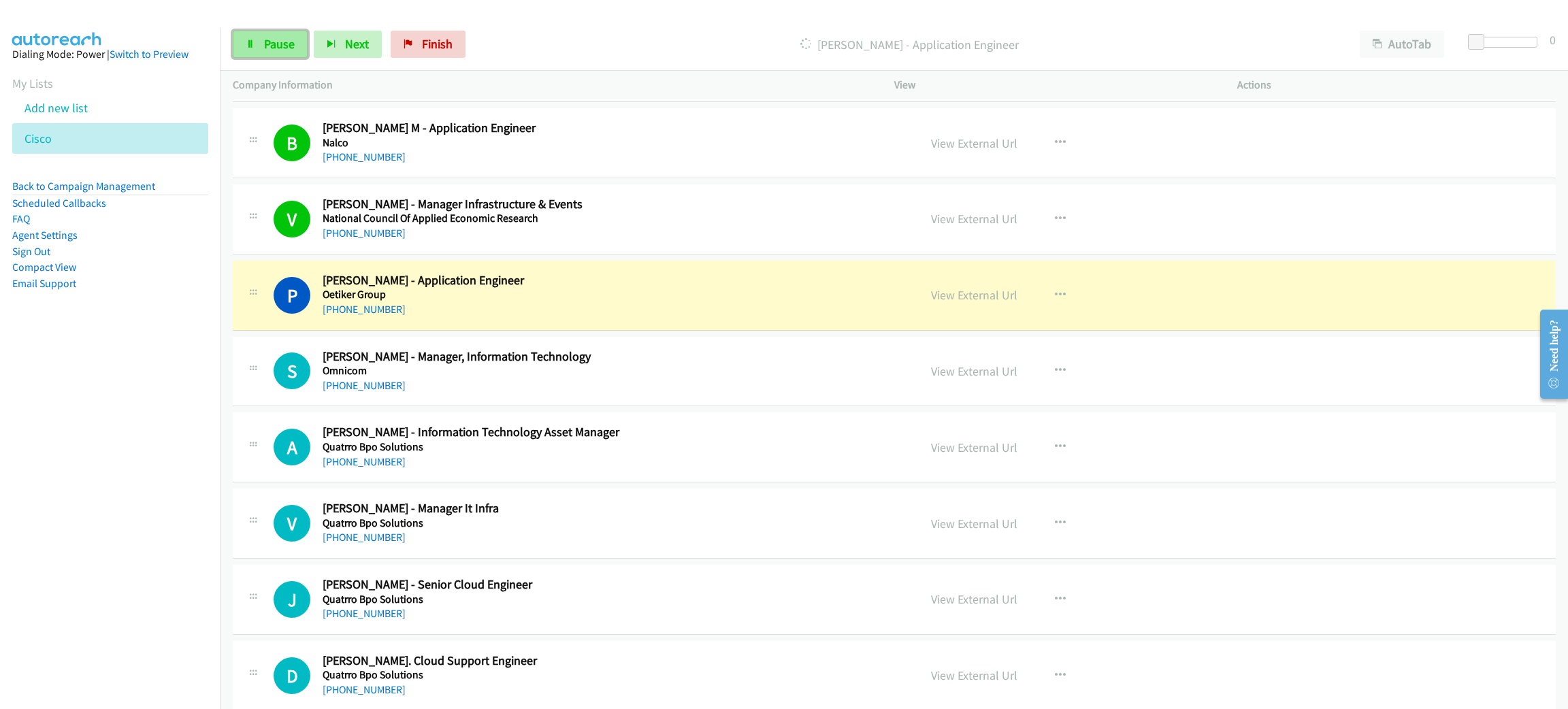
click at [273, 32] on link "Pause" at bounding box center [270, 44] width 75 height 27
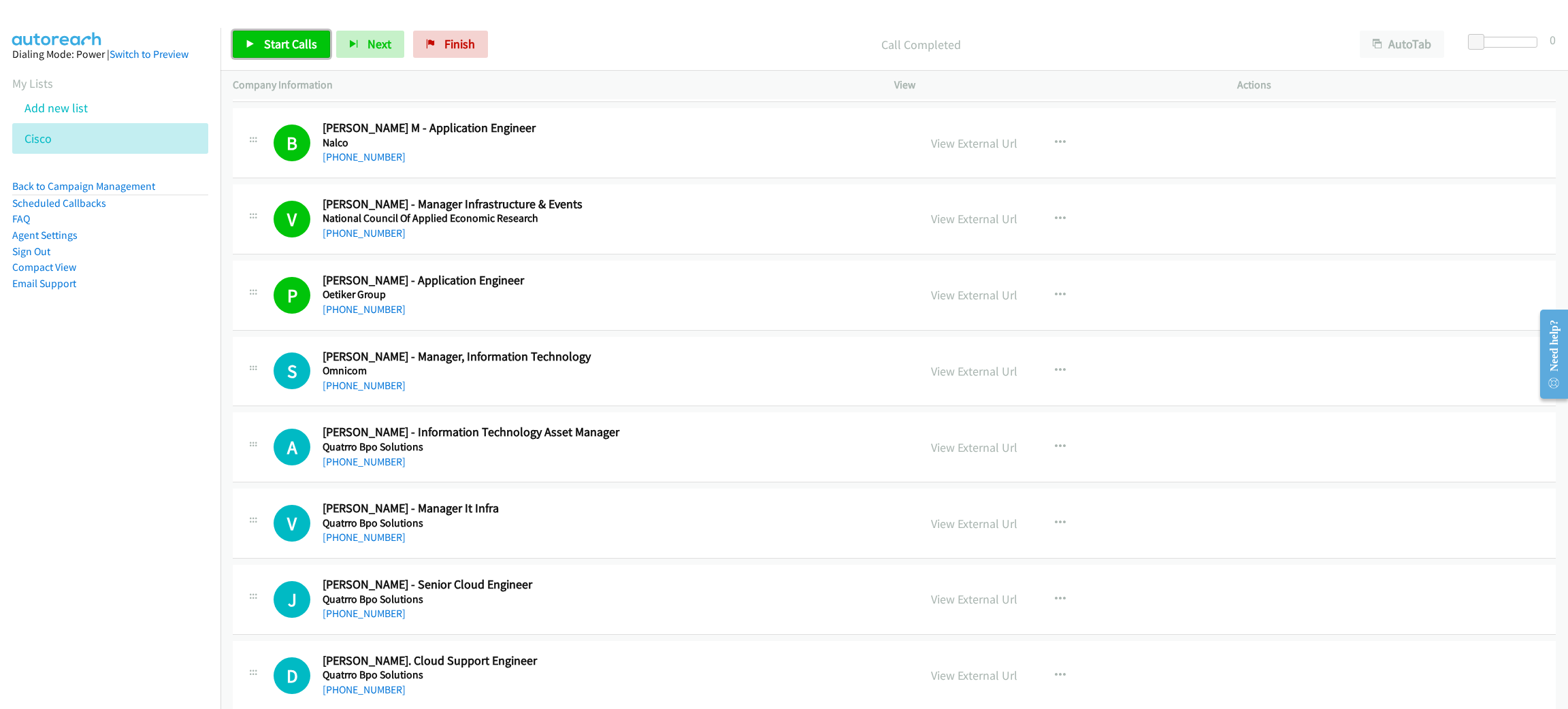
click at [247, 48] on icon at bounding box center [251, 45] width 10 height 10
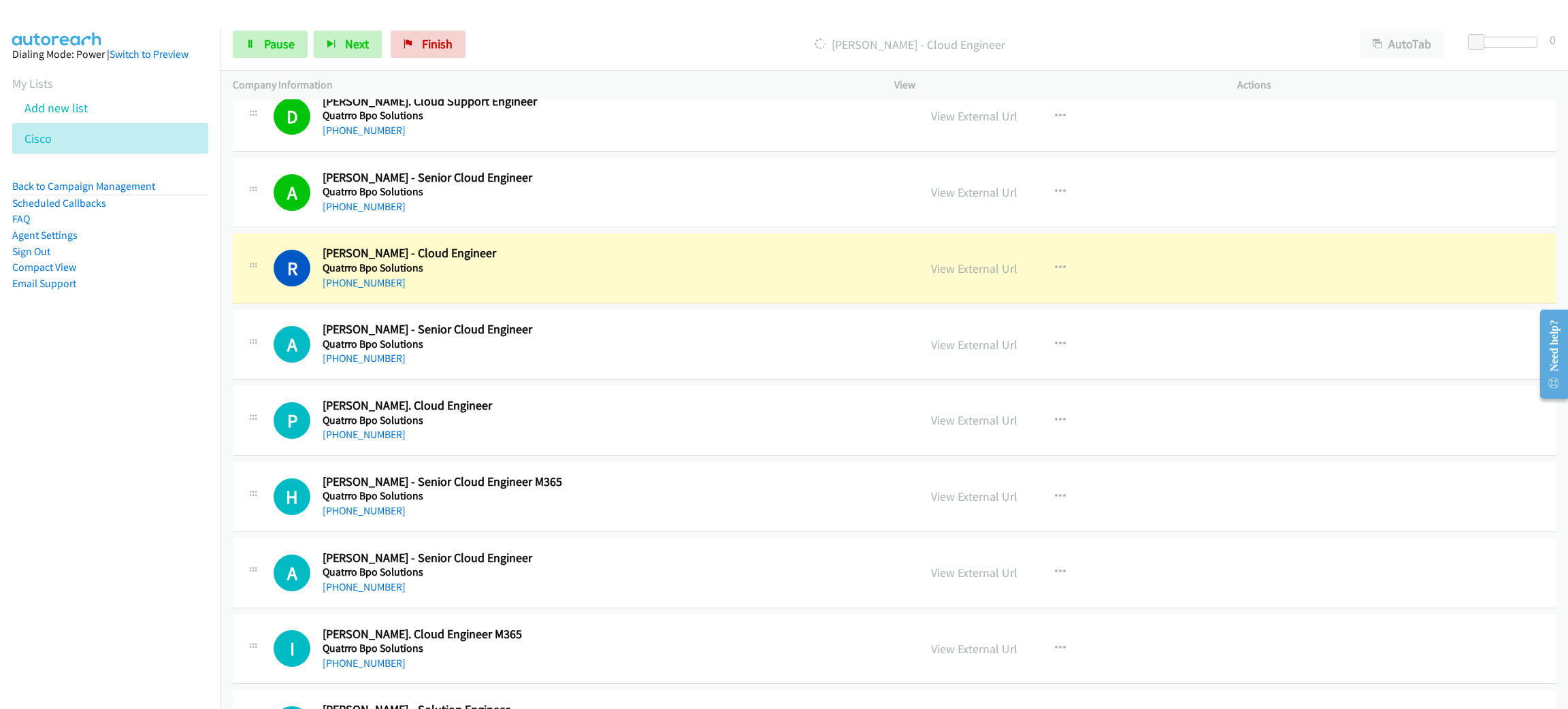
scroll to position [8060, 0]
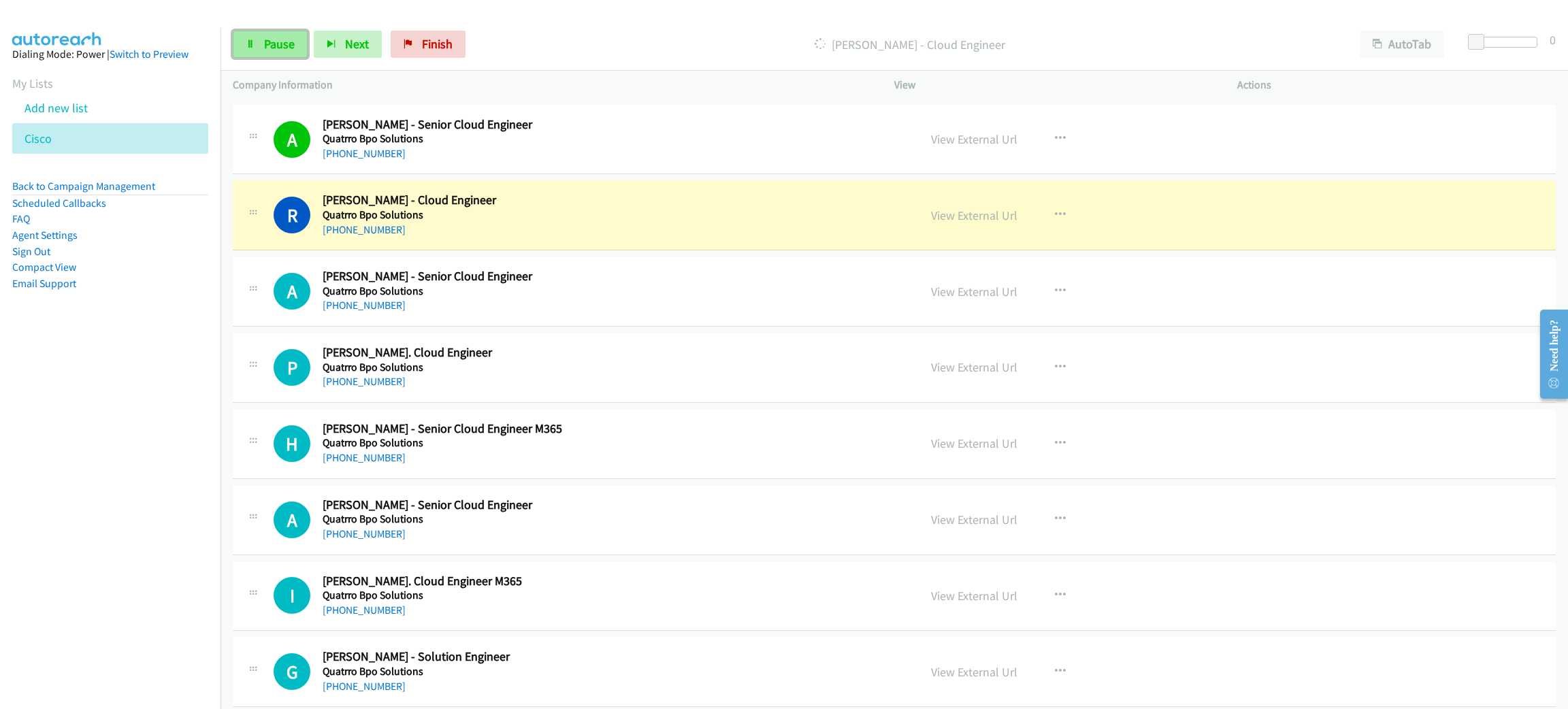
click at [289, 49] on span "Pause" at bounding box center [279, 44] width 31 height 15
click at [962, 223] on link "View External Url" at bounding box center [974, 215] width 86 height 15
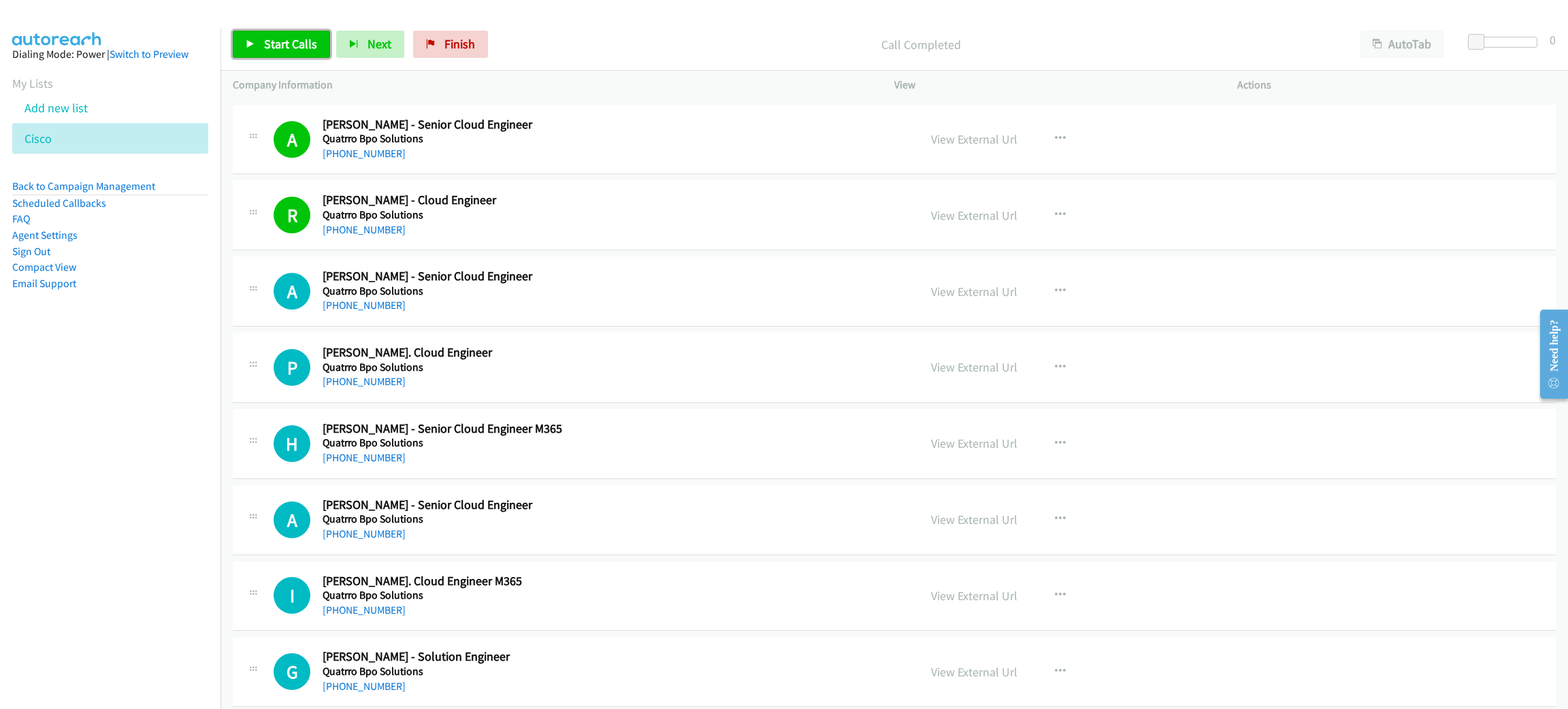
click at [271, 51] on link "Start Calls" at bounding box center [281, 44] width 97 height 27
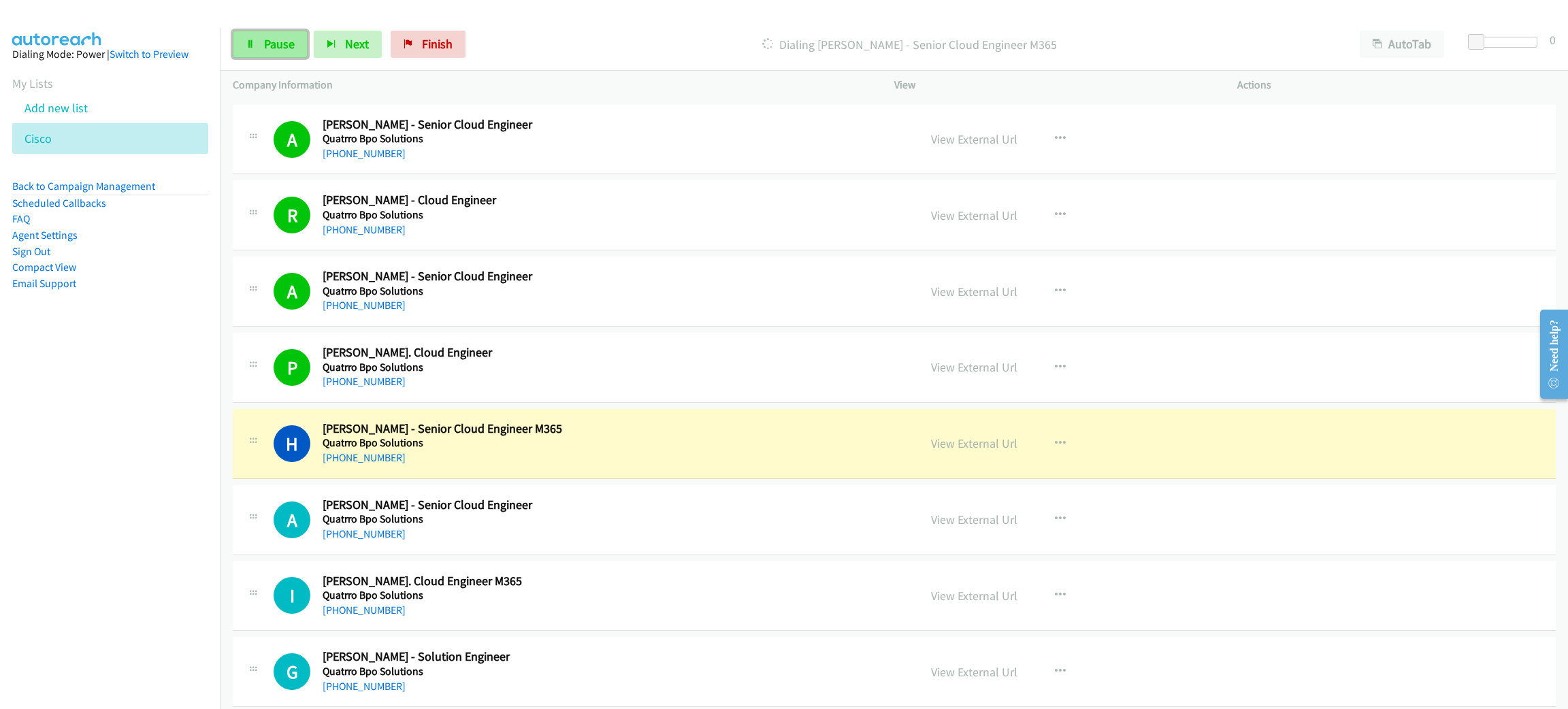
click at [277, 40] on span "Pause" at bounding box center [279, 44] width 31 height 15
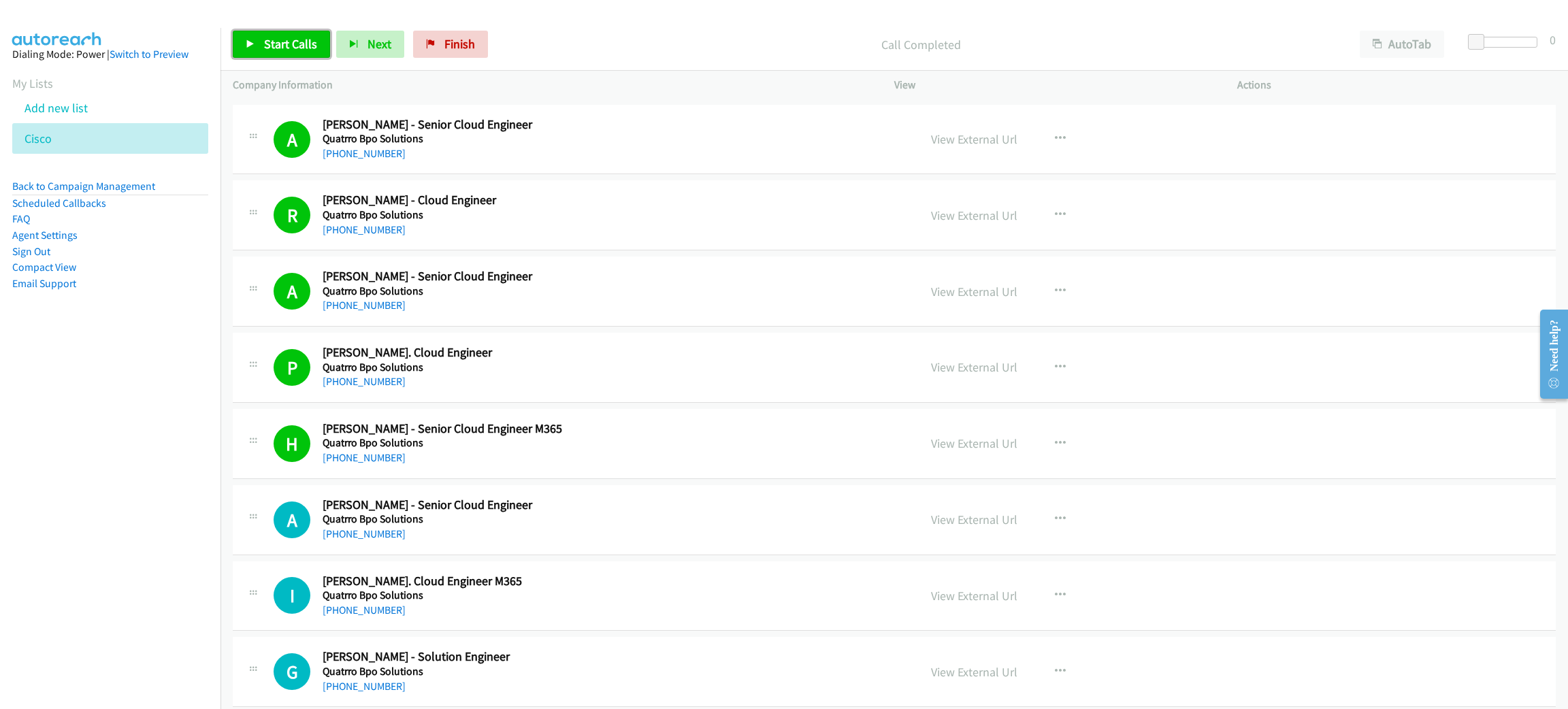
click at [272, 43] on span "Start Calls" at bounding box center [291, 44] width 53 height 15
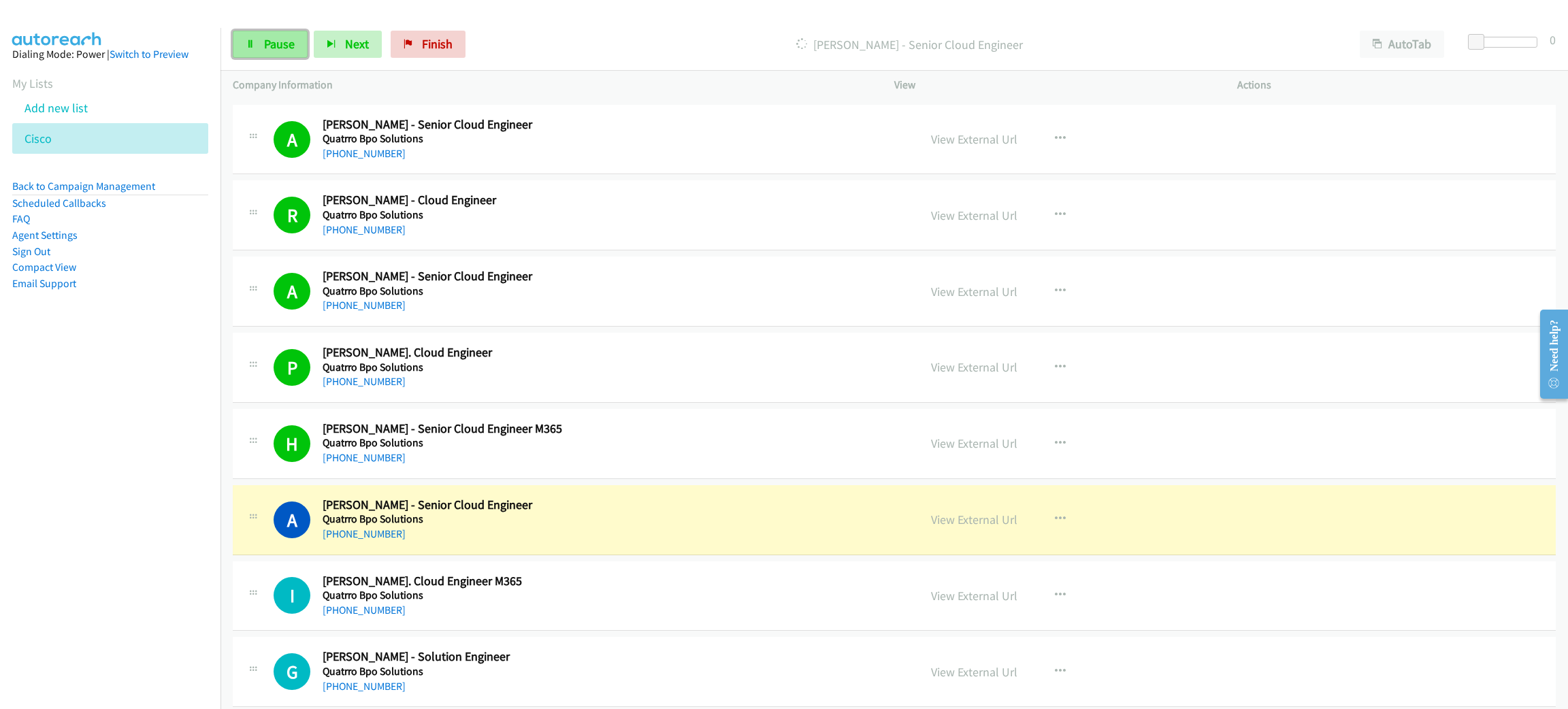
click at [277, 43] on span "Pause" at bounding box center [279, 44] width 31 height 15
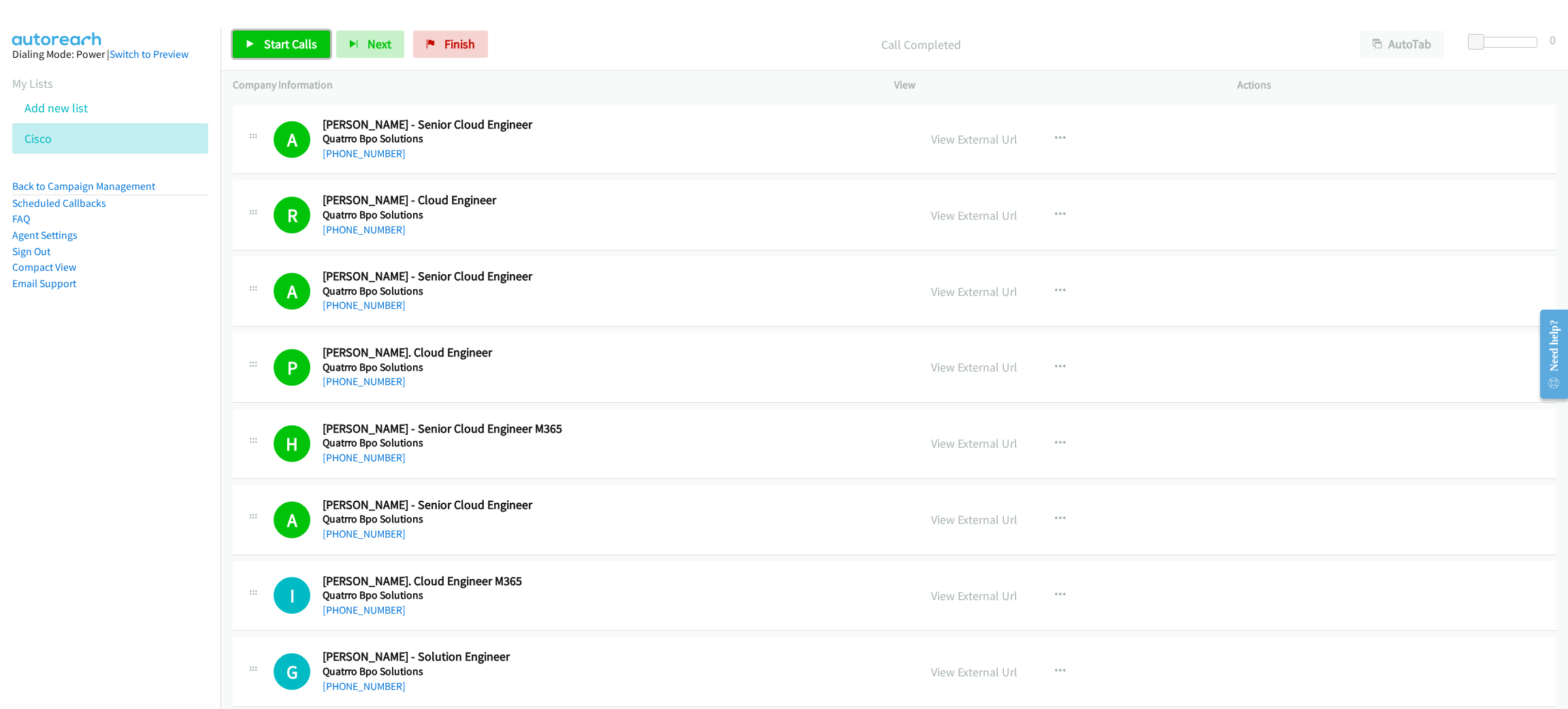
click at [284, 36] on span "Start Calls" at bounding box center [291, 44] width 53 height 15
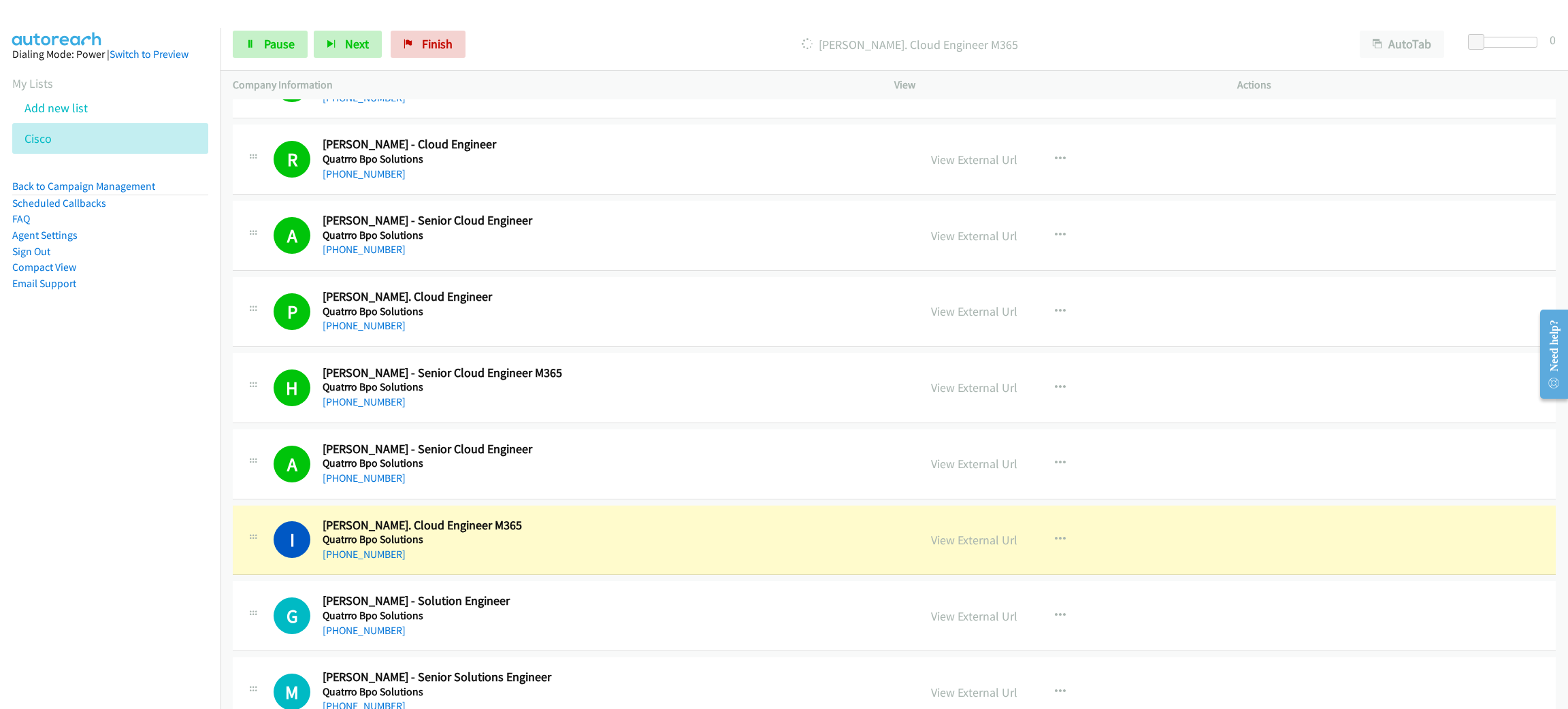
scroll to position [8366, 0]
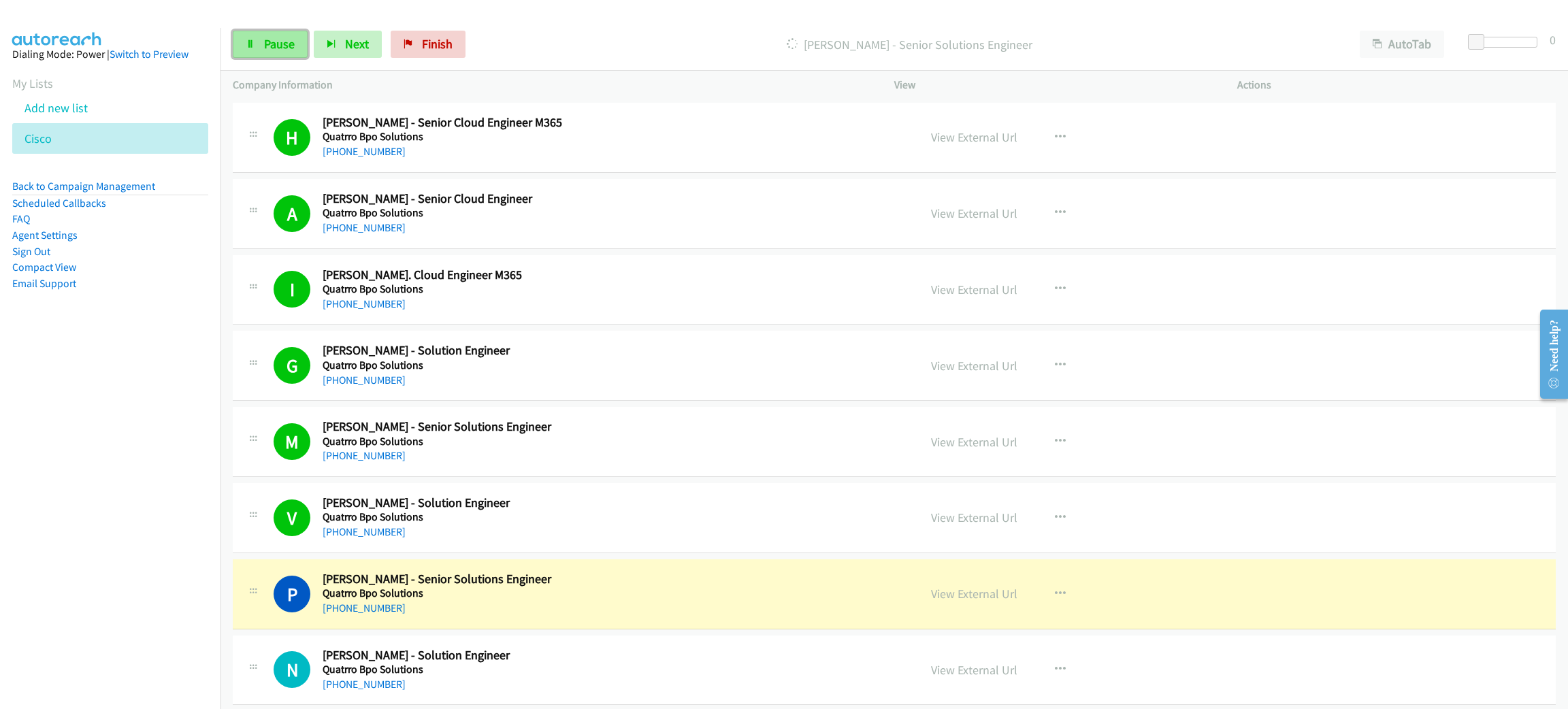
click at [277, 48] on span "Pause" at bounding box center [279, 44] width 31 height 15
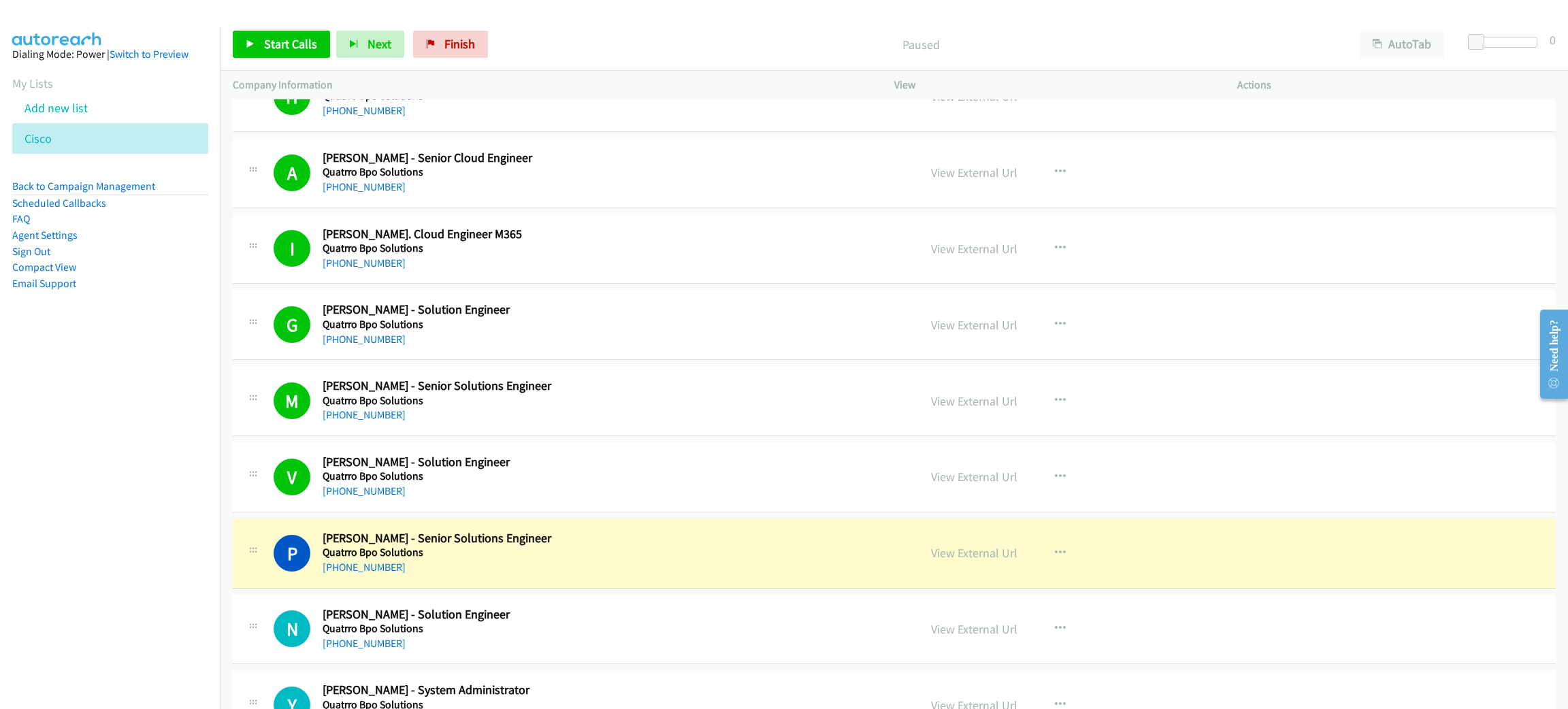
scroll to position [8570, 0]
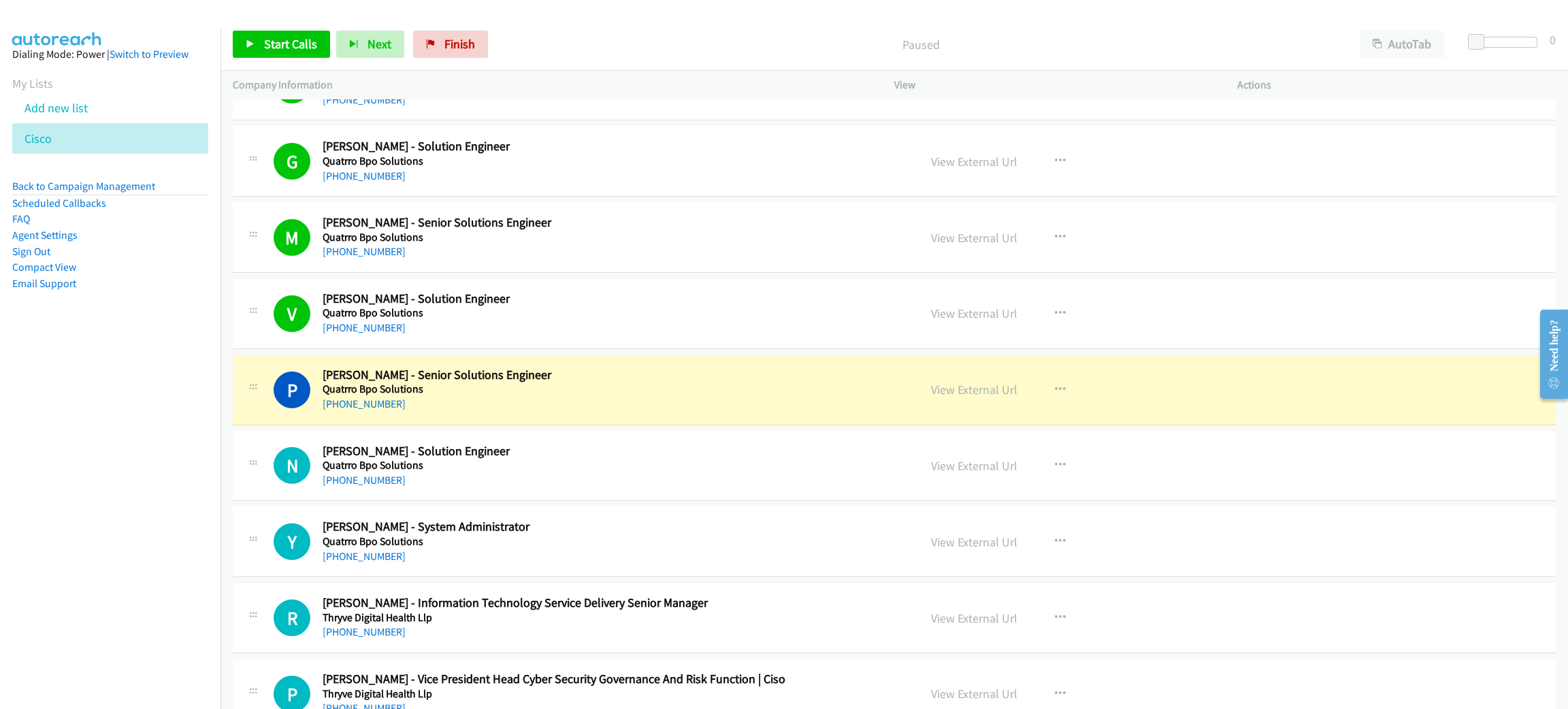
click at [655, 383] on h2 "[PERSON_NAME] - Senior Solutions Engineer" at bounding box center [604, 375] width 564 height 15
click at [961, 398] on link "View External Url" at bounding box center [974, 389] width 86 height 15
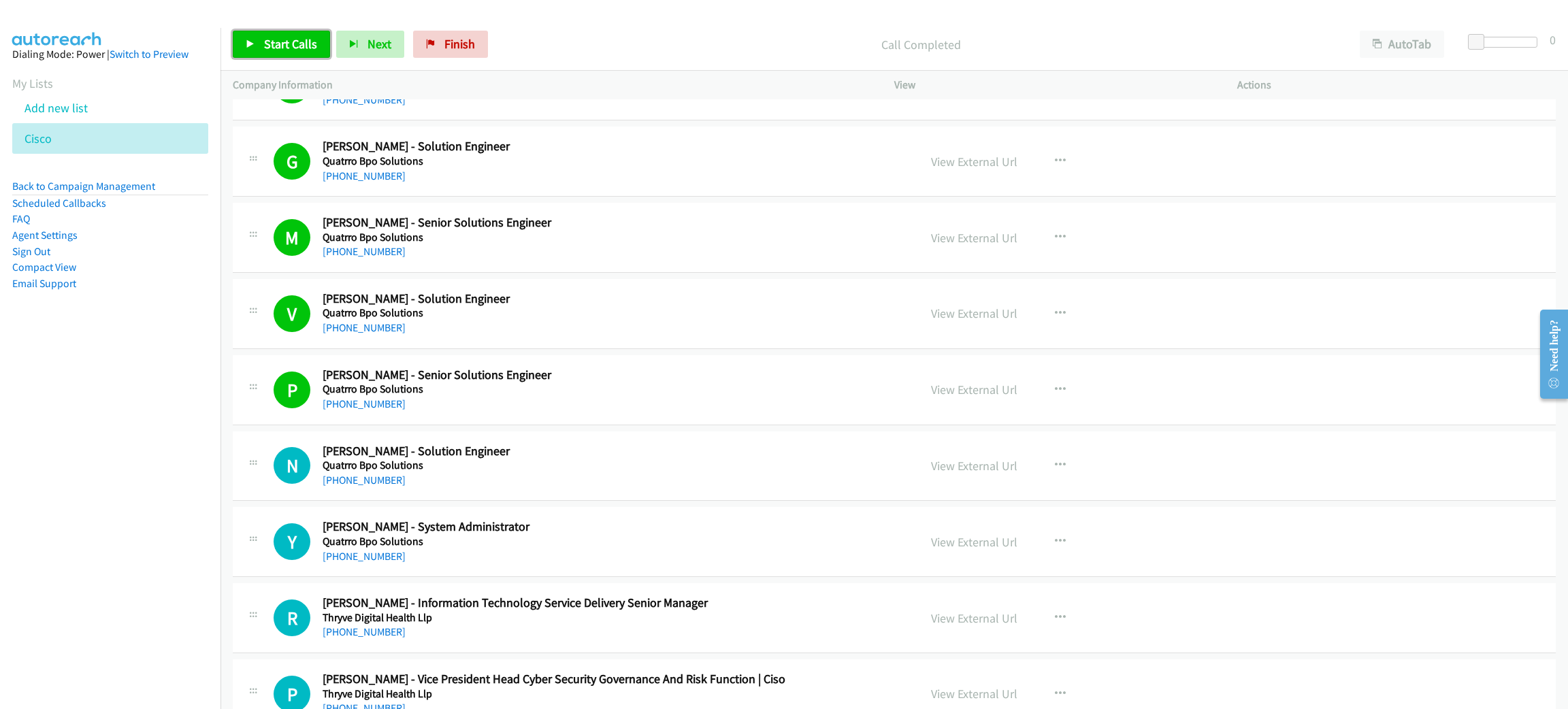
click at [291, 45] on span "Start Calls" at bounding box center [291, 44] width 53 height 15
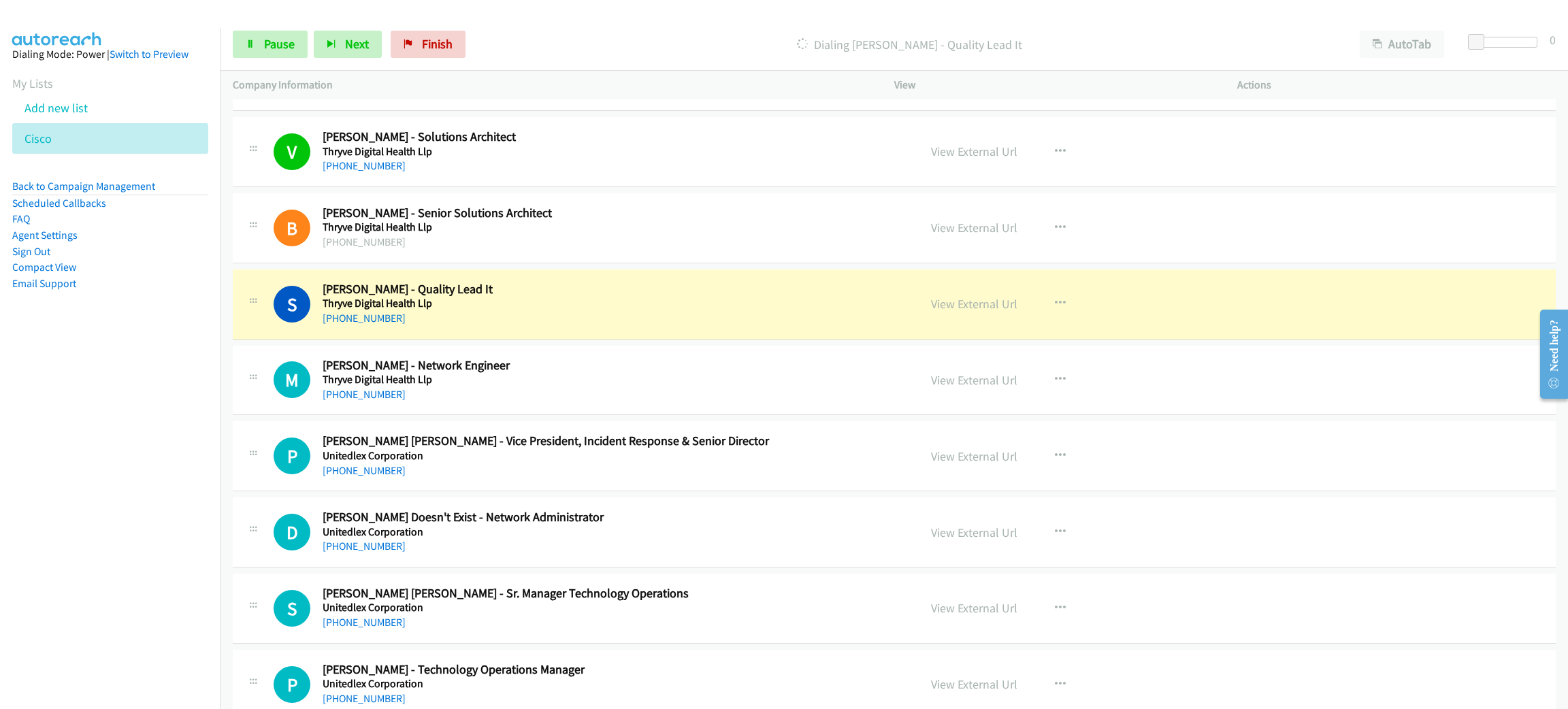
scroll to position [9489, 0]
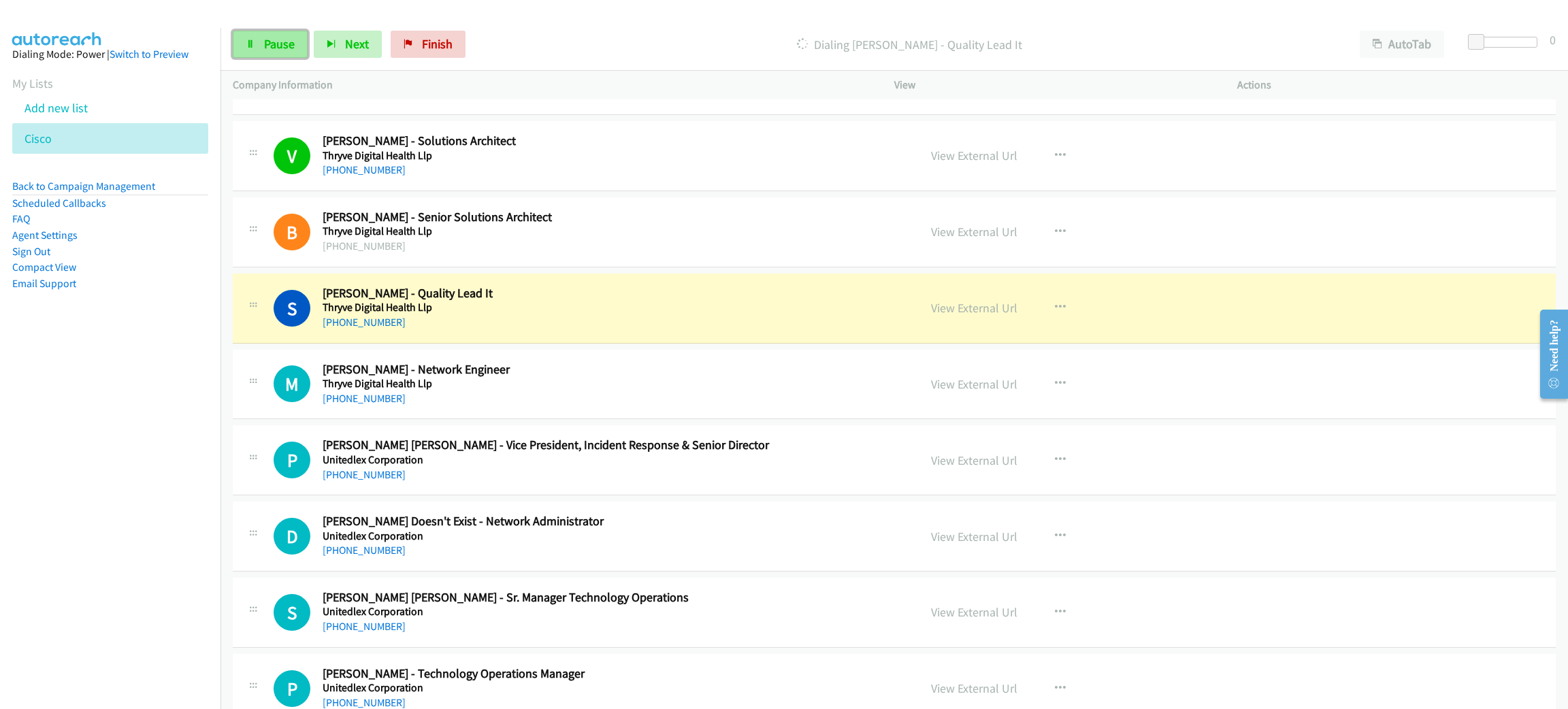
click at [296, 51] on link "Pause" at bounding box center [270, 44] width 75 height 27
click at [966, 316] on link "View External Url" at bounding box center [974, 308] width 86 height 15
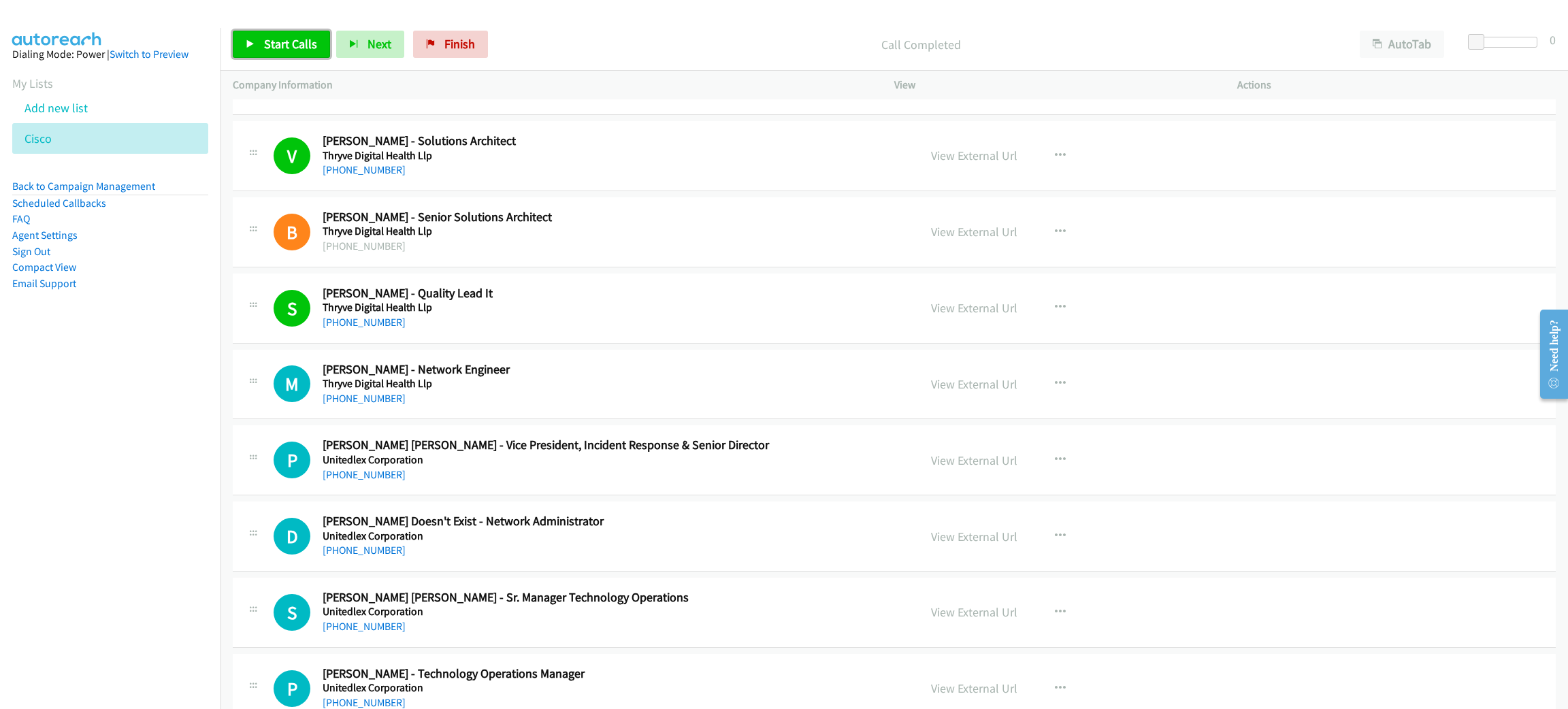
click at [296, 43] on span "Start Calls" at bounding box center [291, 44] width 53 height 15
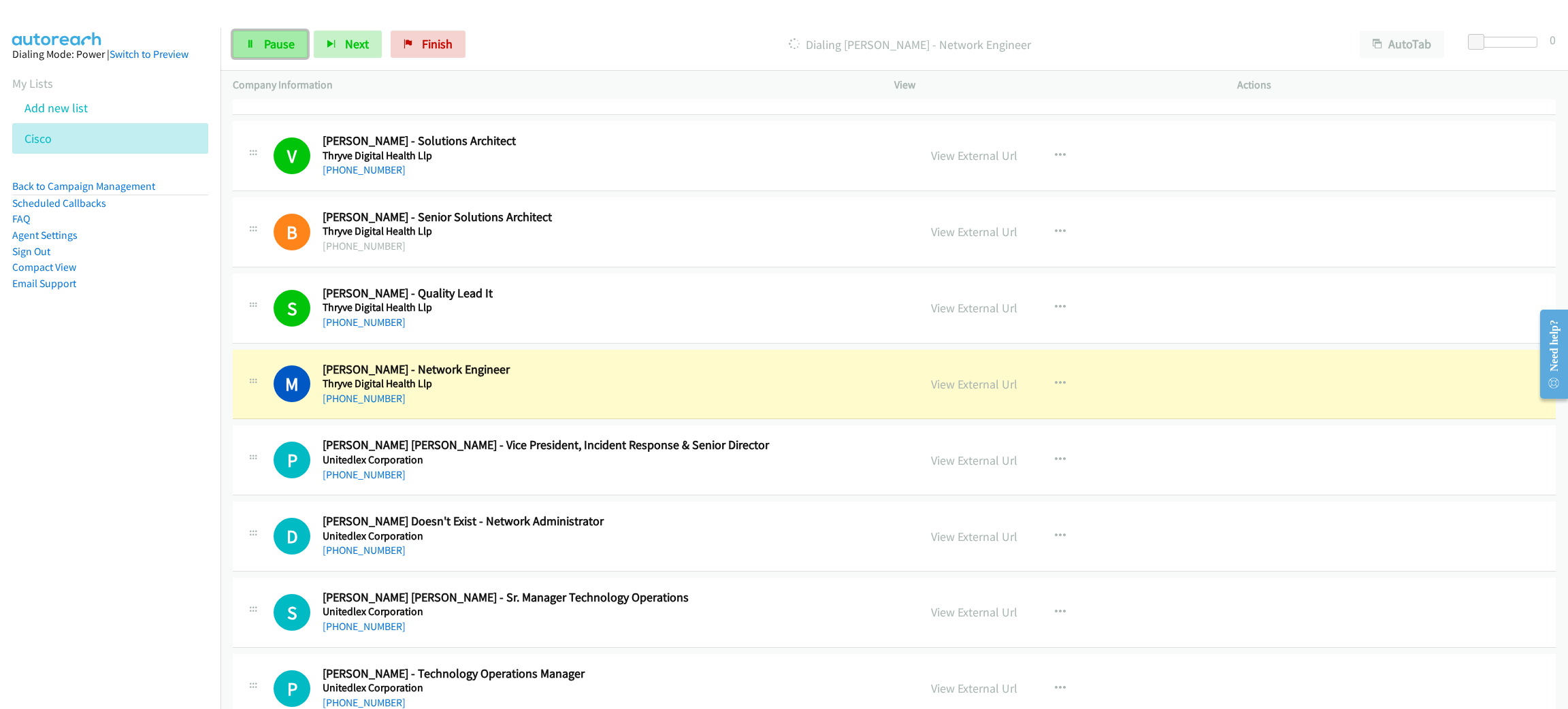
click at [264, 38] on span "Pause" at bounding box center [279, 44] width 31 height 15
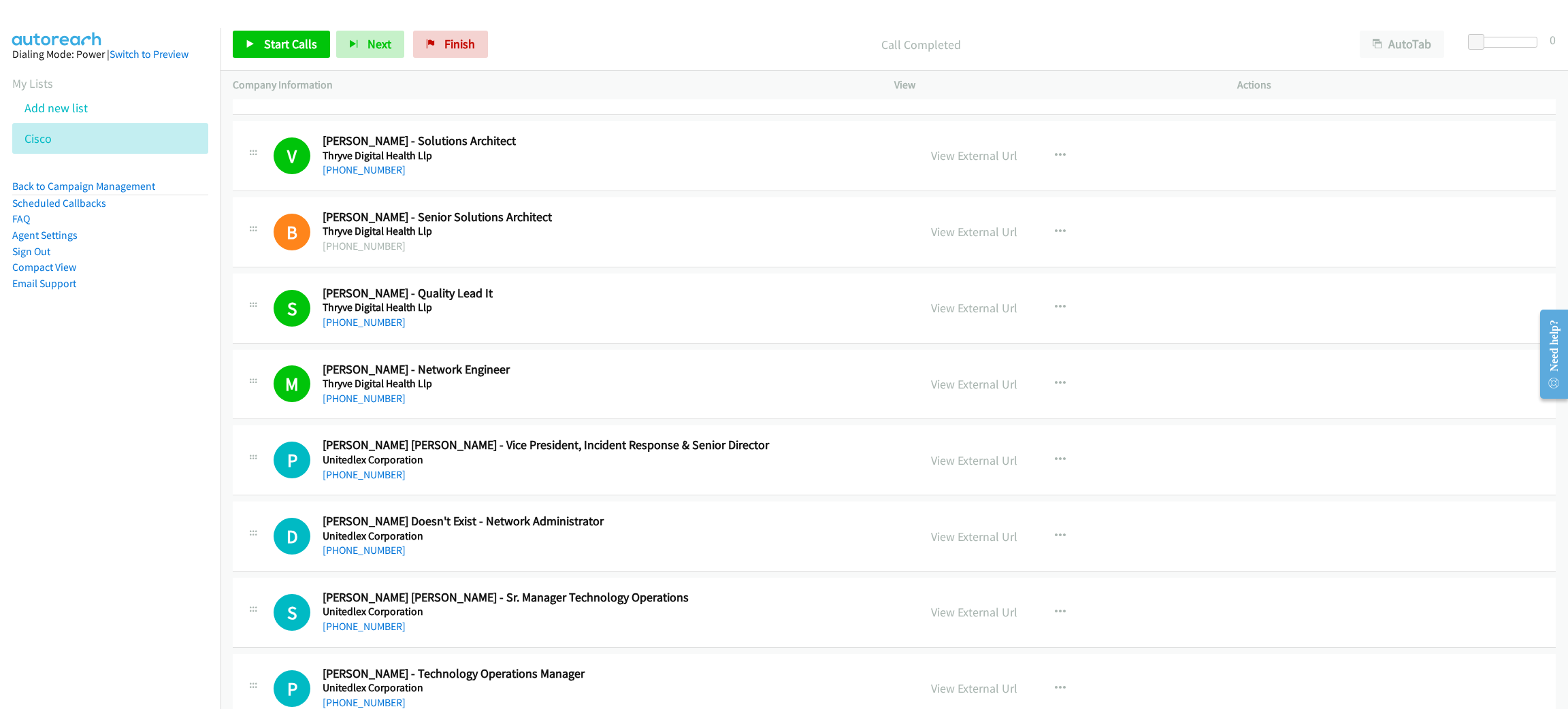
drag, startPoint x: 105, startPoint y: 480, endPoint x: 111, endPoint y: 464, distance: 17.1
click at [105, 481] on nav "Dialing Mode: Power | Switch to Preview My Lists Add new list [GEOGRAPHIC_DATA]…" at bounding box center [111, 382] width 221 height 709
click at [312, 49] on span "Start Calls" at bounding box center [291, 44] width 53 height 15
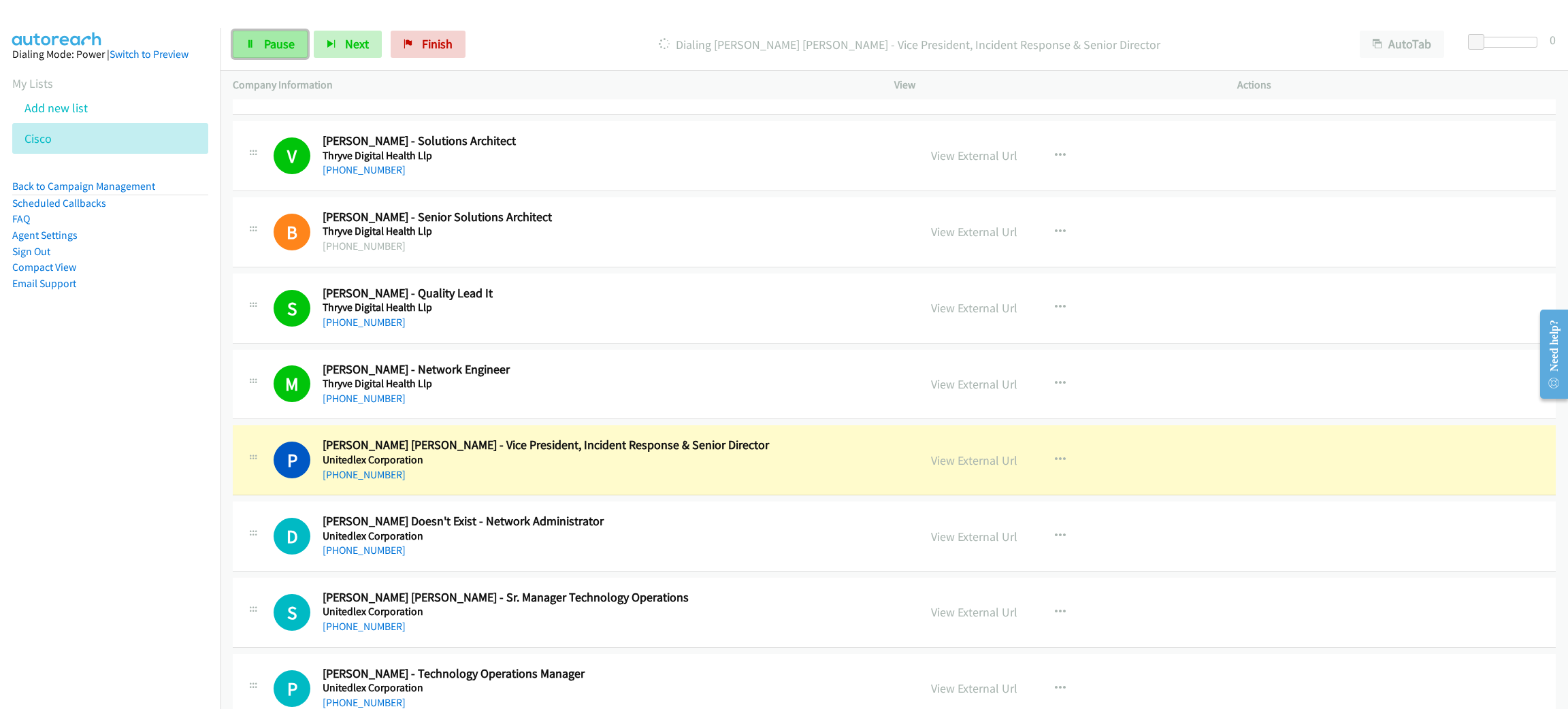
click at [260, 32] on link "Pause" at bounding box center [270, 44] width 75 height 27
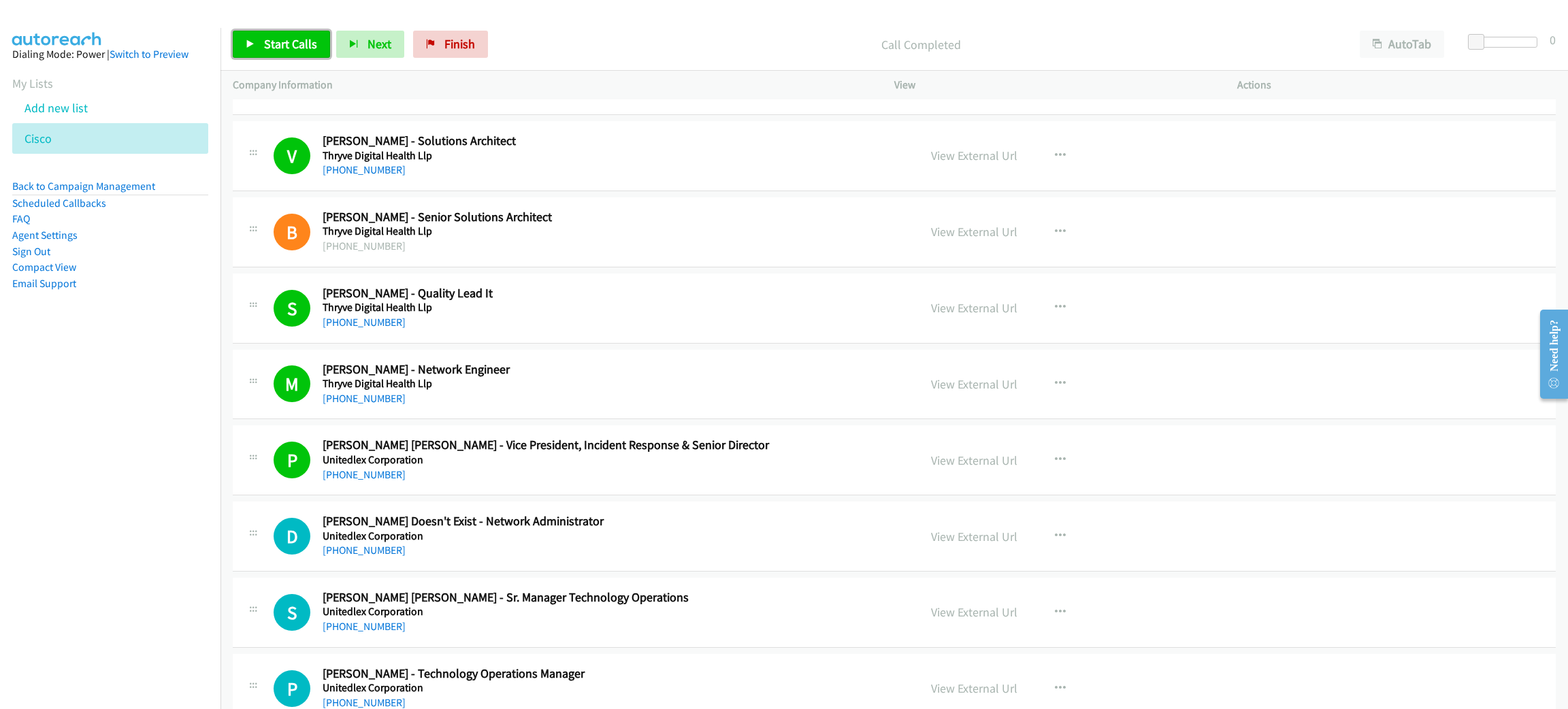
click at [271, 44] on span "Start Calls" at bounding box center [291, 44] width 53 height 15
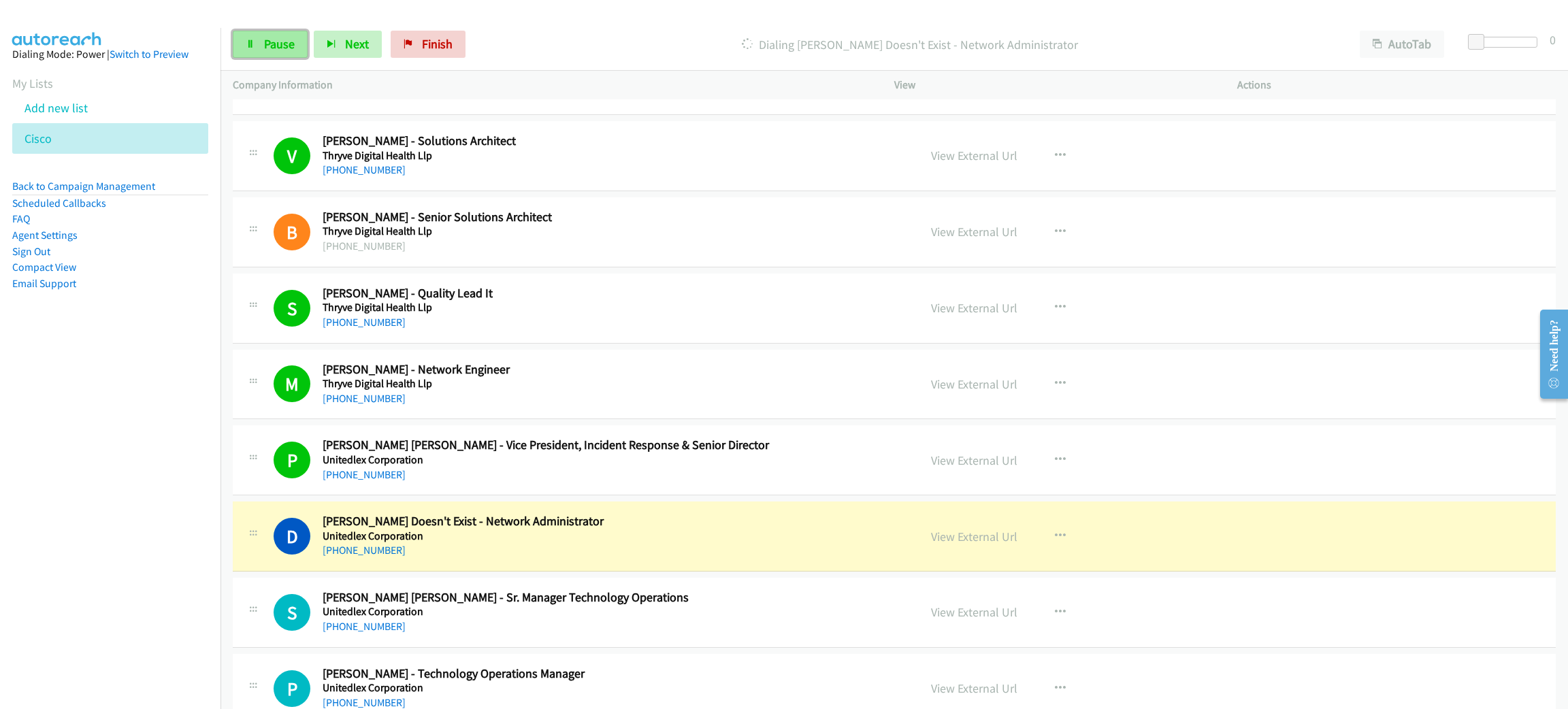
click at [260, 36] on link "Pause" at bounding box center [270, 44] width 75 height 27
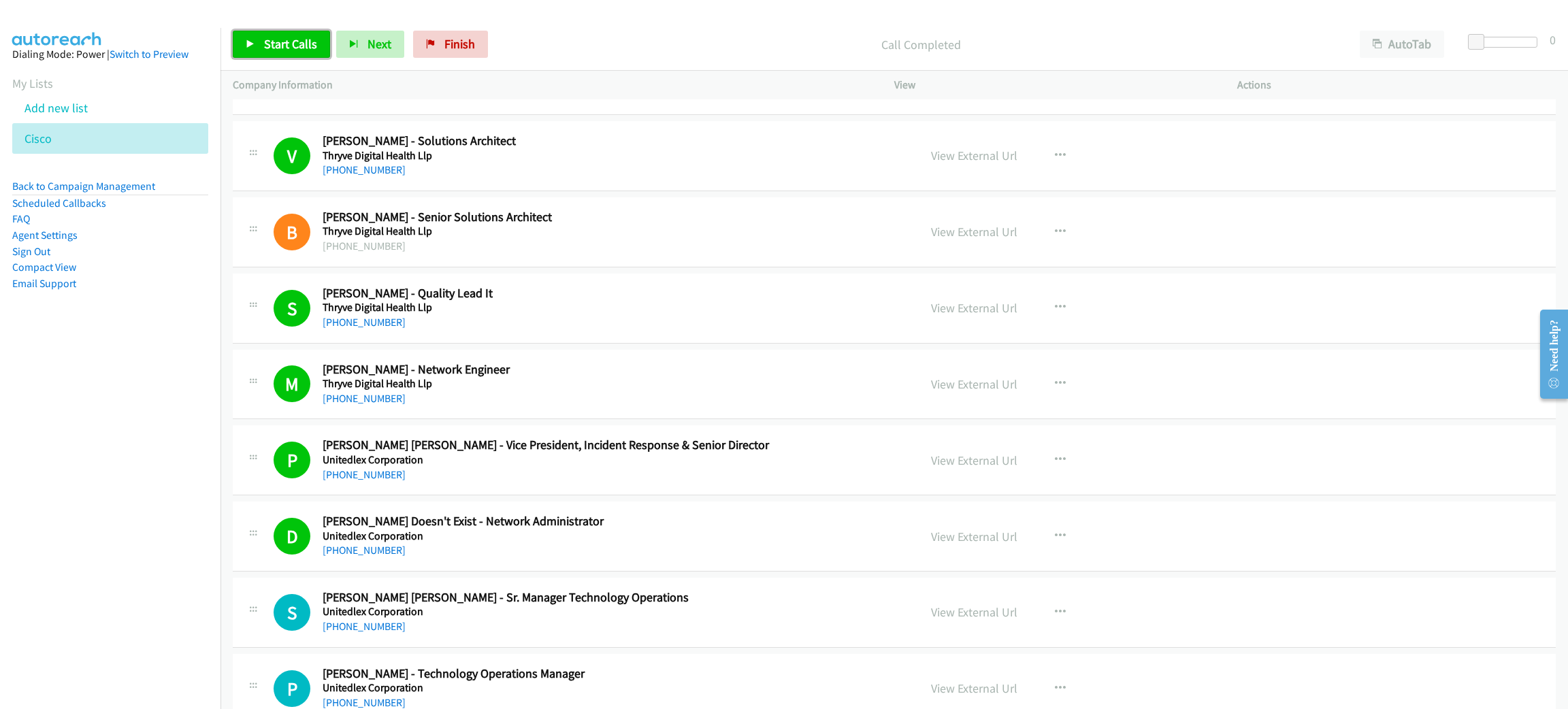
click at [322, 41] on link "Start Calls" at bounding box center [281, 44] width 97 height 27
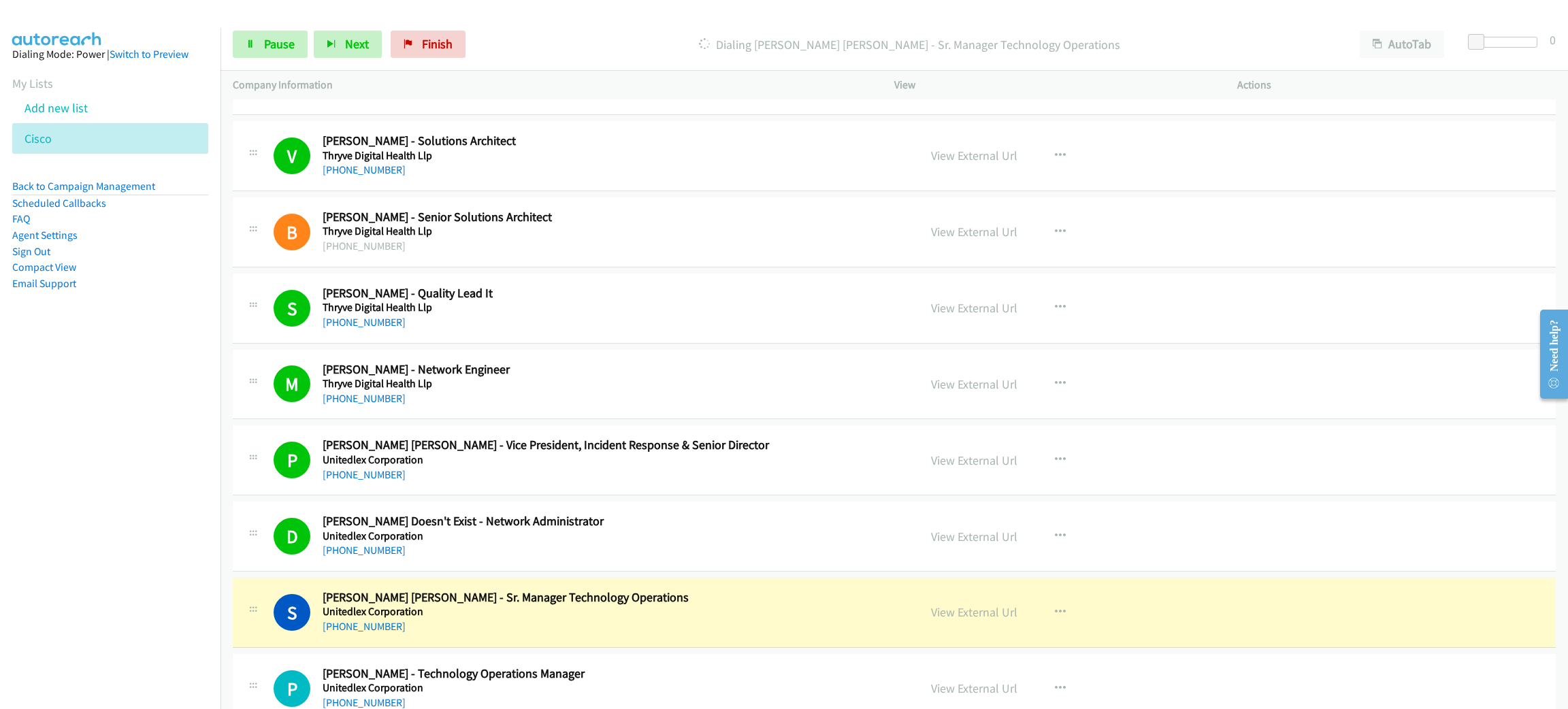
click at [113, 314] on aside "Dialing Mode: Power | Switch to Preview My Lists Add new list [GEOGRAPHIC_DATA]…" at bounding box center [110, 190] width 221 height 325
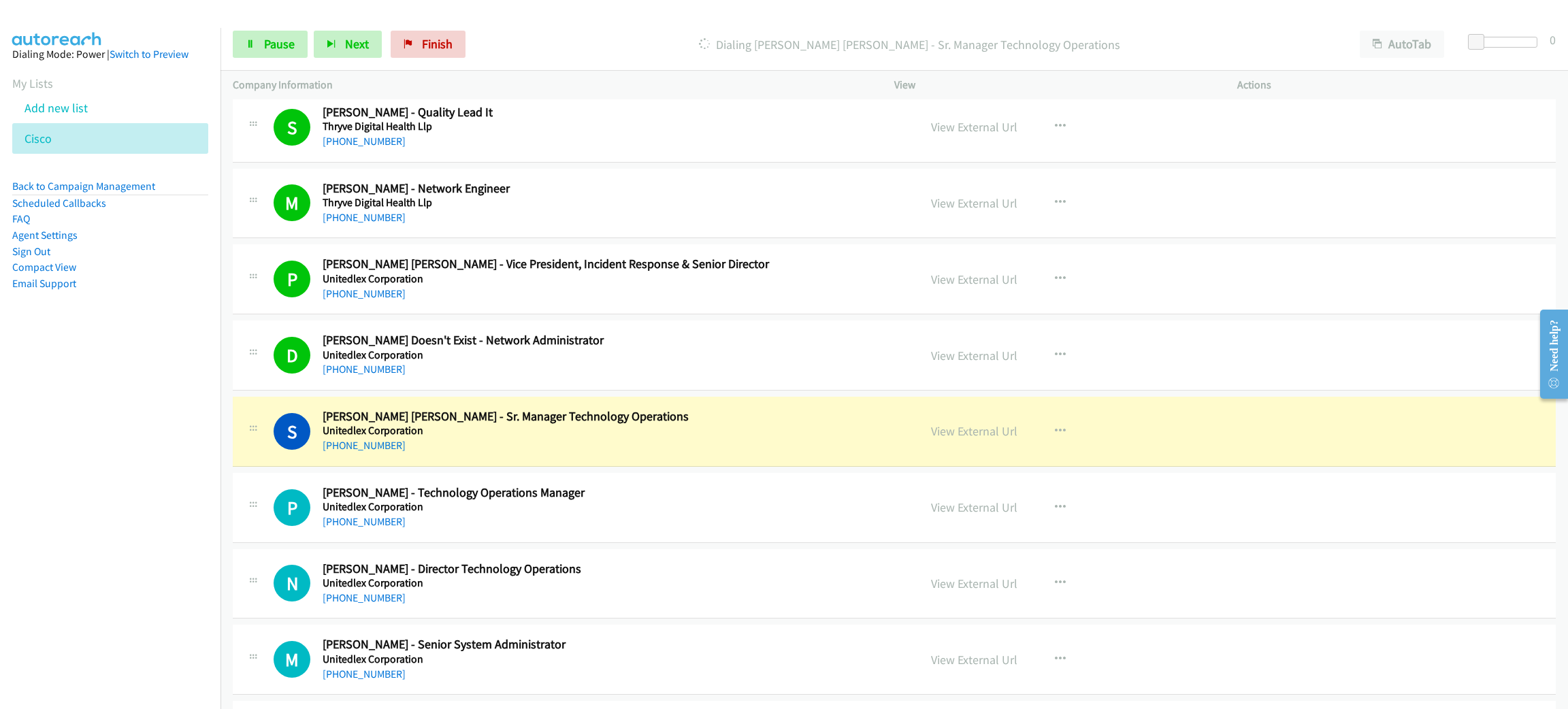
scroll to position [9794, 0]
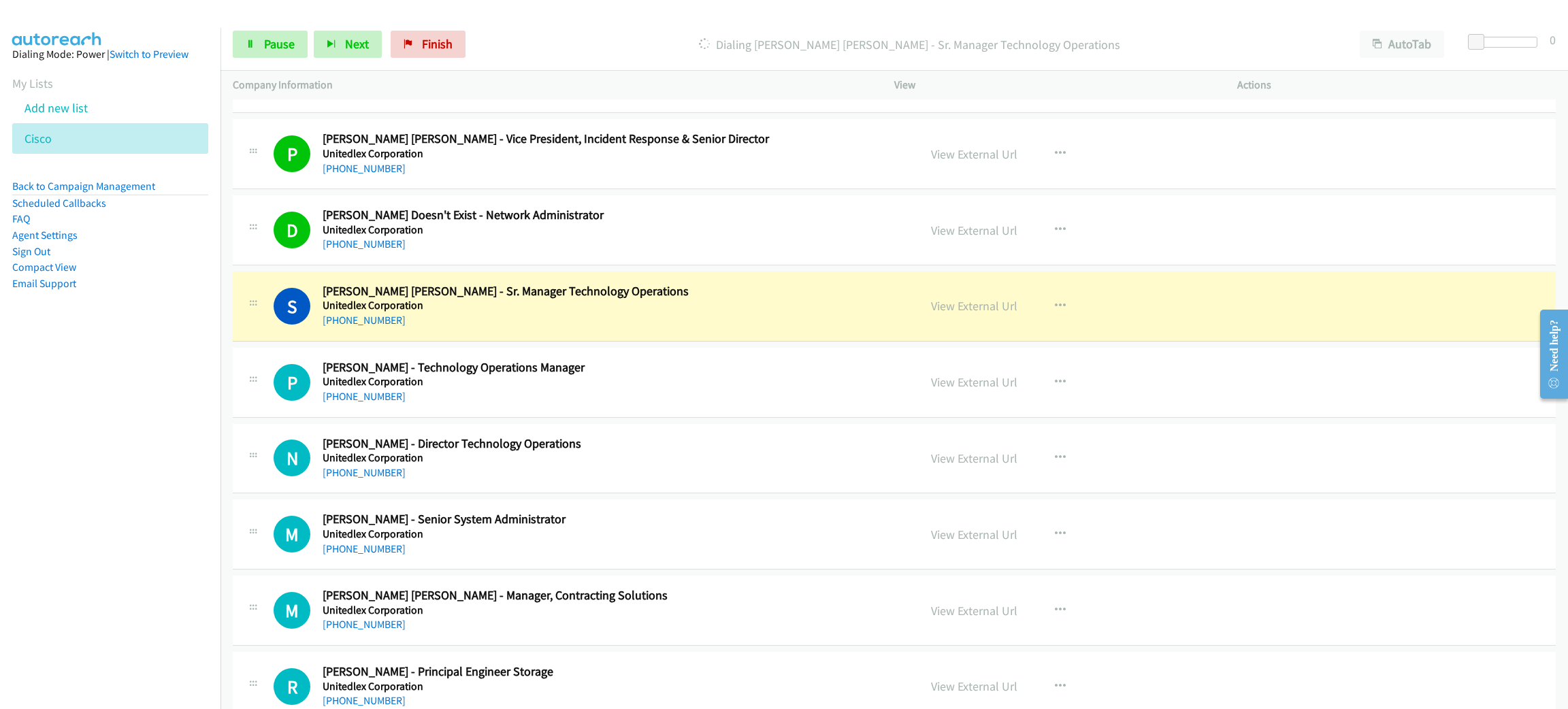
click at [612, 312] on h5 "Unitedlex Corporation" at bounding box center [604, 305] width 564 height 13
click at [256, 38] on link "Pause" at bounding box center [270, 44] width 75 height 27
click at [998, 314] on link "View External Url" at bounding box center [974, 306] width 86 height 15
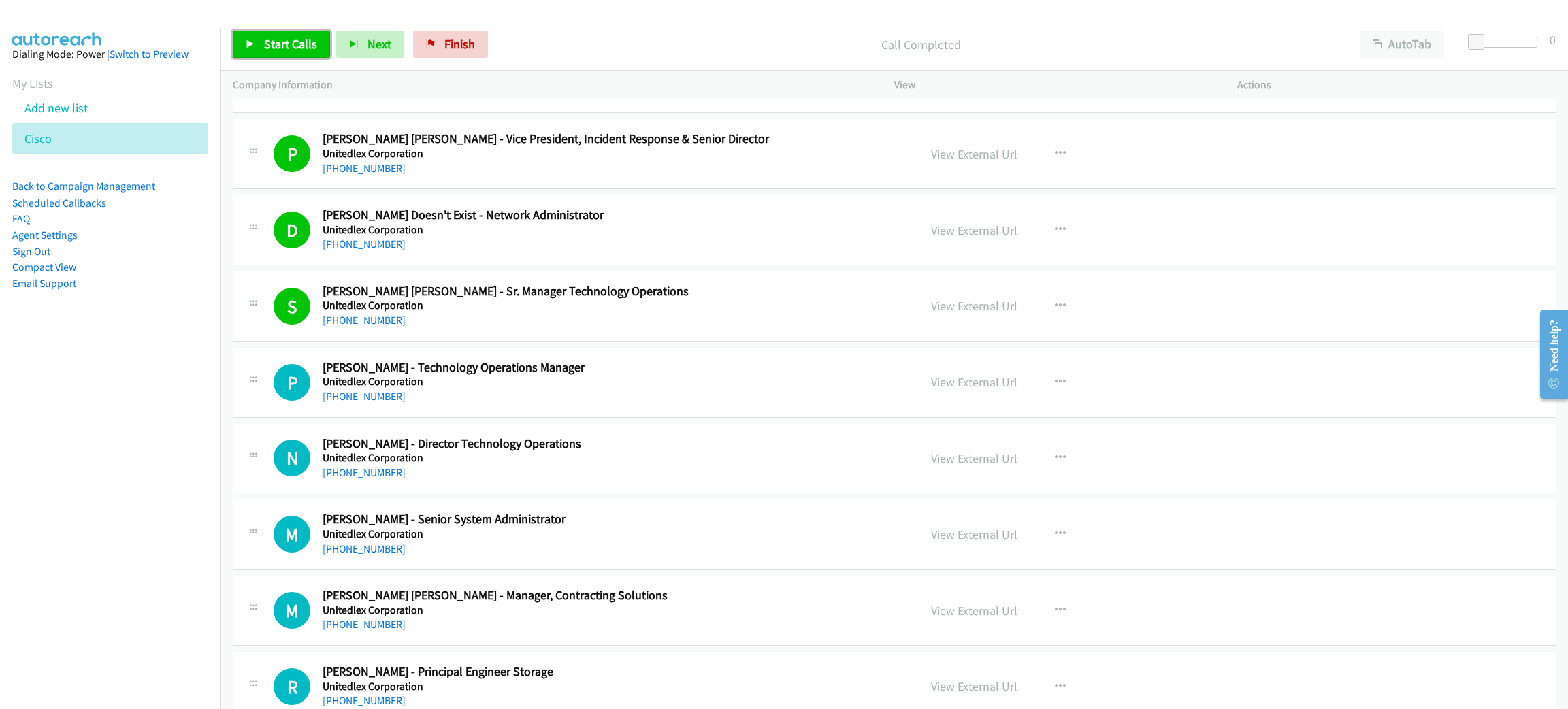
click at [304, 47] on span "Start Calls" at bounding box center [291, 44] width 53 height 15
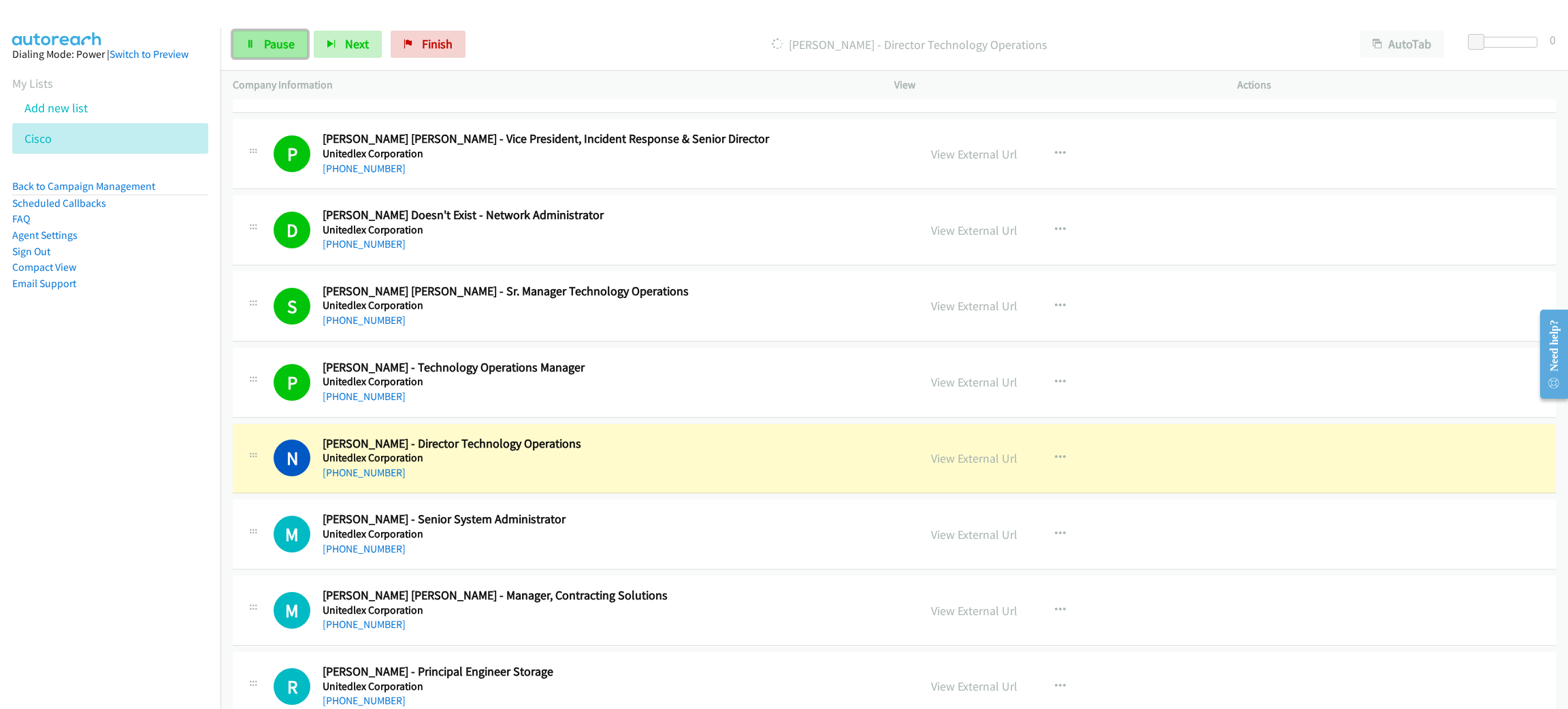
click at [275, 36] on span "Pause" at bounding box center [279, 44] width 31 height 15
click at [983, 466] on link "View External Url" at bounding box center [974, 458] width 86 height 15
